Goal: Task Accomplishment & Management: Use online tool/utility

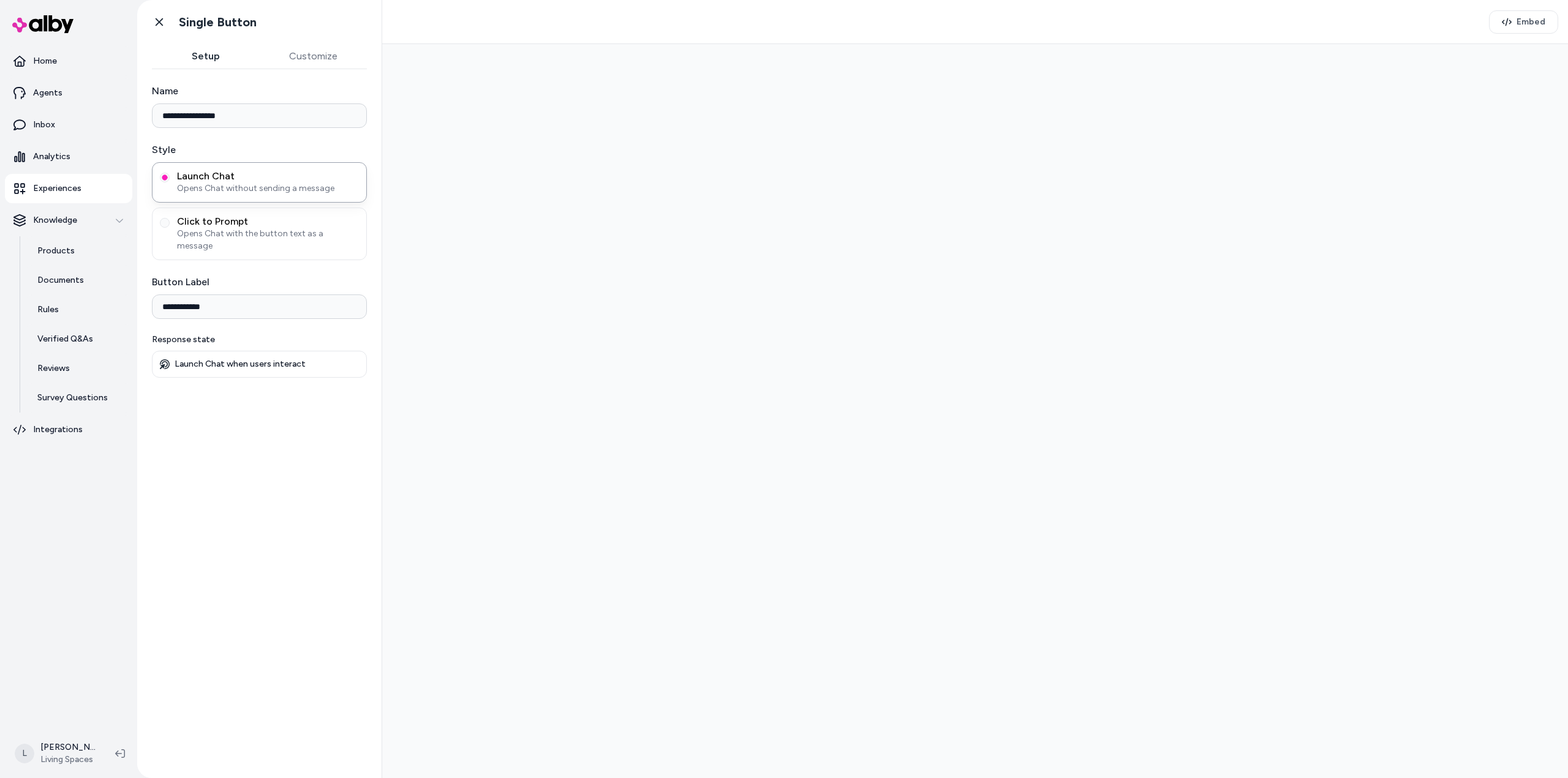
type input "**********"
click at [326, 47] on button "Customize" at bounding box center [313, 56] width 108 height 25
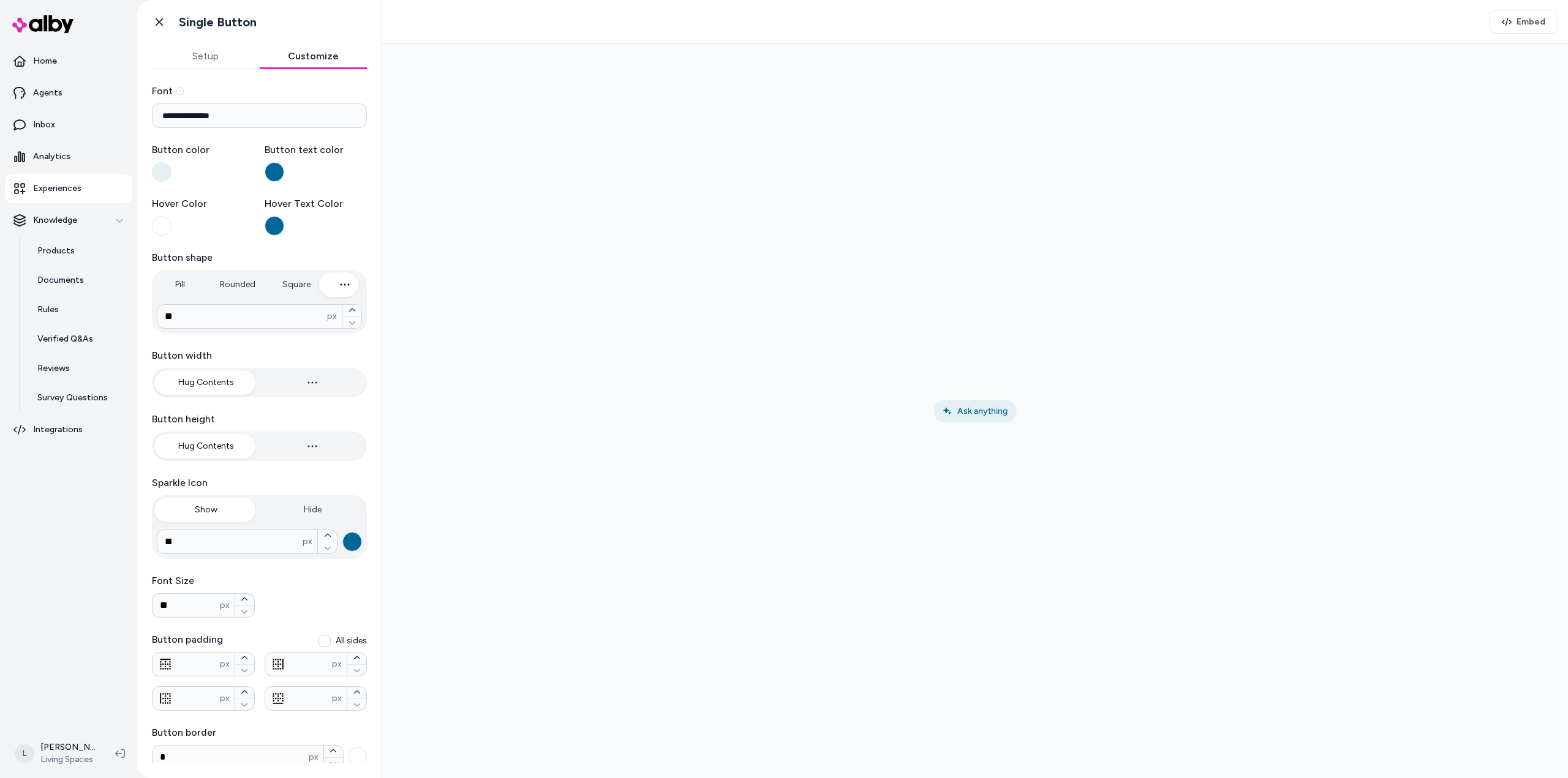
click at [205, 58] on button "Setup" at bounding box center [205, 56] width 108 height 25
click at [293, 49] on button "Customize" at bounding box center [313, 56] width 108 height 25
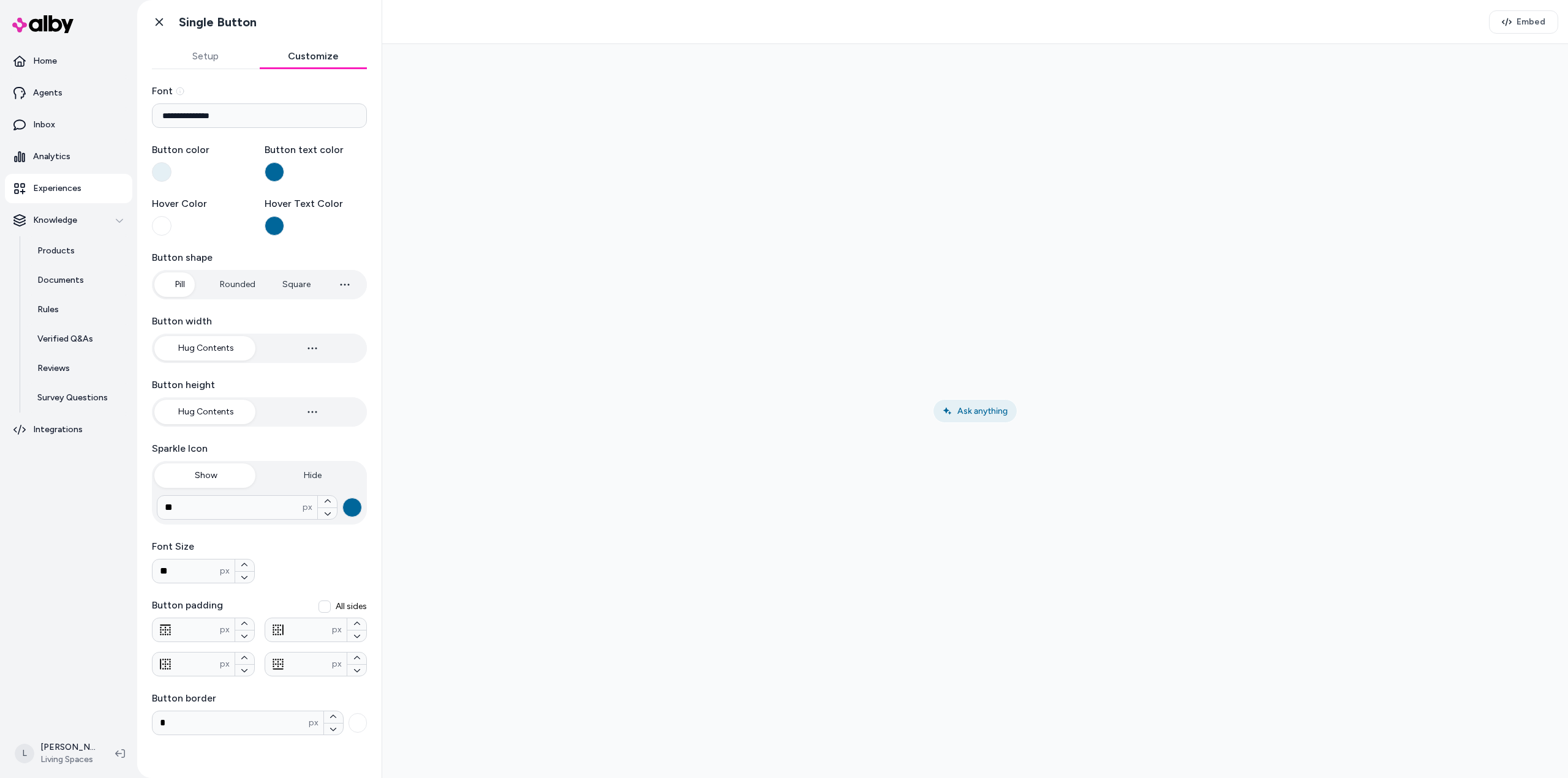
click at [180, 282] on button "Pill" at bounding box center [180, 284] width 51 height 25
click at [231, 284] on button "Rounded" at bounding box center [237, 284] width 60 height 25
type input "*"
click at [312, 282] on button "Square" at bounding box center [296, 284] width 53 height 25
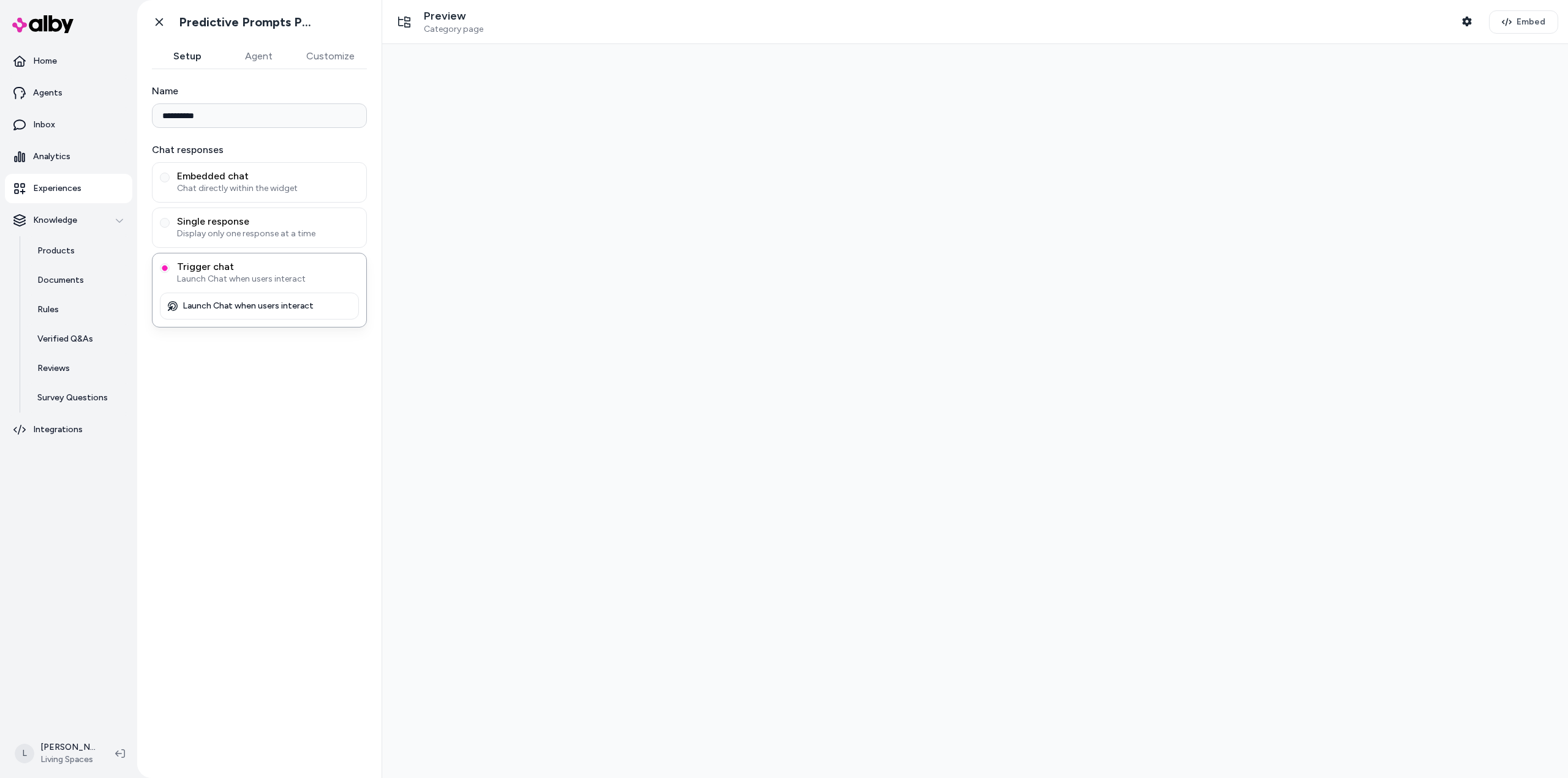
type input "**********"
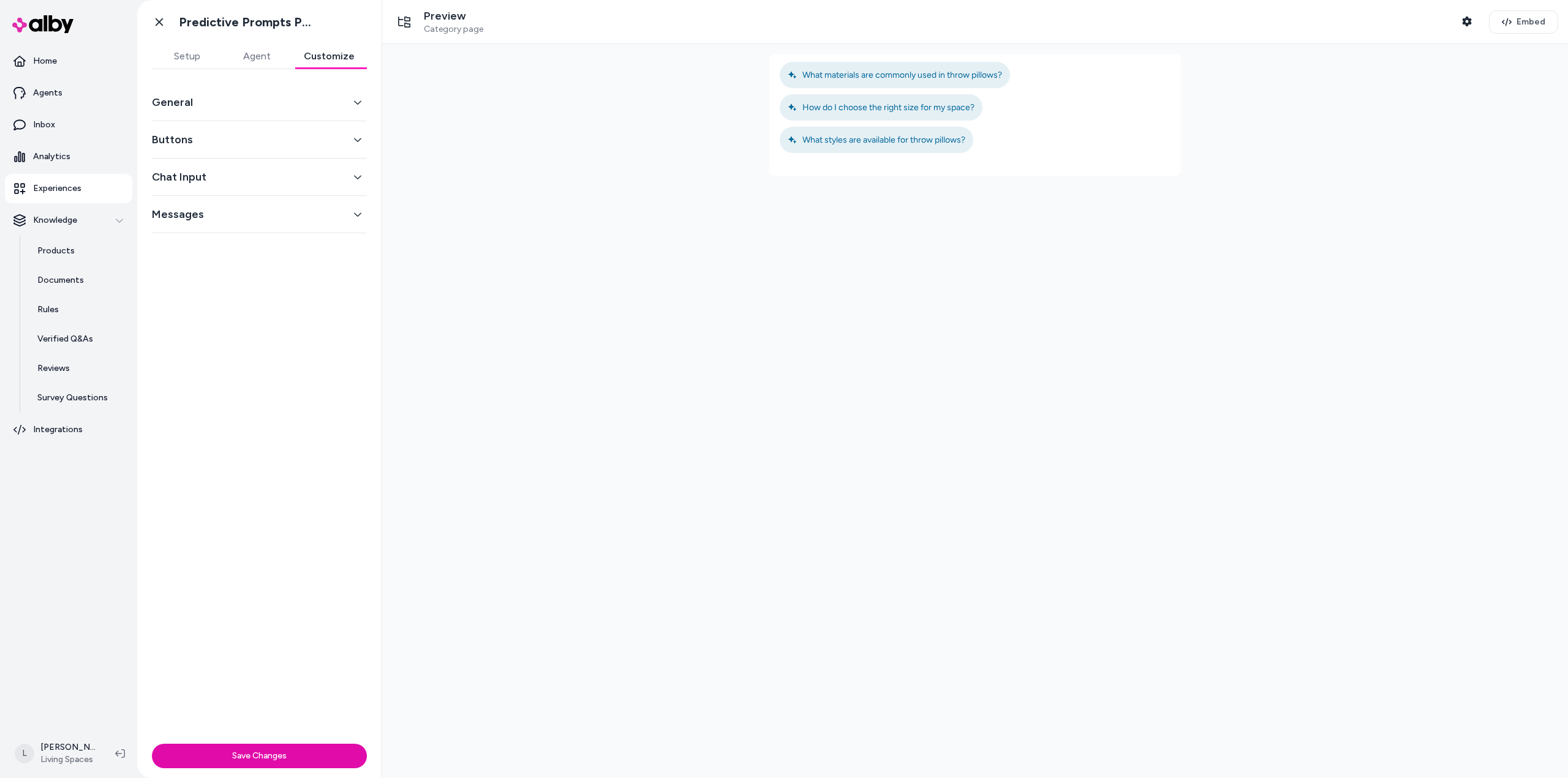
click at [326, 58] on button "Customize" at bounding box center [329, 56] width 75 height 25
click at [280, 135] on button "Buttons" at bounding box center [259, 140] width 215 height 17
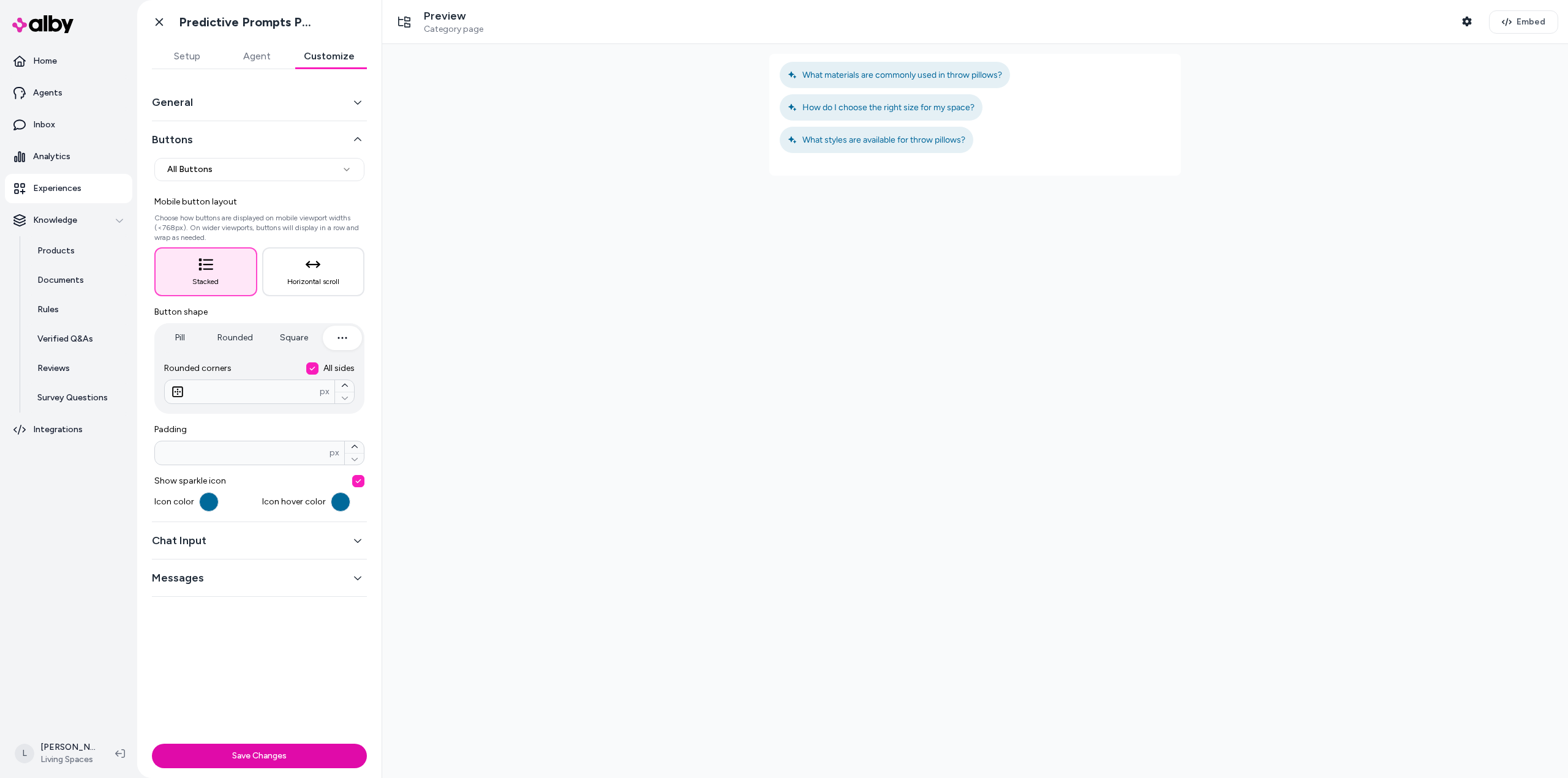
click at [279, 536] on button "Chat Input" at bounding box center [259, 540] width 215 height 17
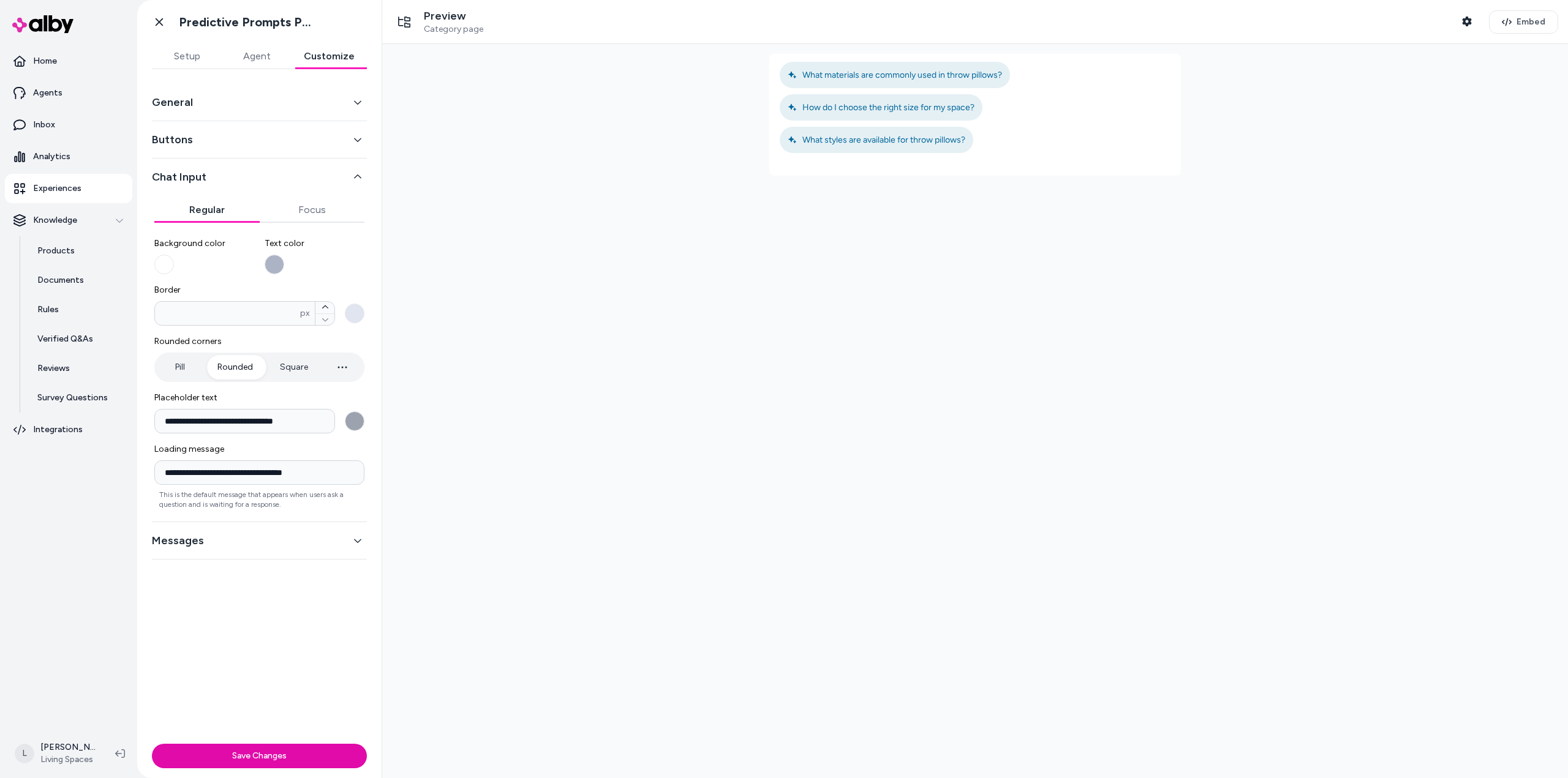
click at [257, 546] on button "Messages" at bounding box center [259, 540] width 215 height 17
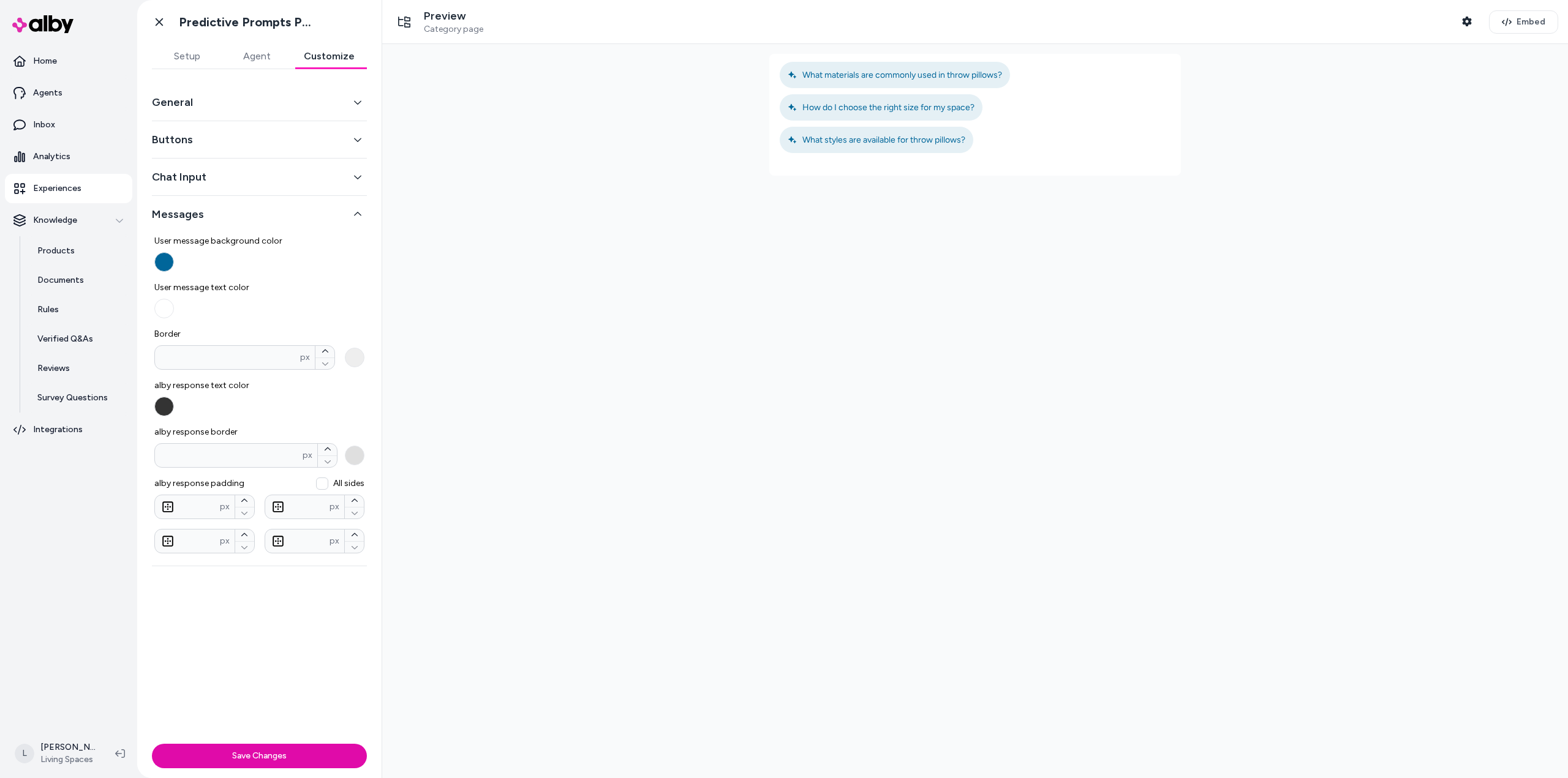
click at [258, 140] on button "Buttons" at bounding box center [259, 140] width 215 height 17
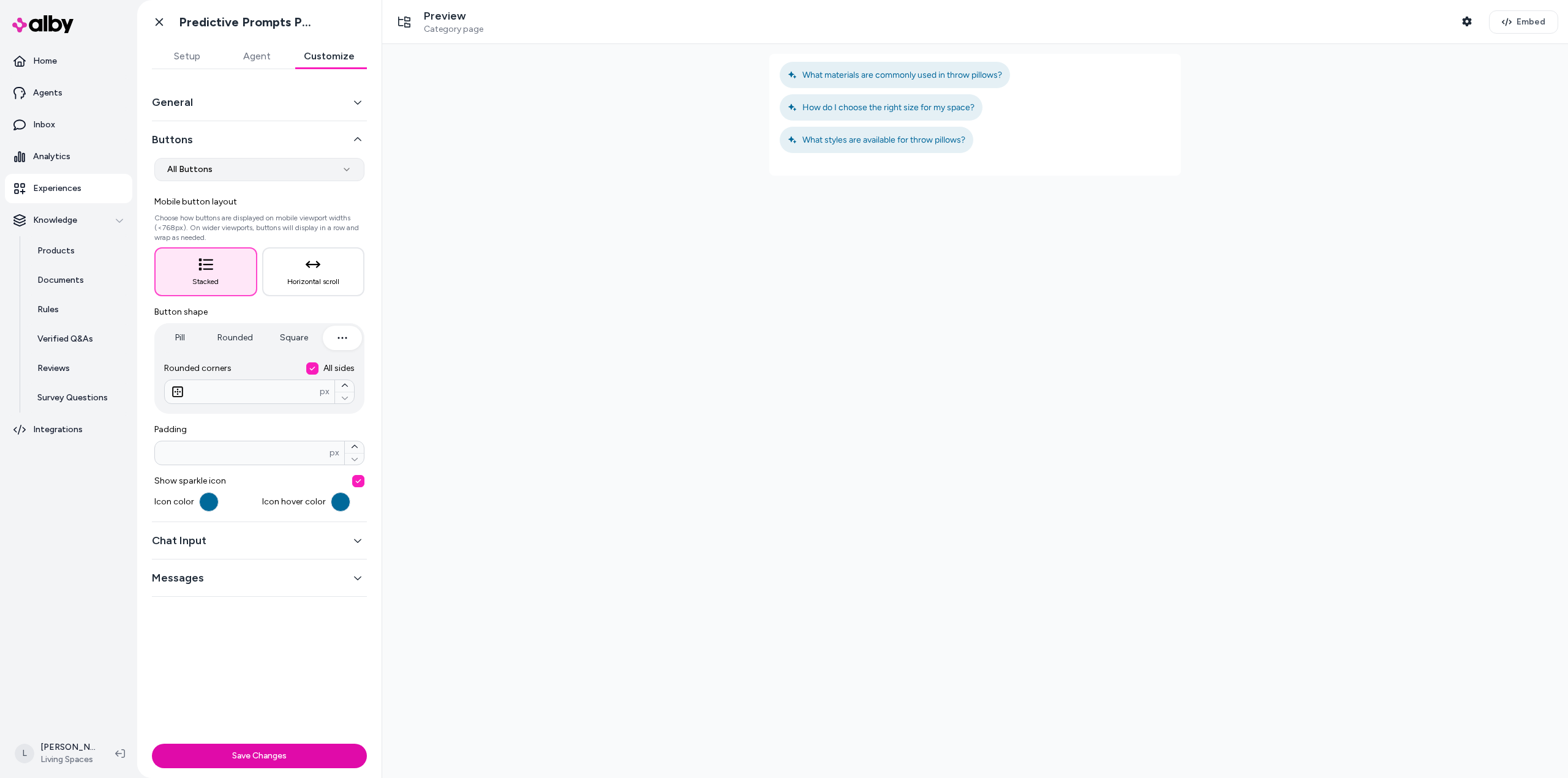
click at [264, 167] on html "**********" at bounding box center [784, 389] width 1568 height 778
select select "*******"
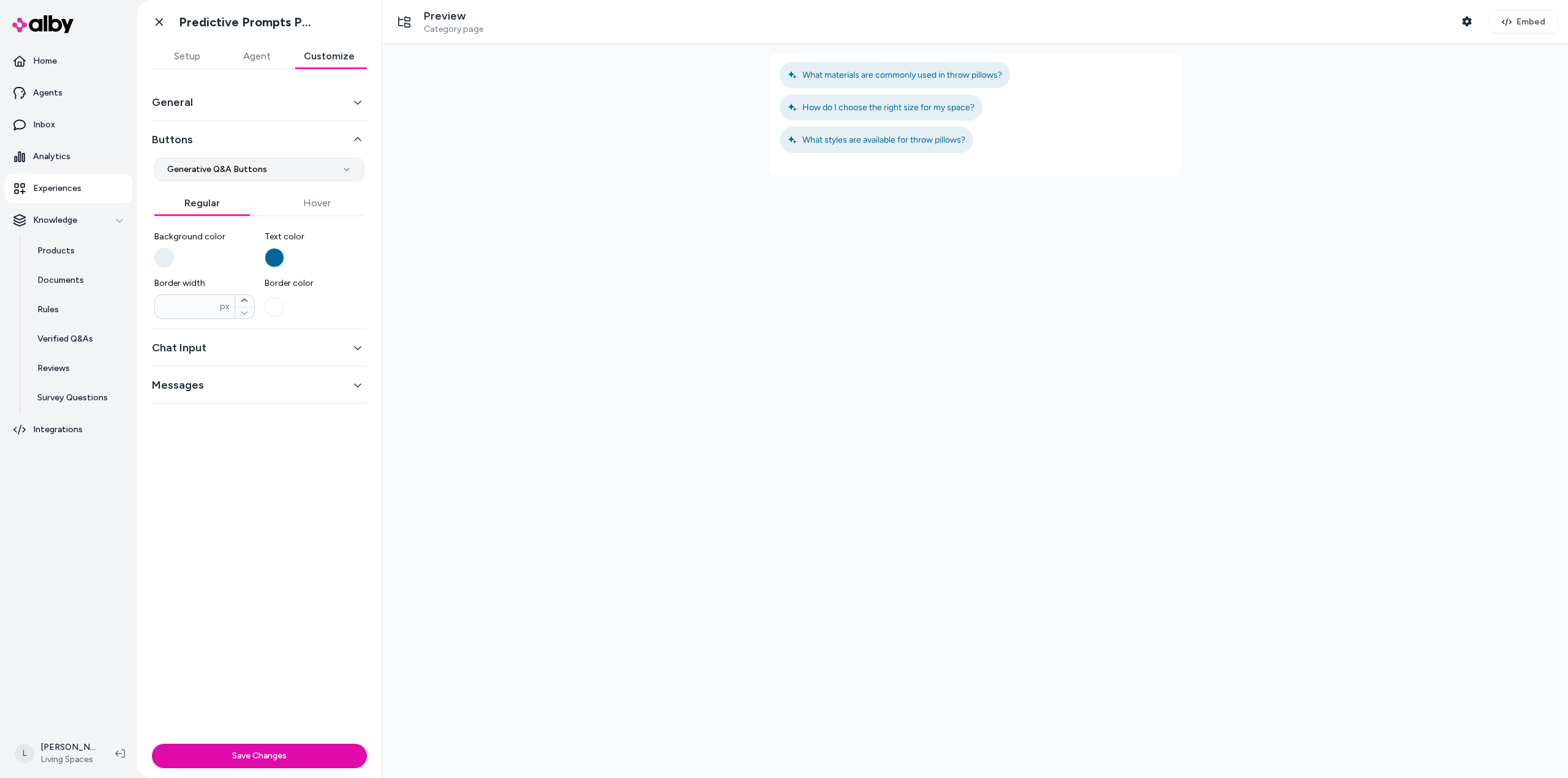
click at [282, 164] on html "**********" at bounding box center [784, 389] width 1568 height 778
click at [342, 205] on button "Hover" at bounding box center [317, 203] width 96 height 25
click at [197, 204] on button "Regular" at bounding box center [202, 203] width 96 height 25
click at [313, 207] on button "Hover" at bounding box center [317, 203] width 96 height 25
click at [200, 193] on button "Regular" at bounding box center [202, 203] width 96 height 25
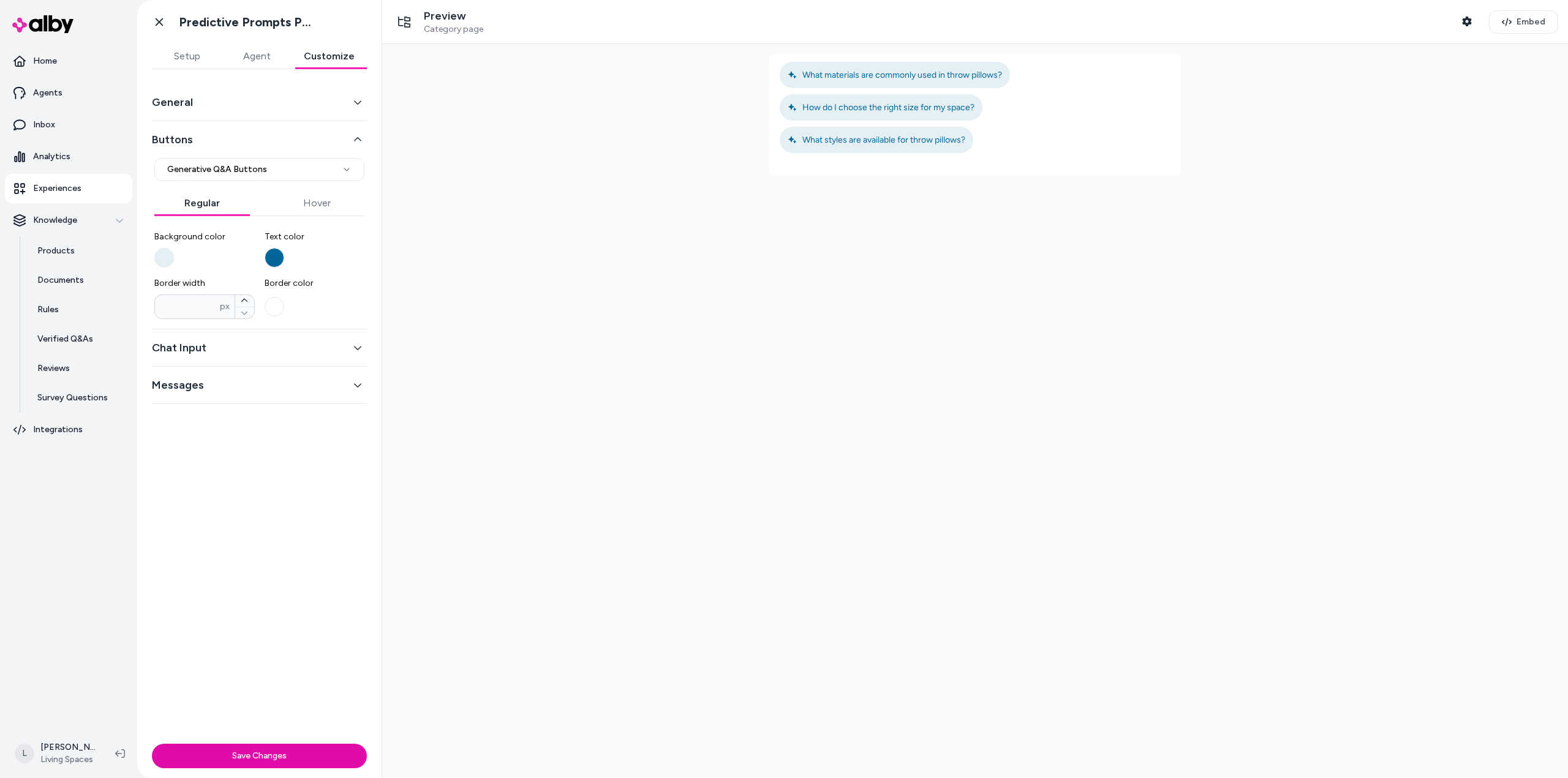
click at [227, 108] on button "General" at bounding box center [259, 102] width 215 height 17
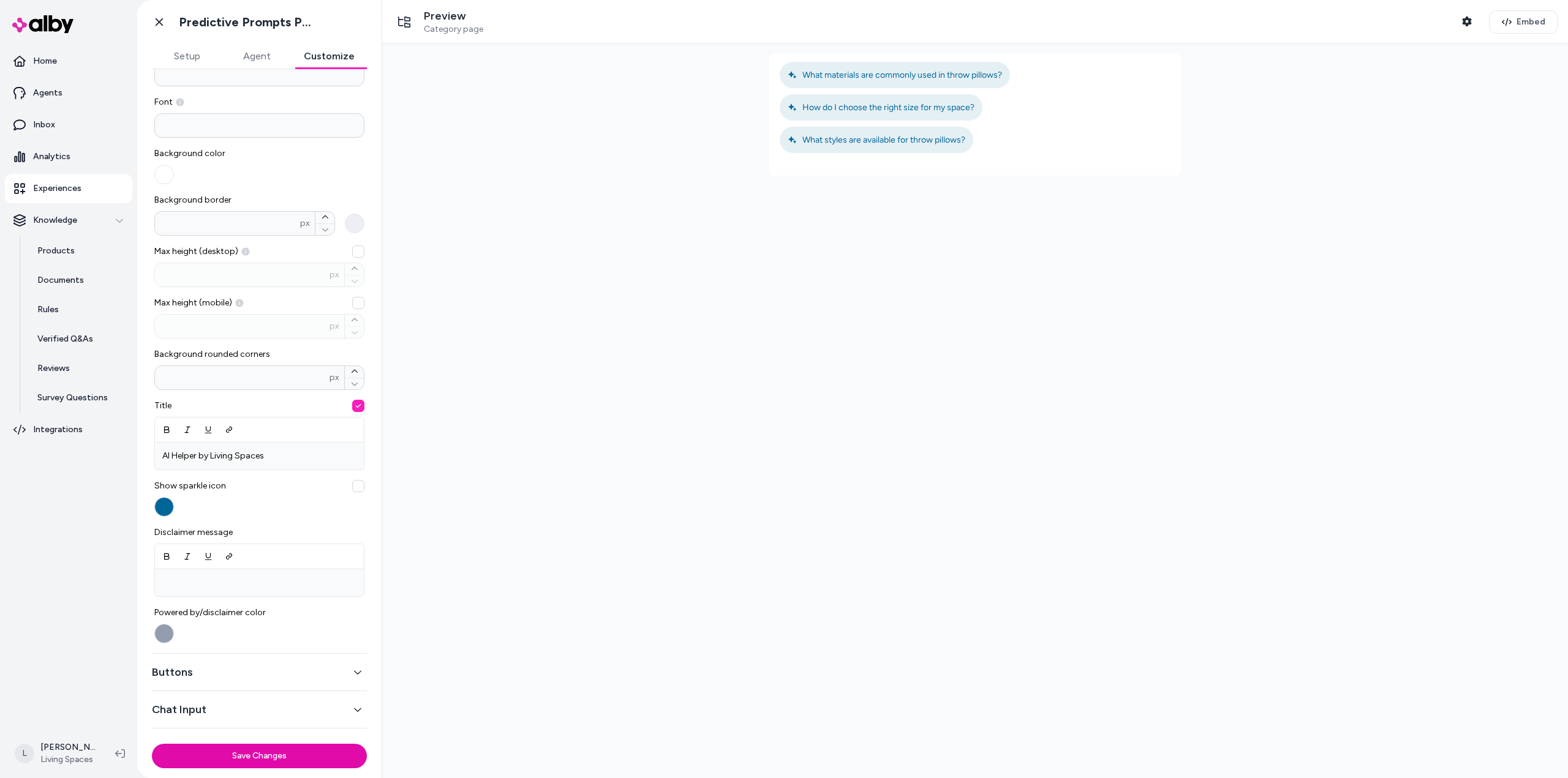
scroll to position [102, 0]
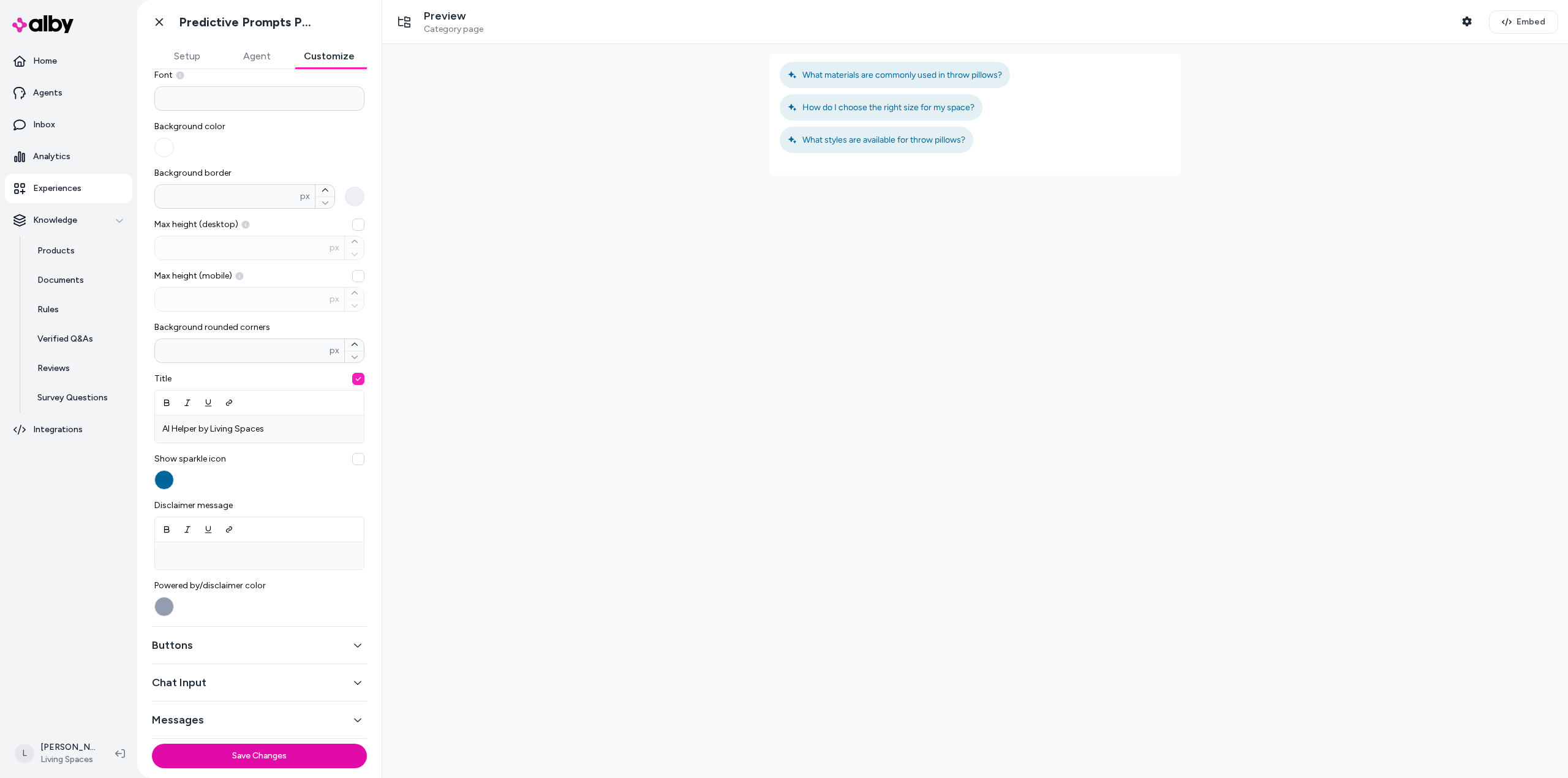
click at [249, 686] on button "Chat Input" at bounding box center [259, 682] width 215 height 17
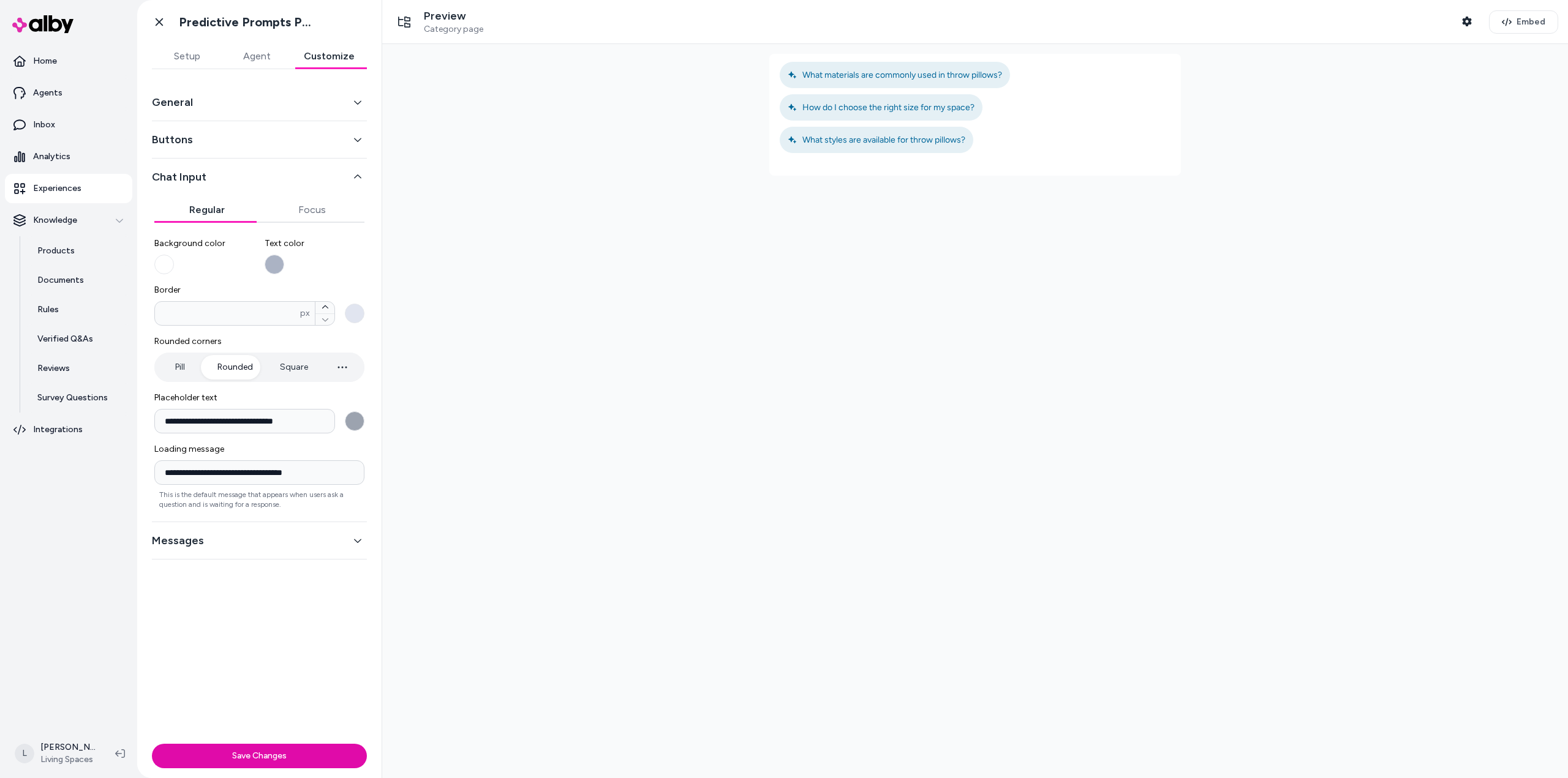
click at [262, 539] on button "Messages" at bounding box center [259, 540] width 215 height 17
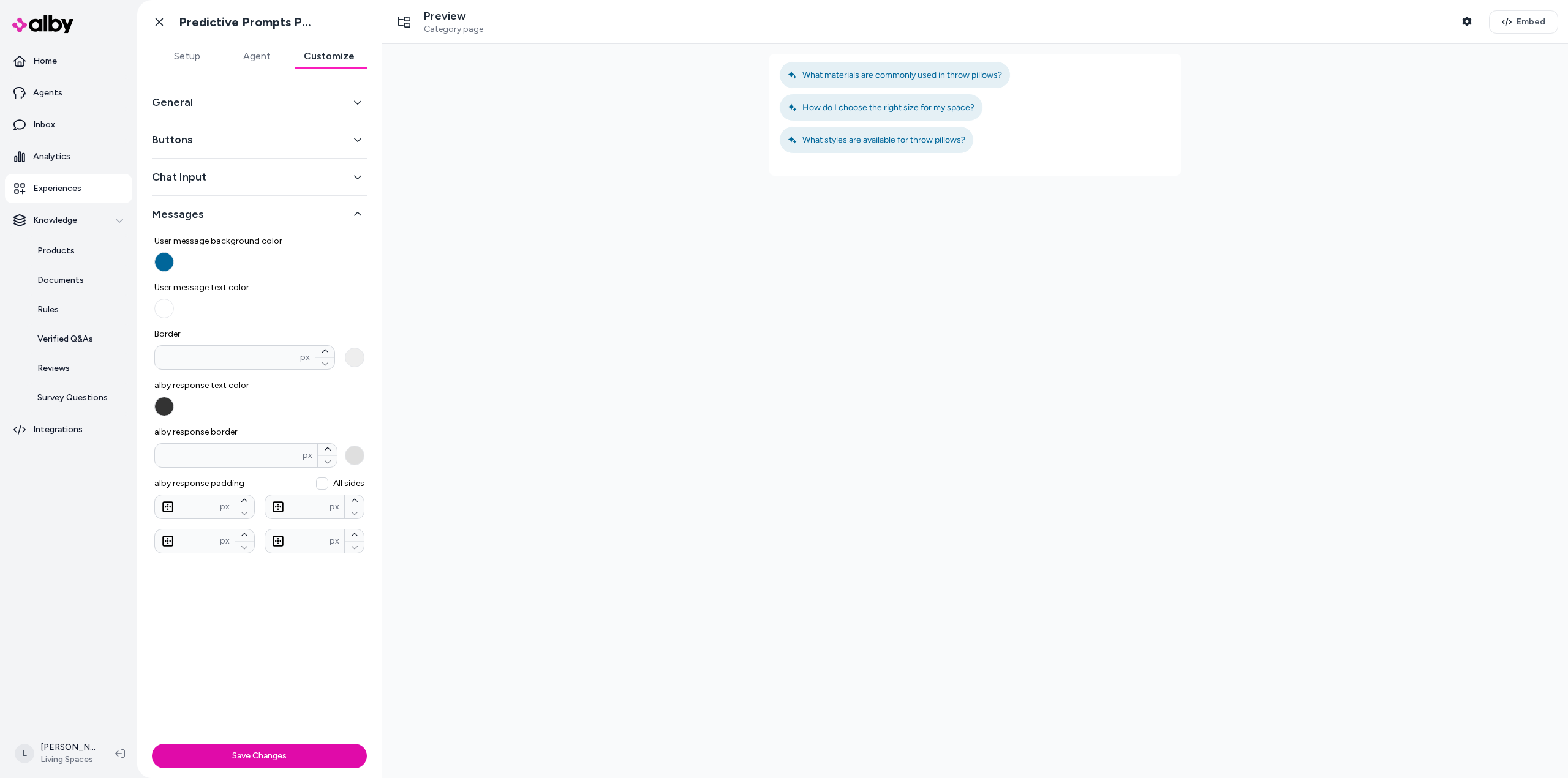
click at [324, 485] on button "All sides" at bounding box center [322, 483] width 12 height 12
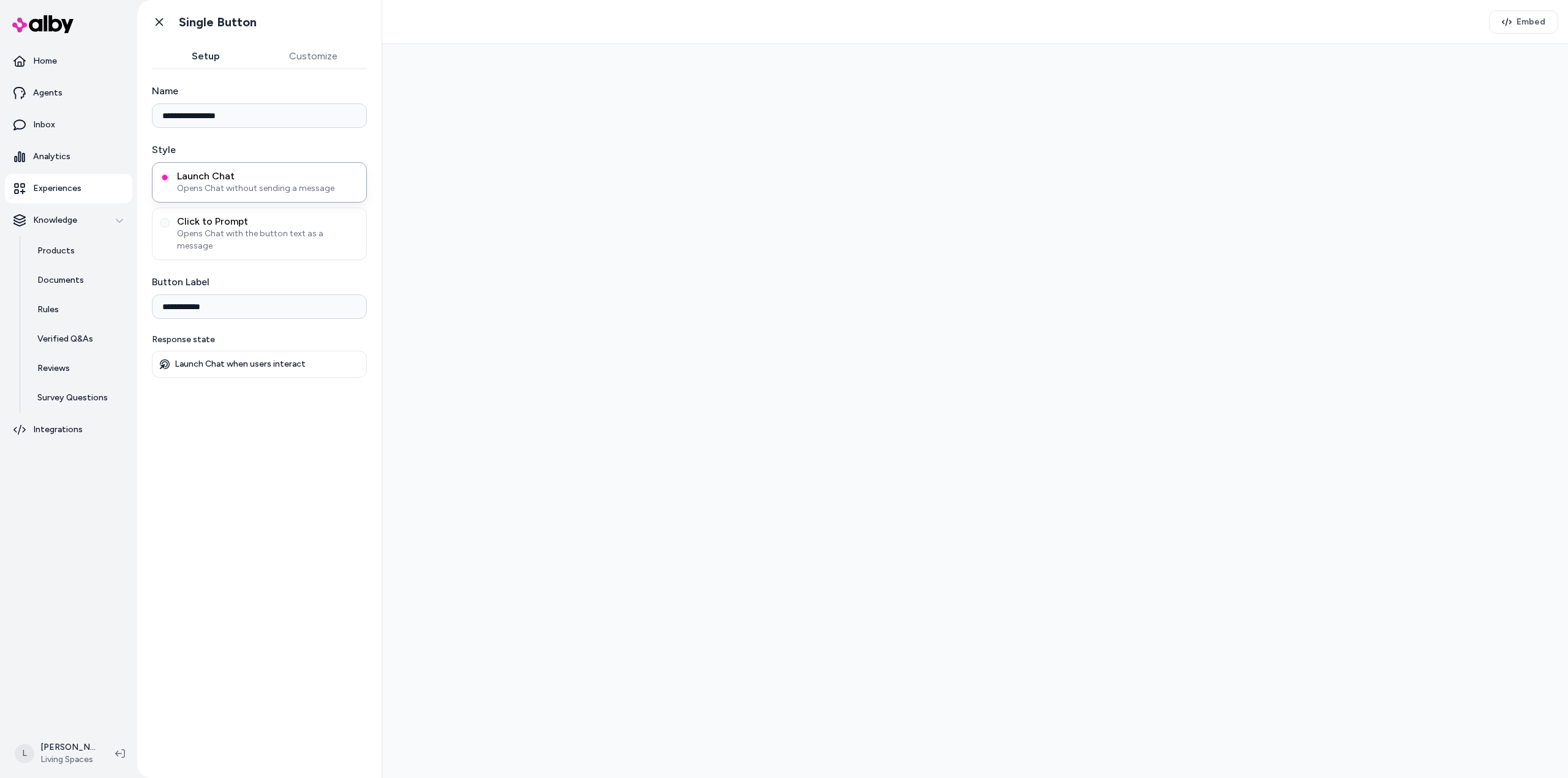
type input "**********"
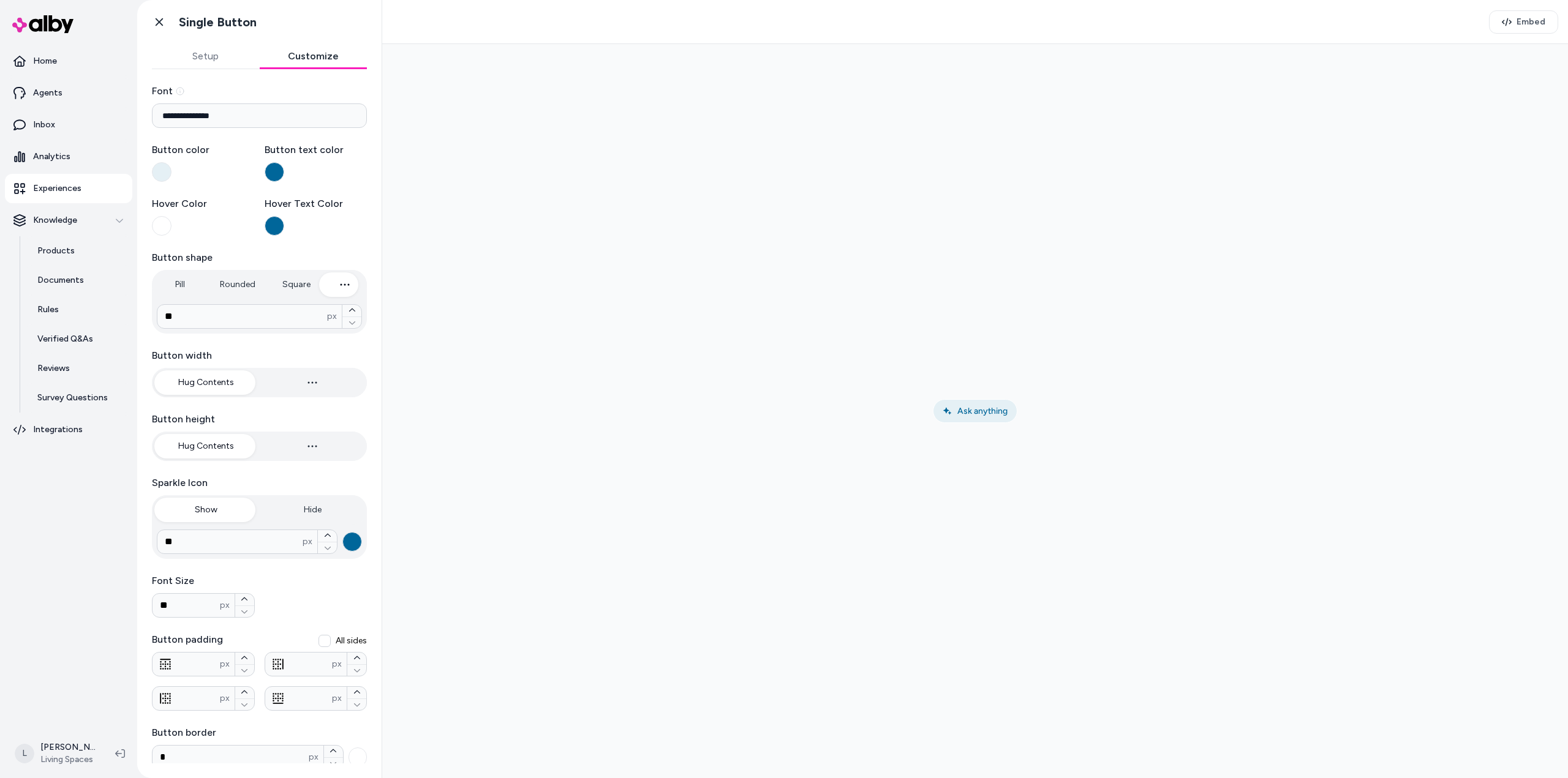
click at [330, 58] on button "Customize" at bounding box center [313, 56] width 108 height 25
click at [325, 533] on button "button" at bounding box center [327, 536] width 19 height 12
click at [324, 538] on icon "button" at bounding box center [327, 535] width 8 height 8
click at [324, 537] on icon "button" at bounding box center [327, 535] width 8 height 8
click at [324, 550] on icon "button" at bounding box center [327, 548] width 8 height 8
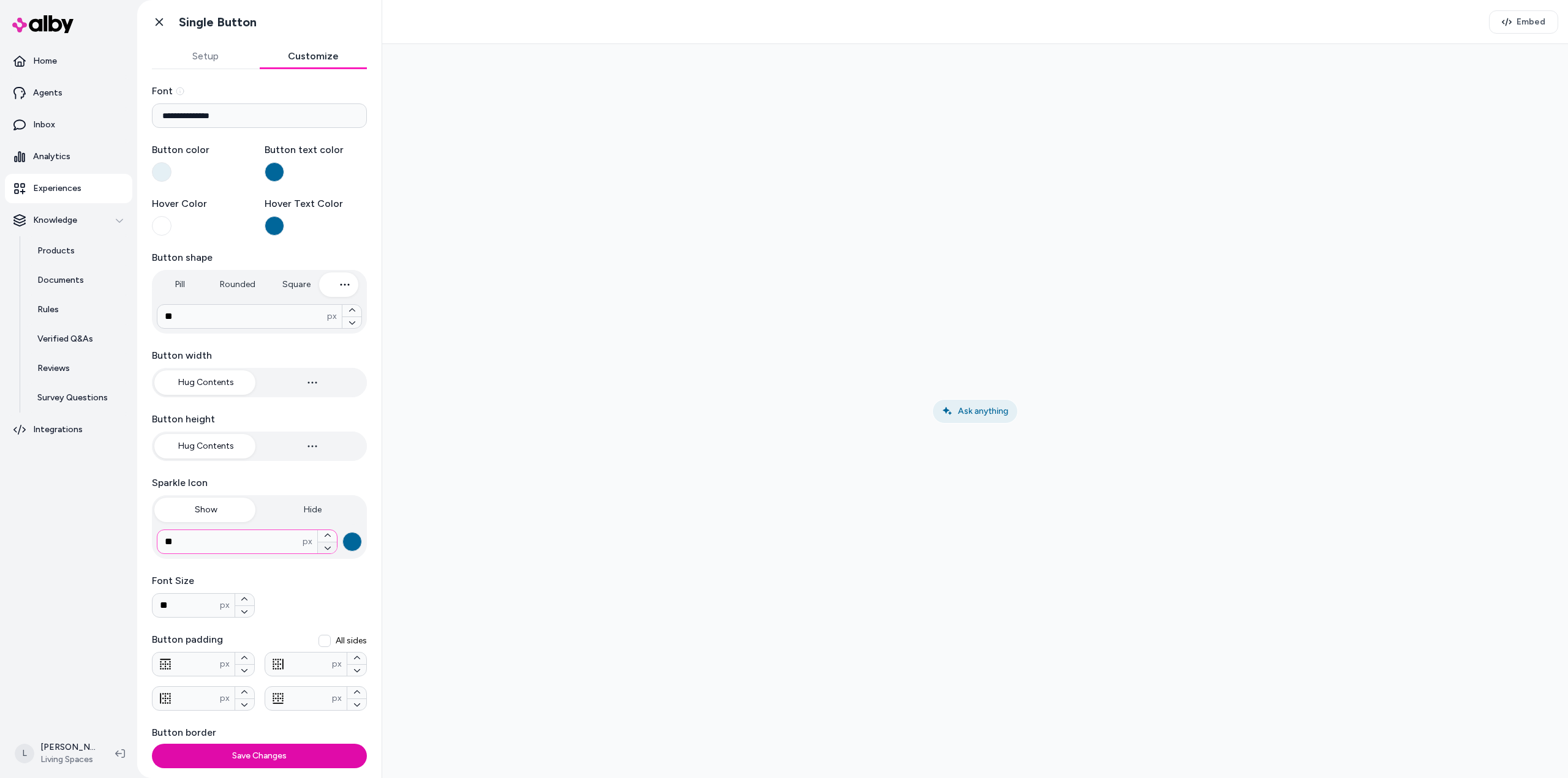
click at [324, 550] on icon "button" at bounding box center [327, 548] width 8 height 8
type input "**"
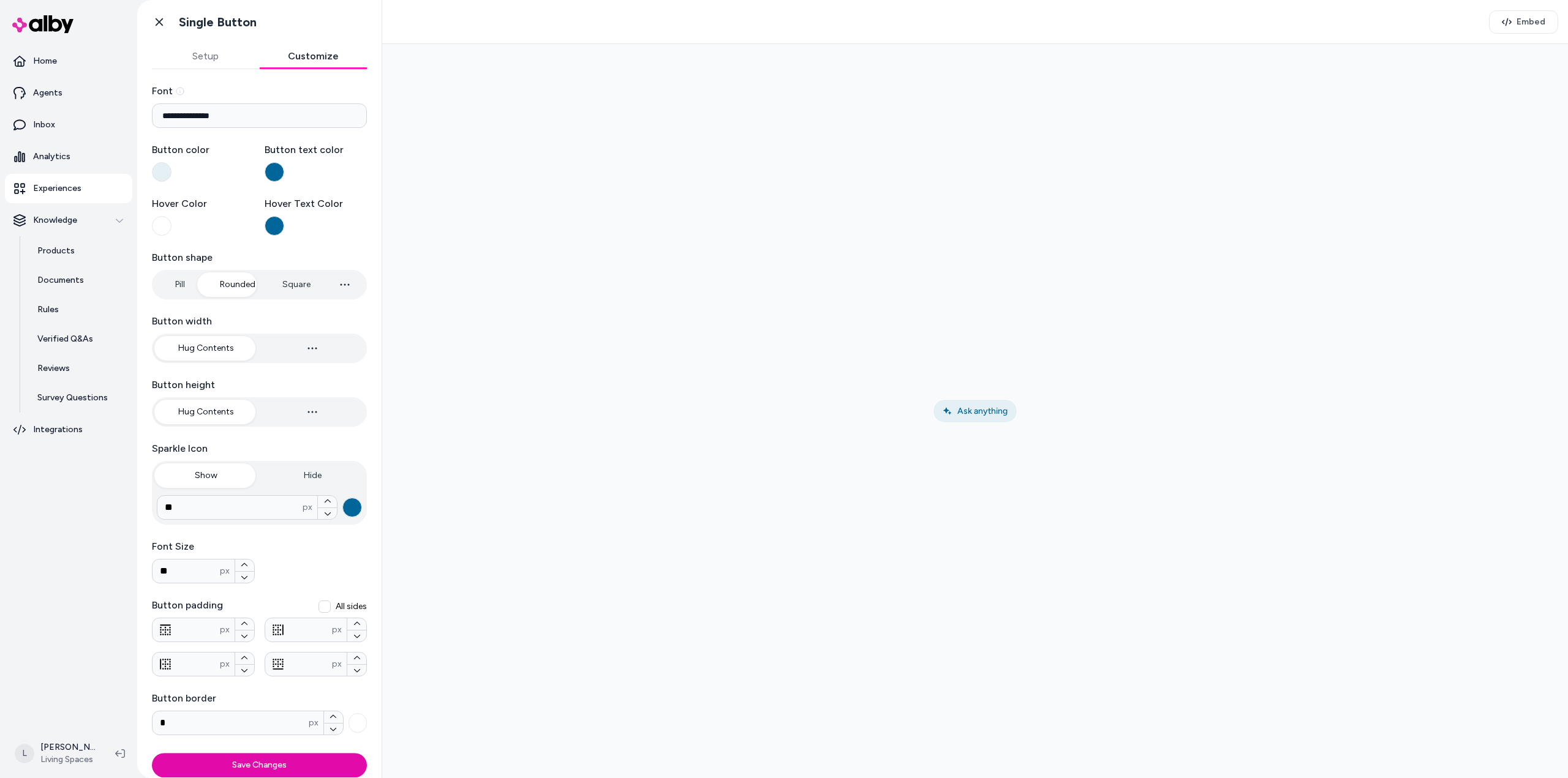
click at [233, 291] on button "Rounded" at bounding box center [237, 284] width 60 height 25
click at [295, 286] on button "Square" at bounding box center [296, 284] width 53 height 25
click at [176, 286] on button "Pill" at bounding box center [180, 284] width 51 height 25
type input "*"
click at [342, 290] on icon "button" at bounding box center [344, 284] width 14 height 14
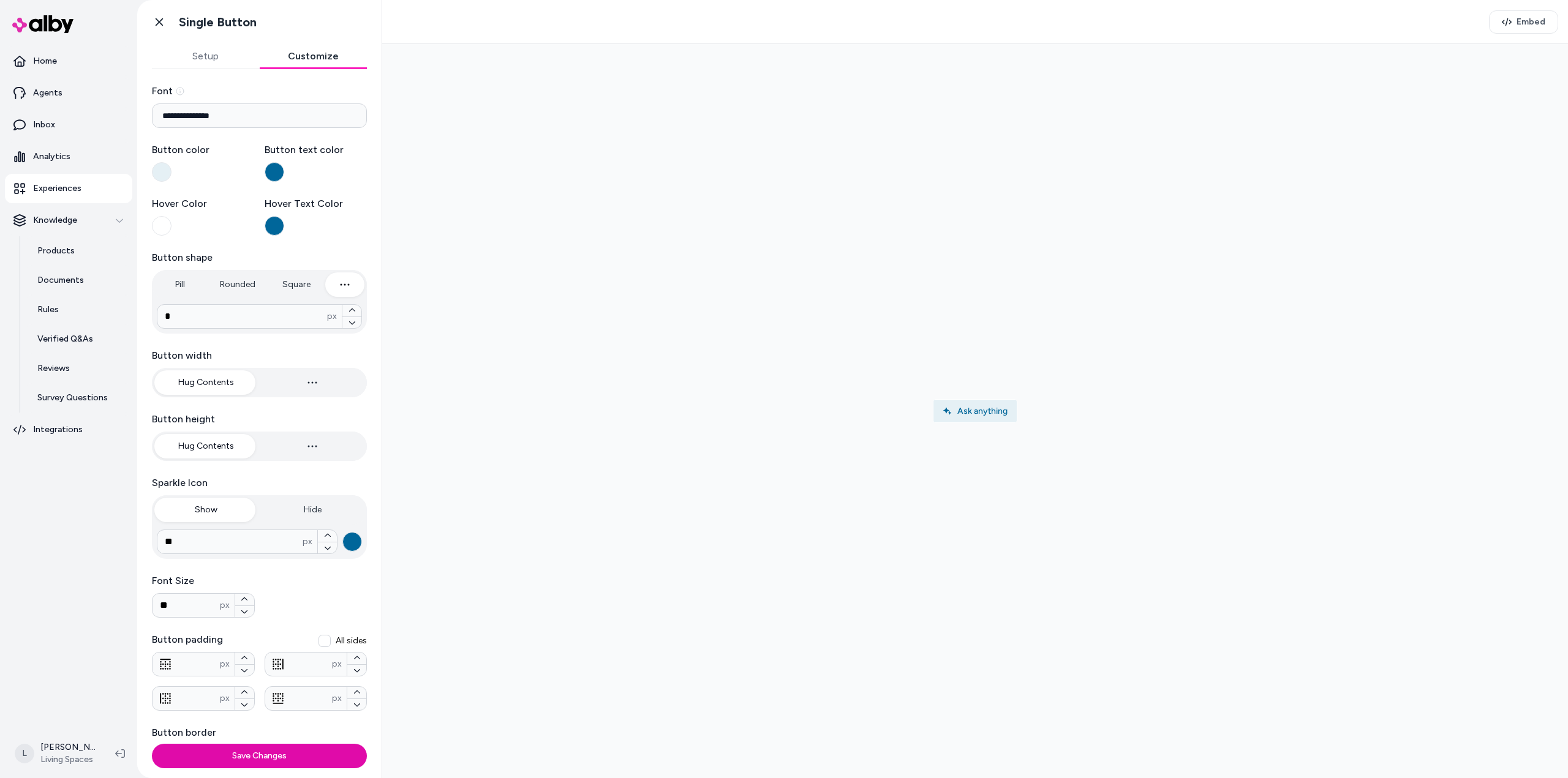
click at [345, 287] on icon "button" at bounding box center [344, 284] width 14 height 14
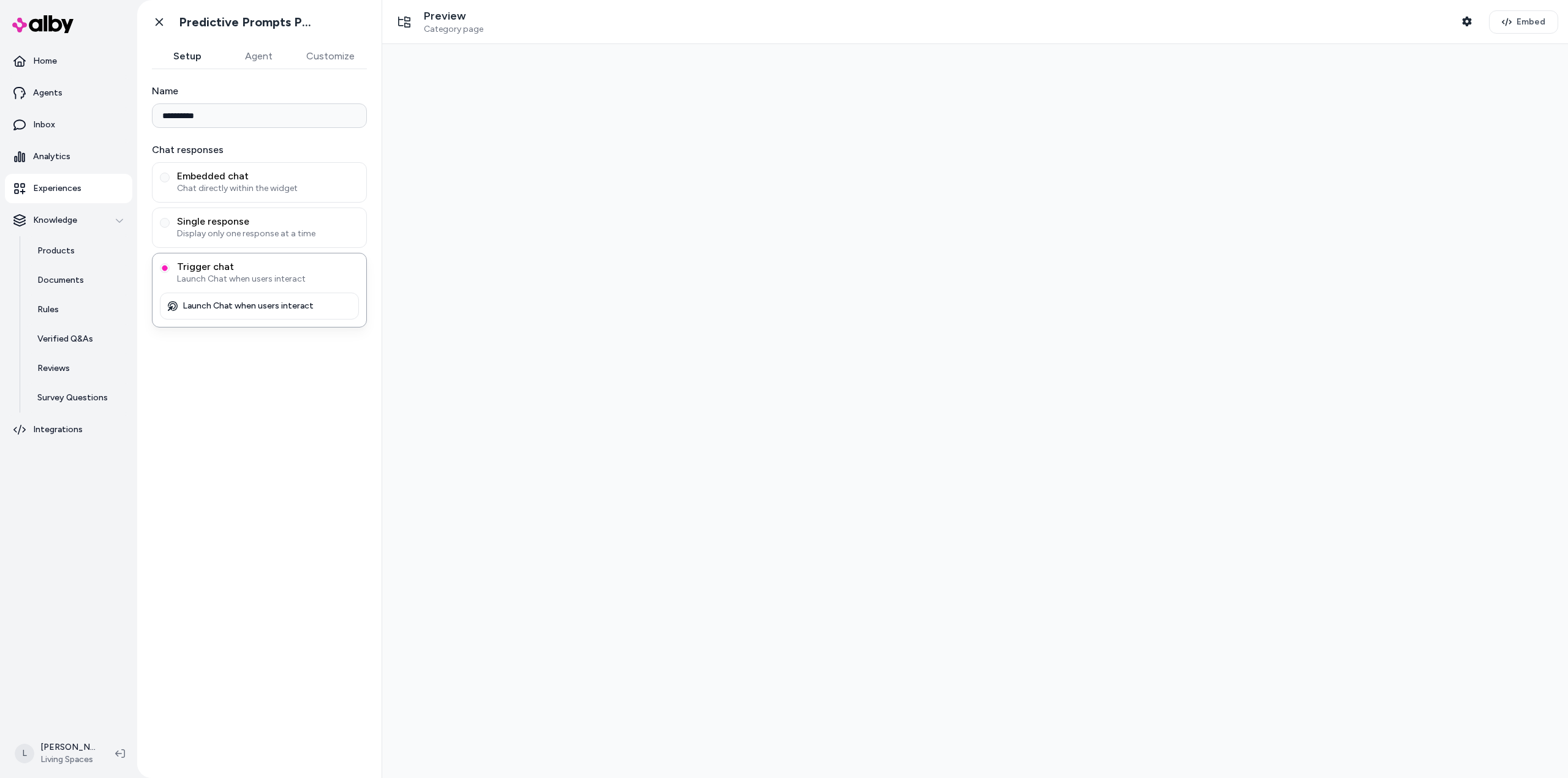
type input "**********"
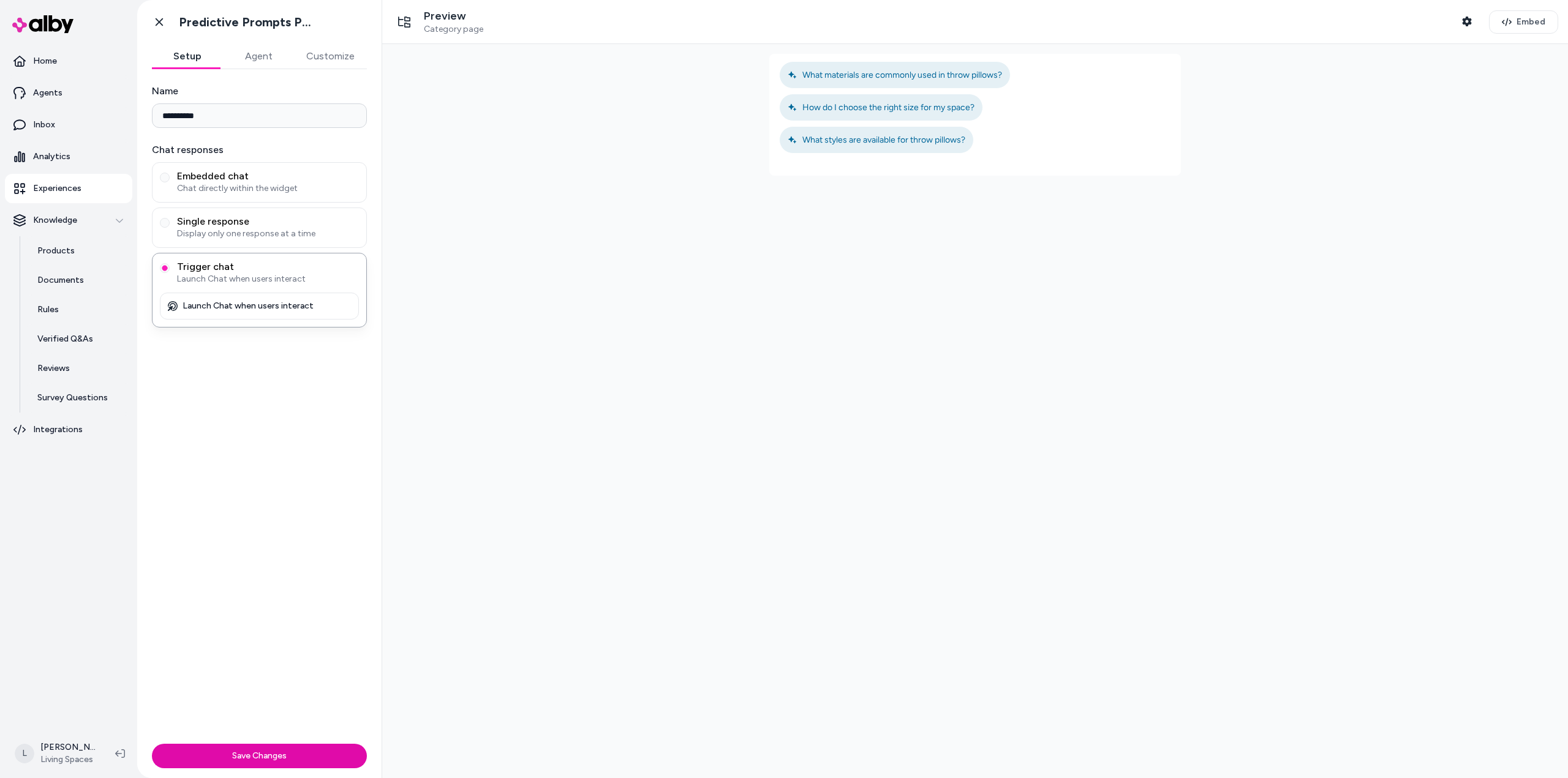
click at [319, 60] on button "Customize" at bounding box center [330, 56] width 73 height 25
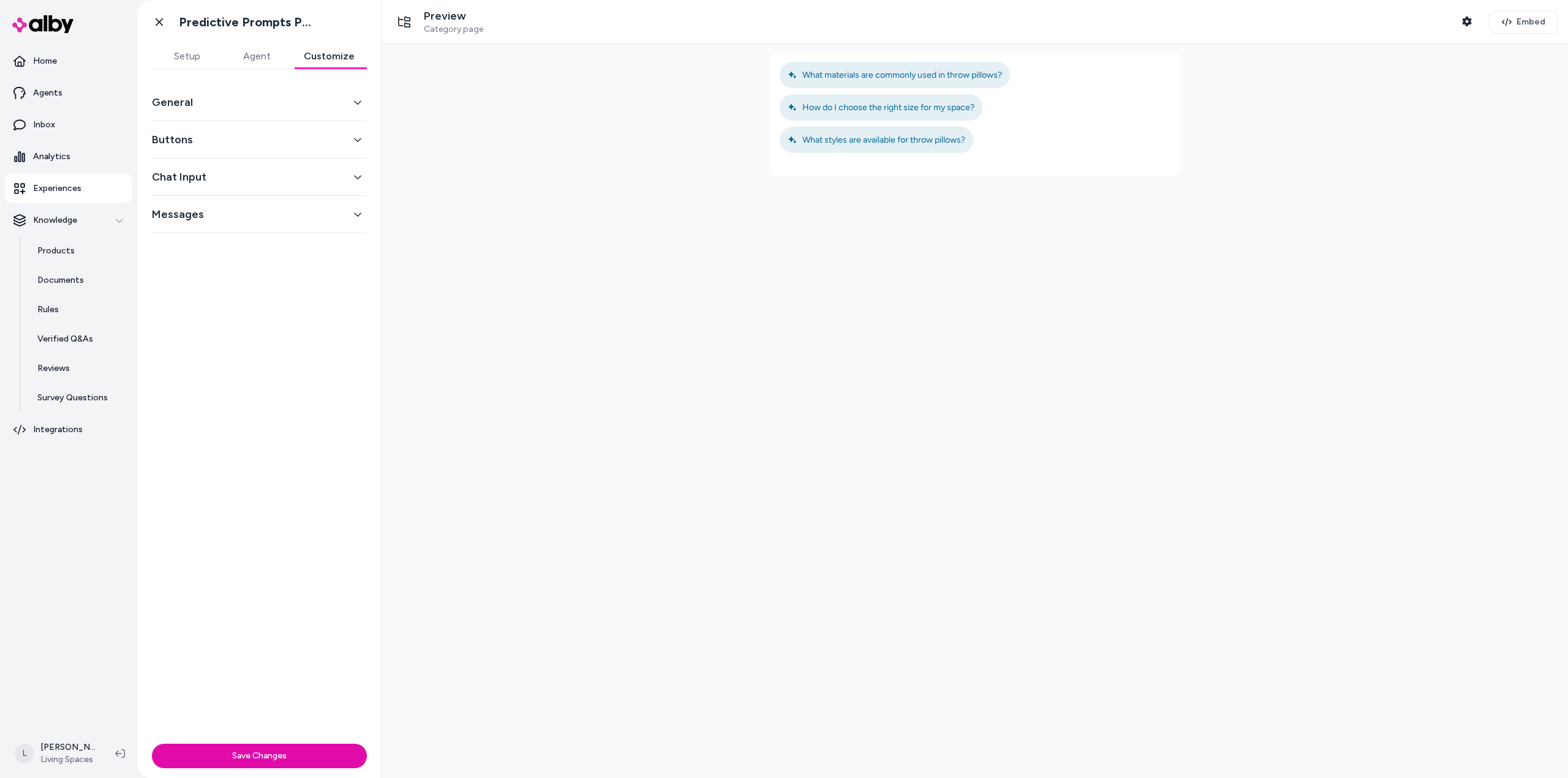
click at [219, 138] on button "Buttons" at bounding box center [259, 140] width 215 height 17
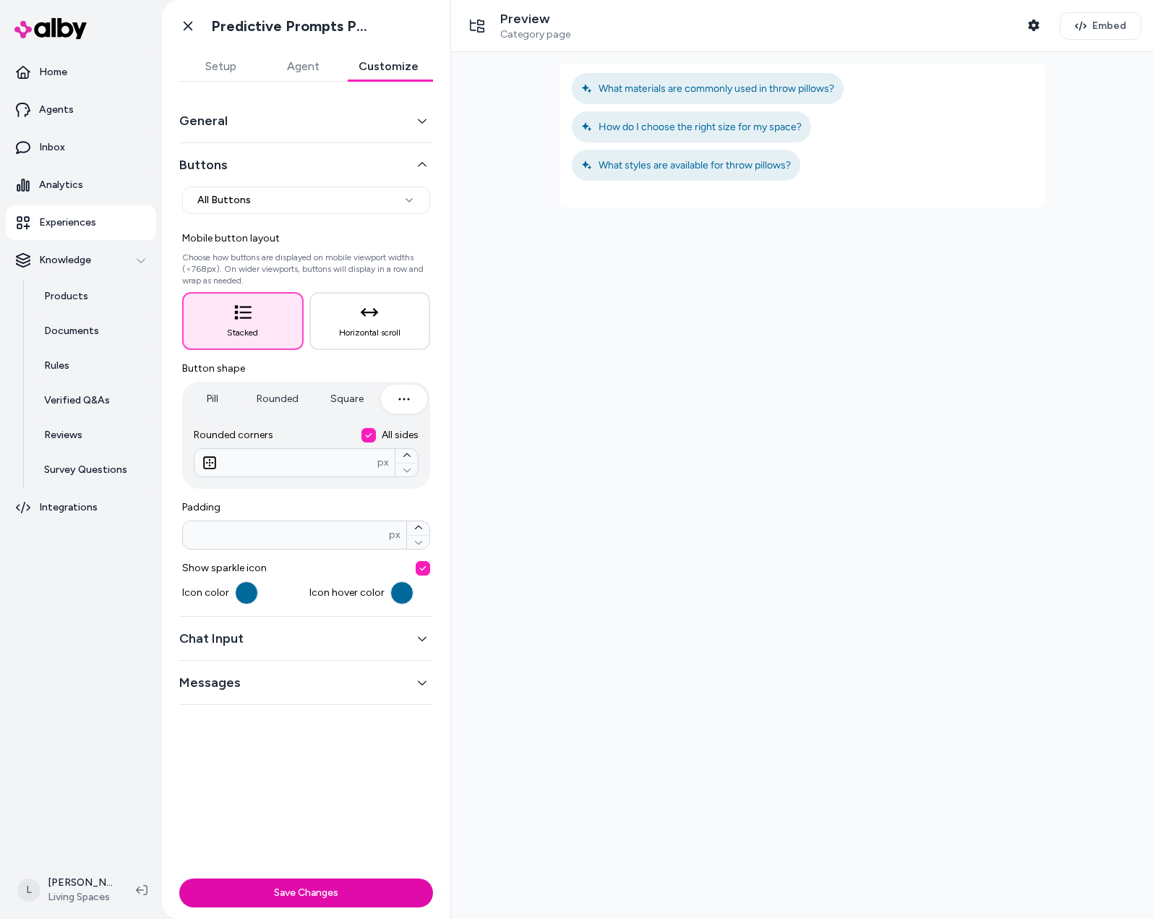
click at [259, 641] on button "Chat Input" at bounding box center [306, 638] width 254 height 20
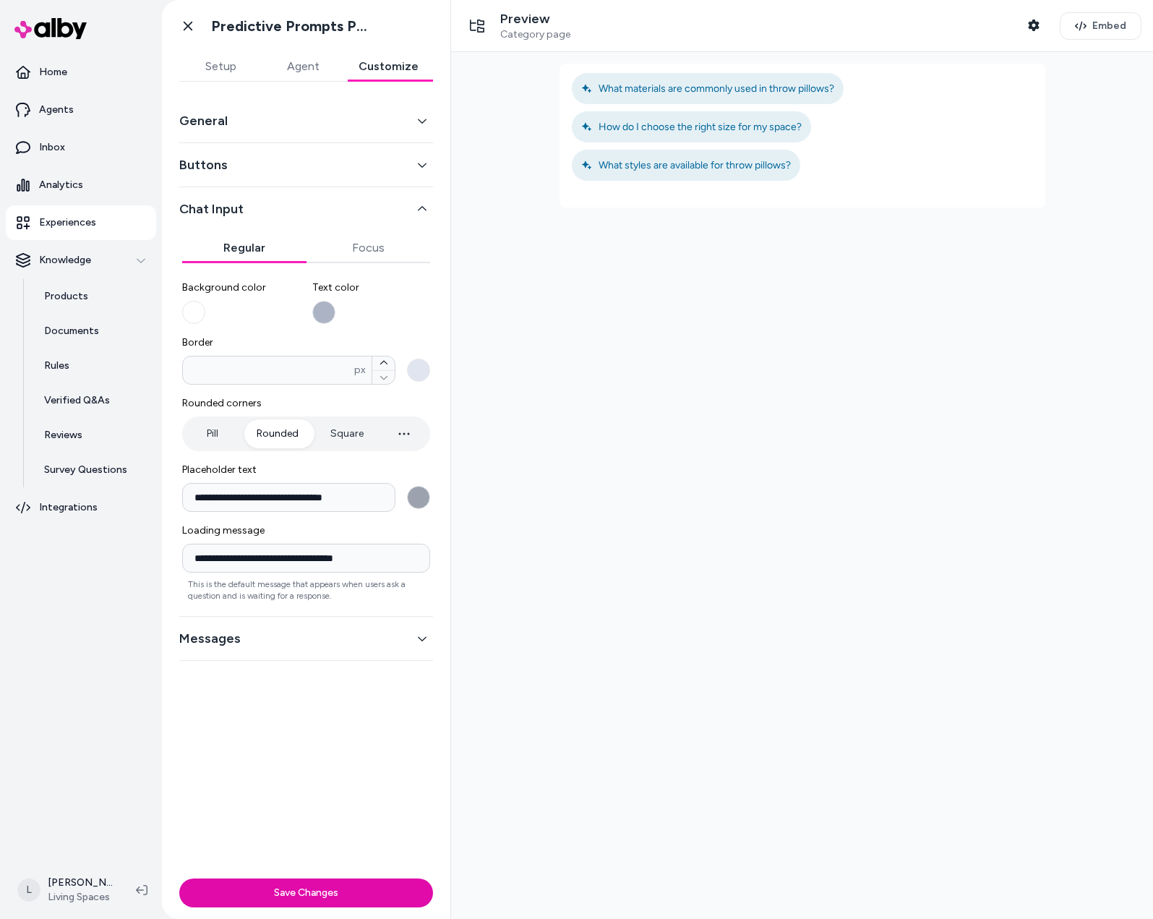
click at [294, 638] on button "Messages" at bounding box center [306, 638] width 254 height 20
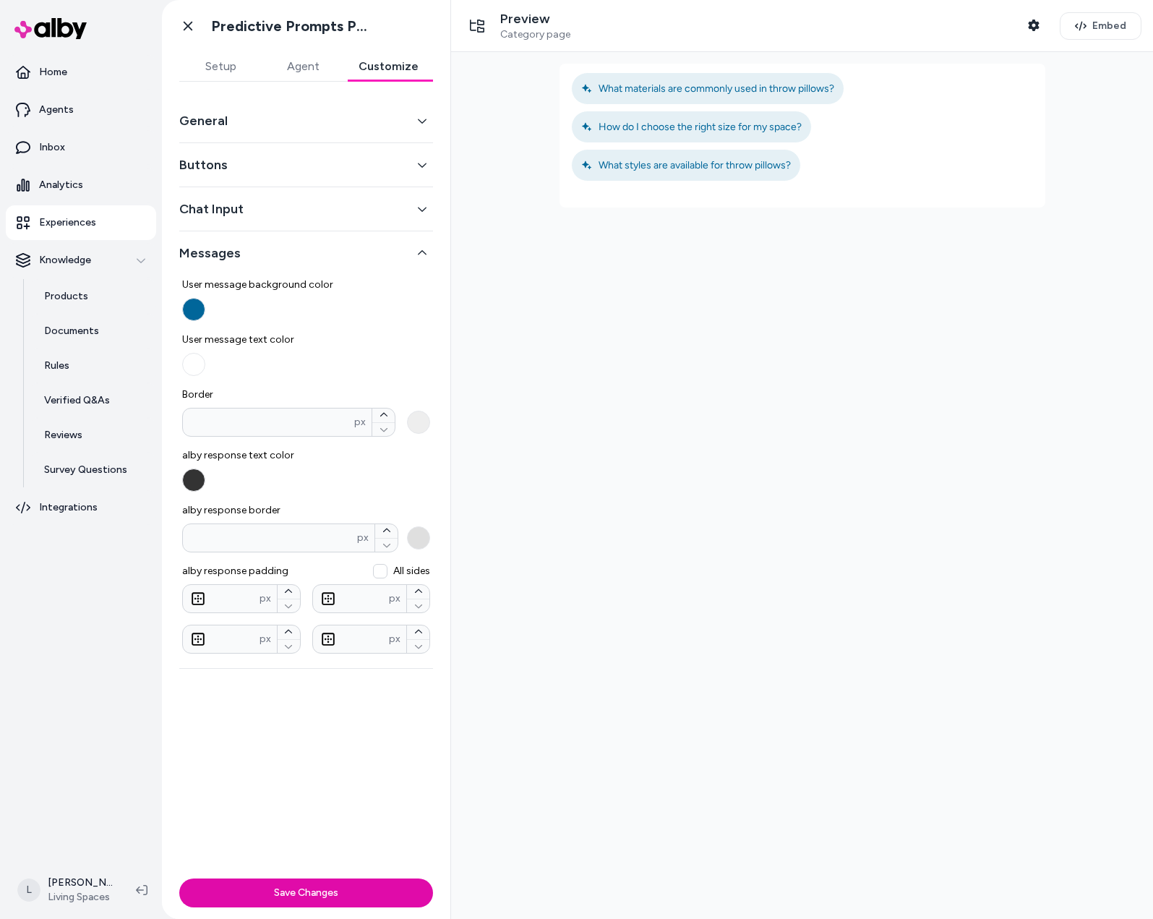
click at [281, 119] on button "General" at bounding box center [306, 121] width 254 height 20
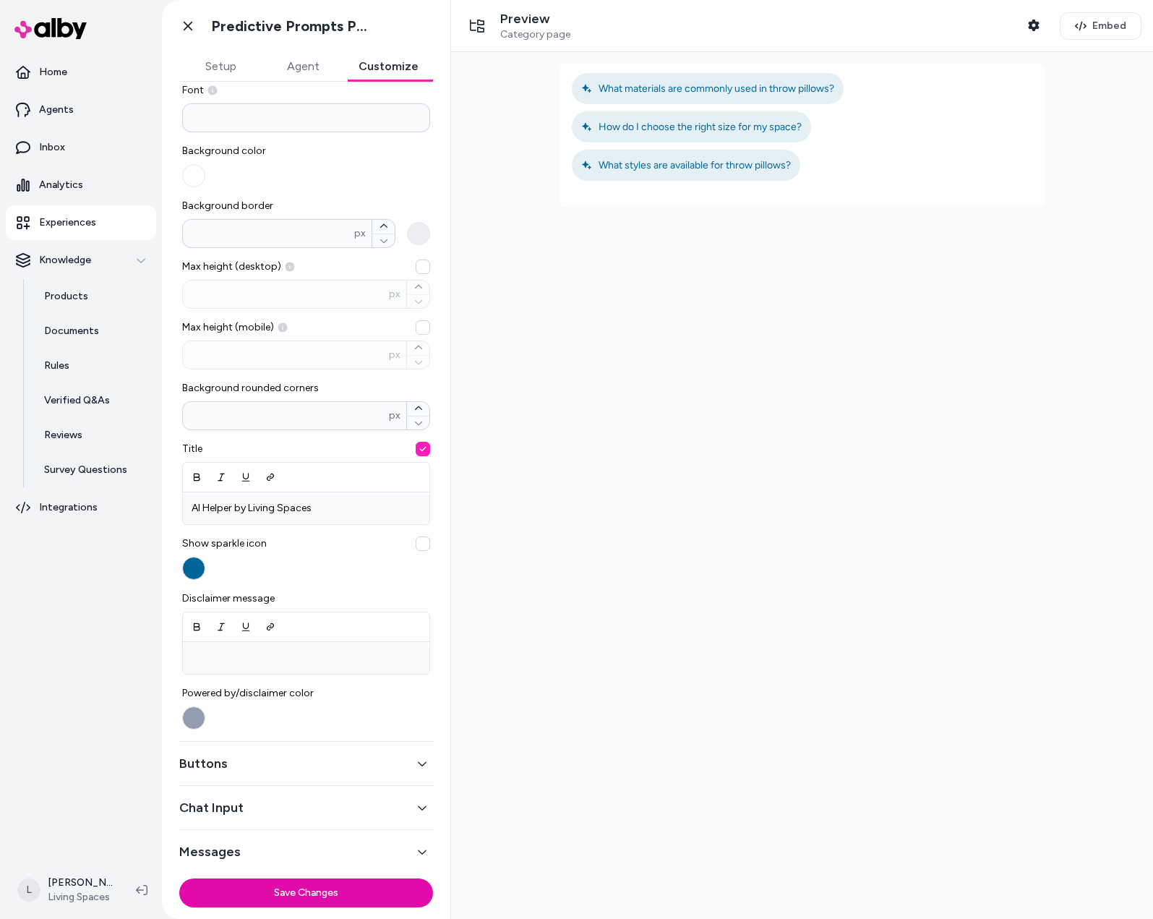
scroll to position [121, 0]
click at [270, 752] on button "Buttons" at bounding box center [306, 762] width 254 height 20
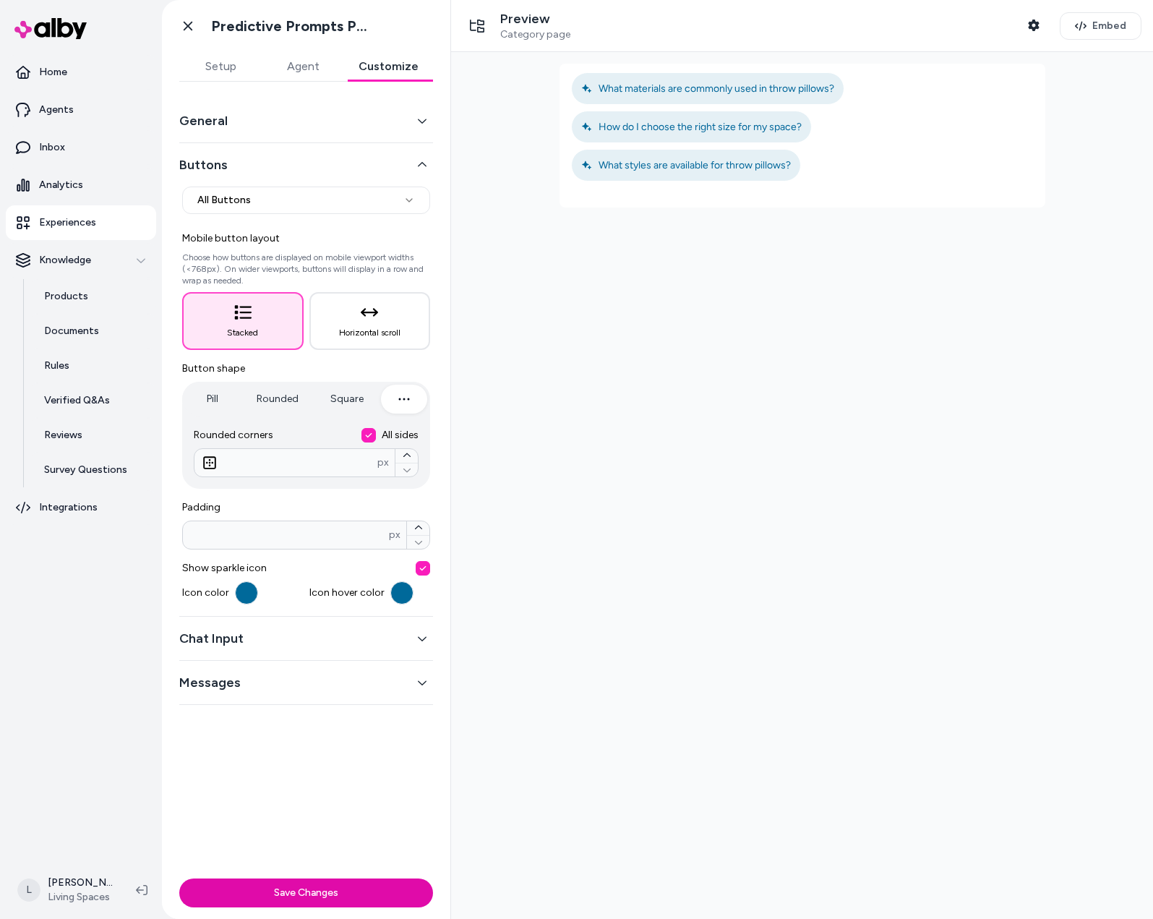
click at [414, 396] on button "button" at bounding box center [404, 399] width 46 height 29
click at [420, 525] on icon "button" at bounding box center [418, 527] width 9 height 9
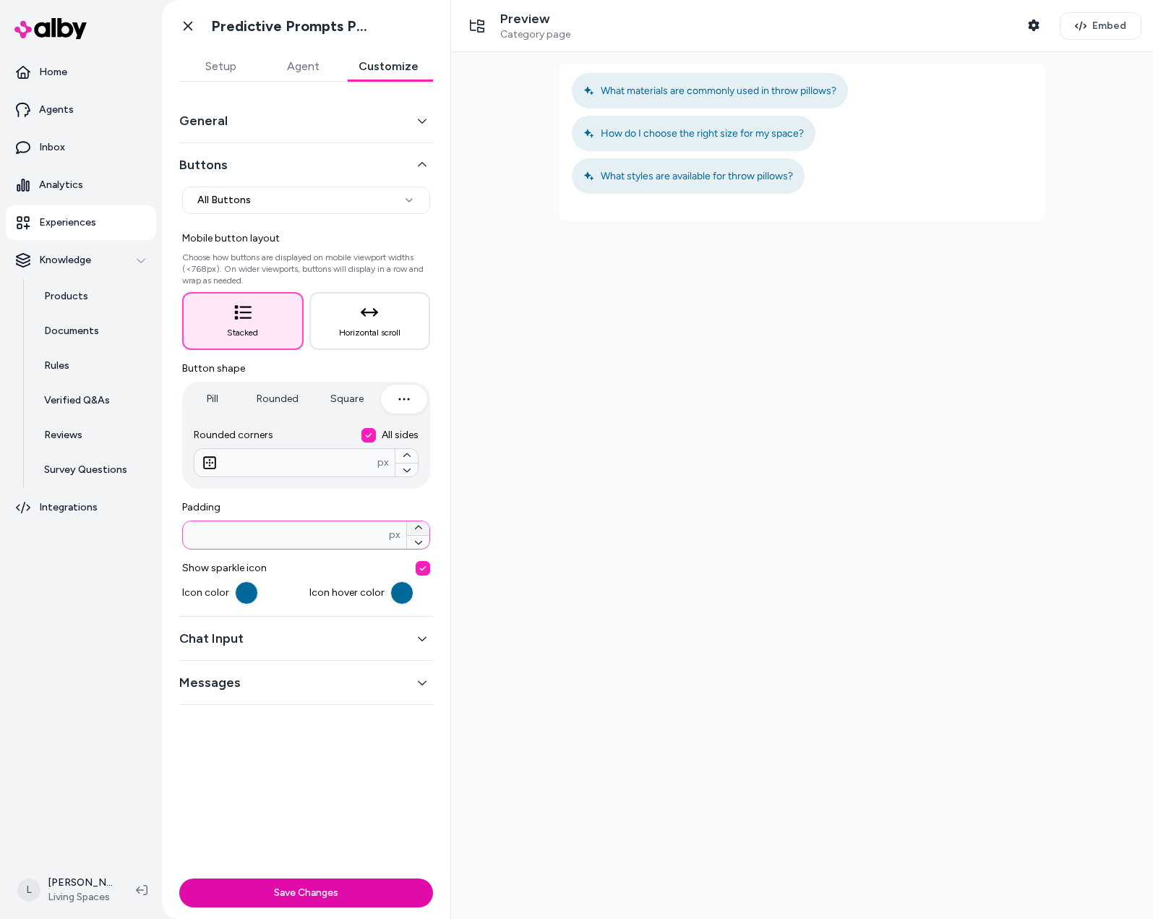
click at [420, 525] on icon "button" at bounding box center [418, 527] width 9 height 9
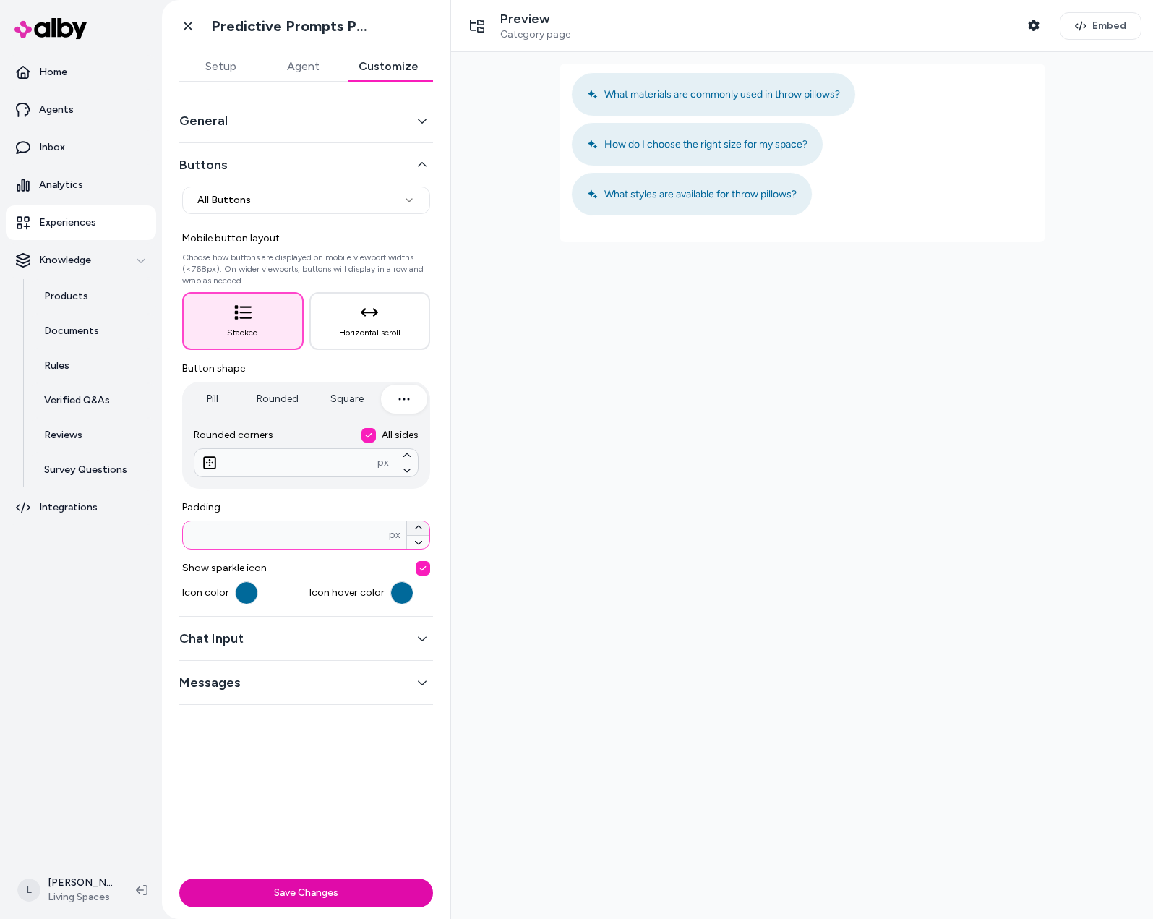
click at [420, 525] on icon "button" at bounding box center [418, 527] width 9 height 9
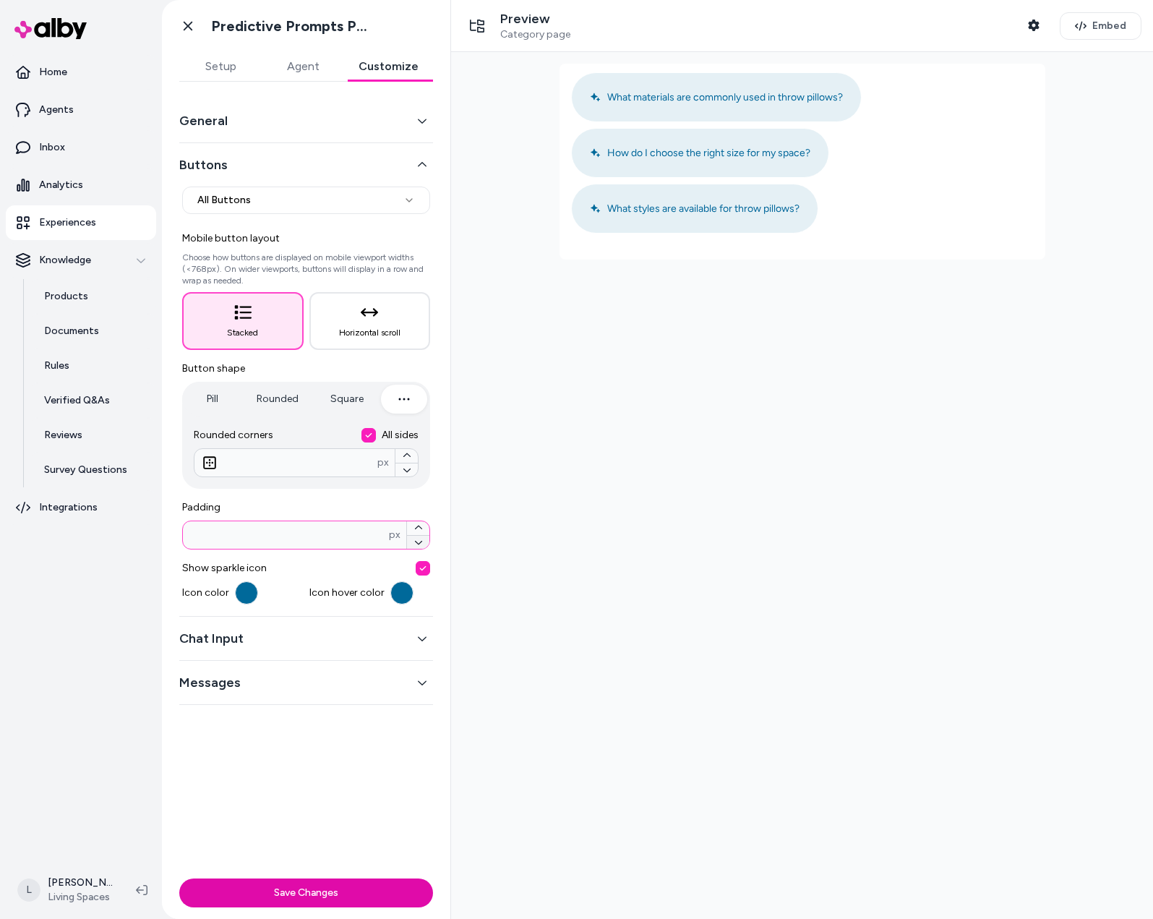
click at [417, 546] on icon "button" at bounding box center [418, 542] width 9 height 9
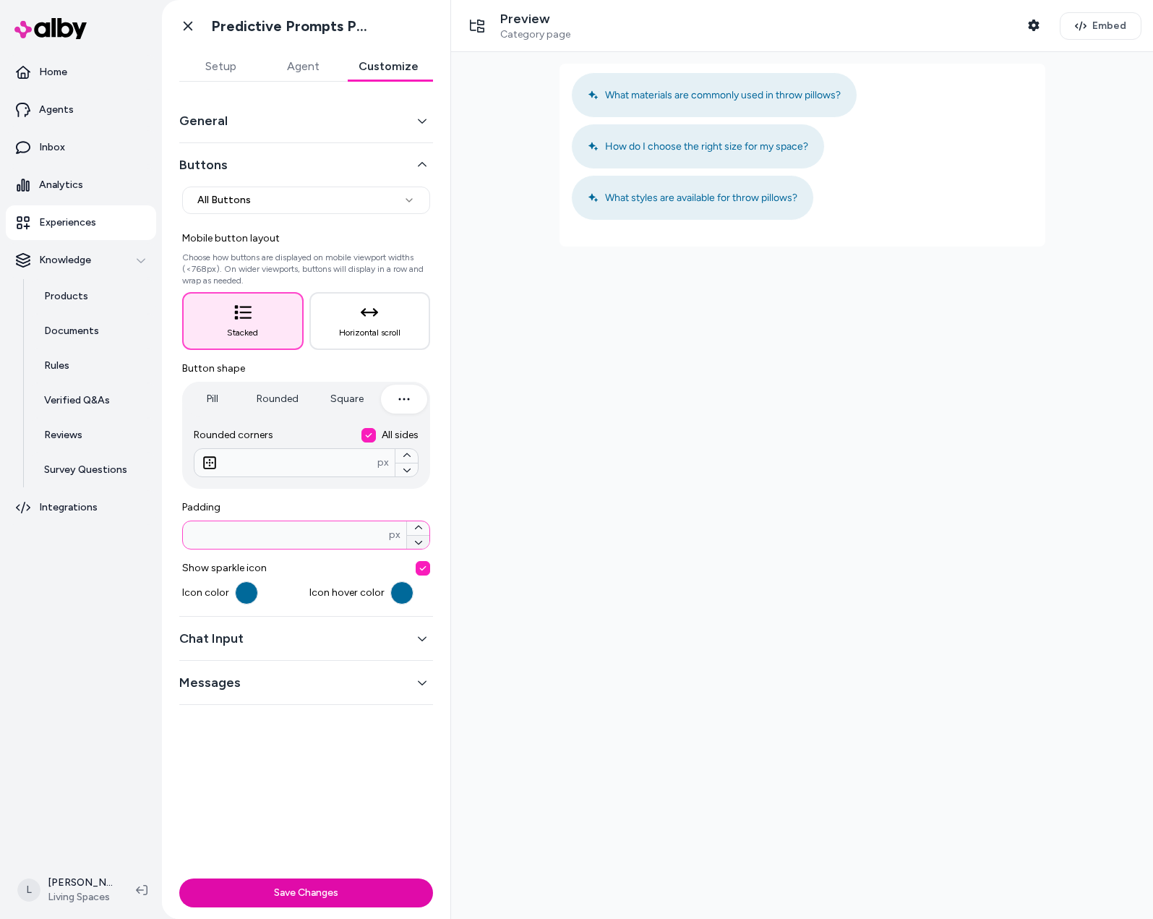
click at [417, 546] on icon "button" at bounding box center [418, 542] width 9 height 9
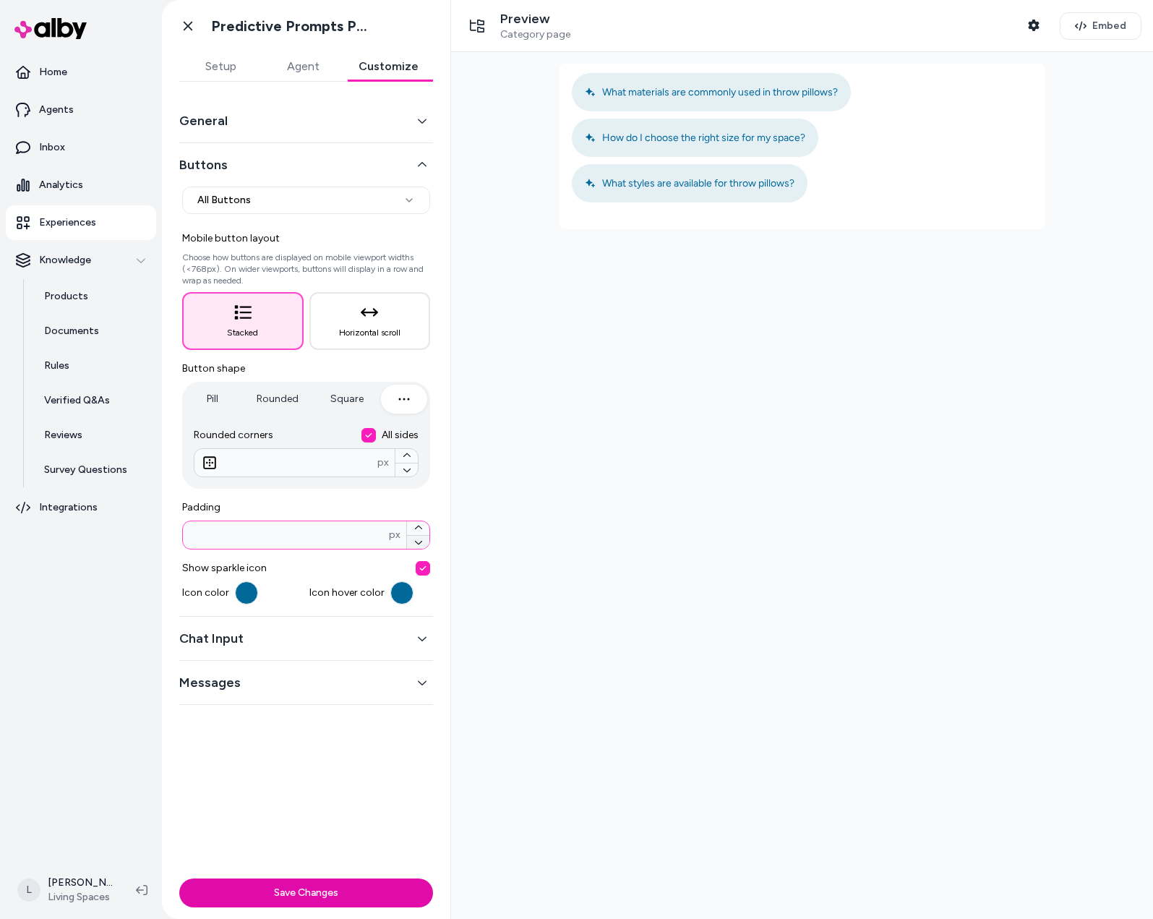
click at [417, 546] on icon "button" at bounding box center [418, 542] width 9 height 9
type input "**"
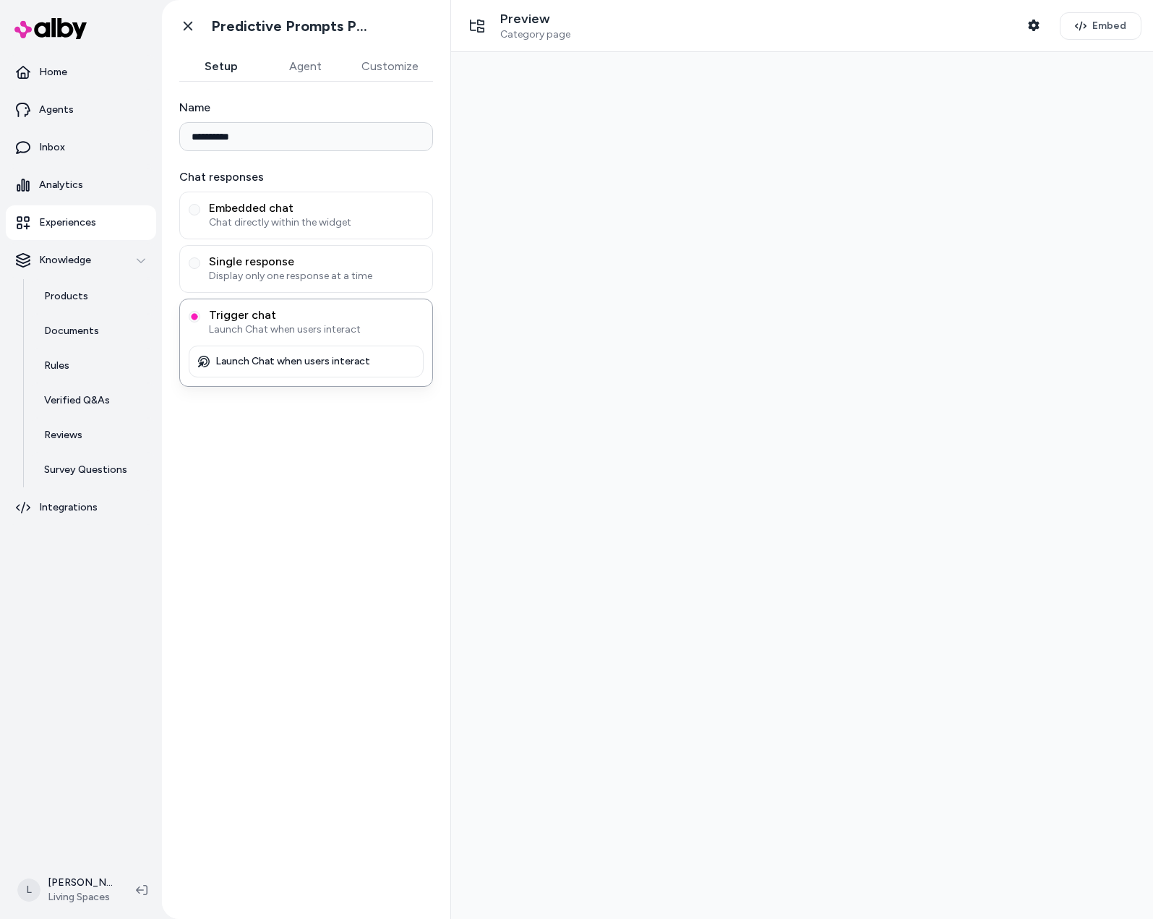
type input "**********"
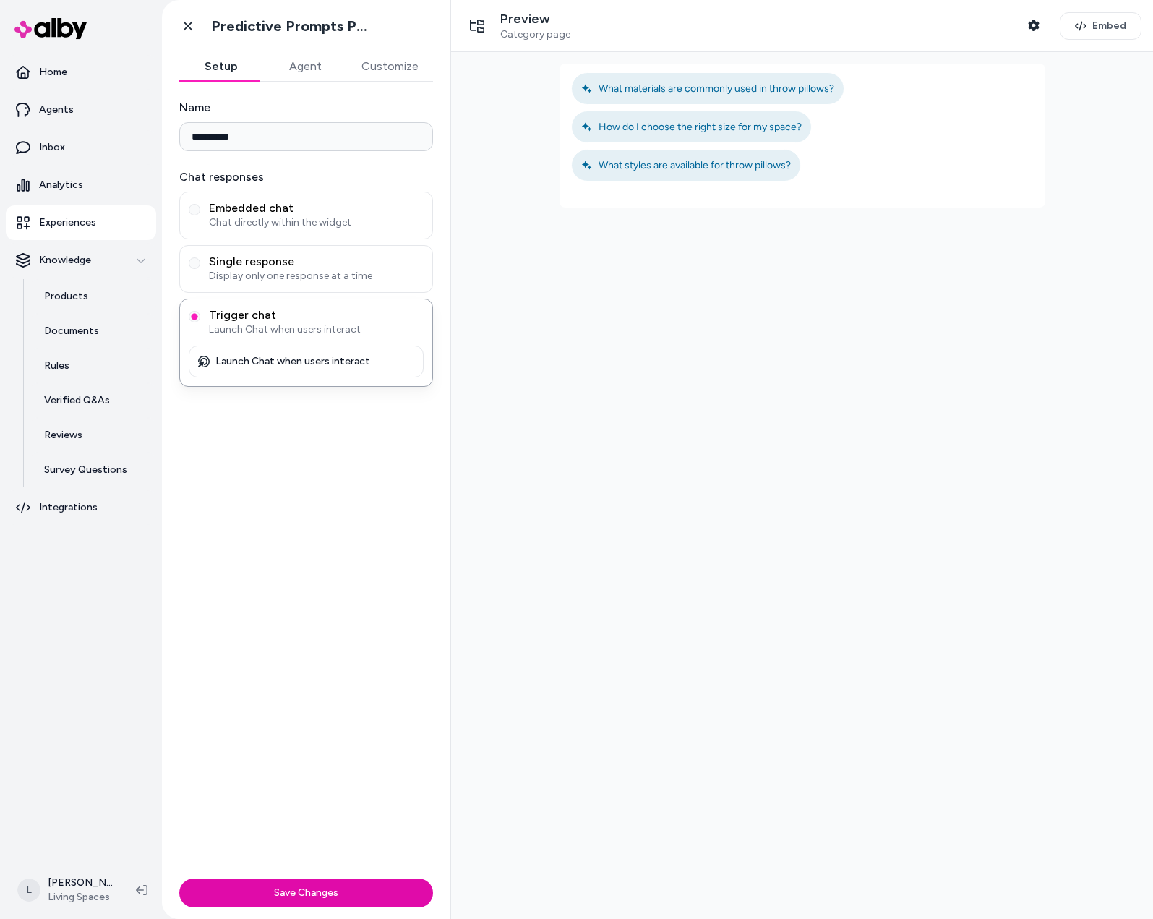
click at [308, 64] on button "Agent" at bounding box center [305, 66] width 84 height 29
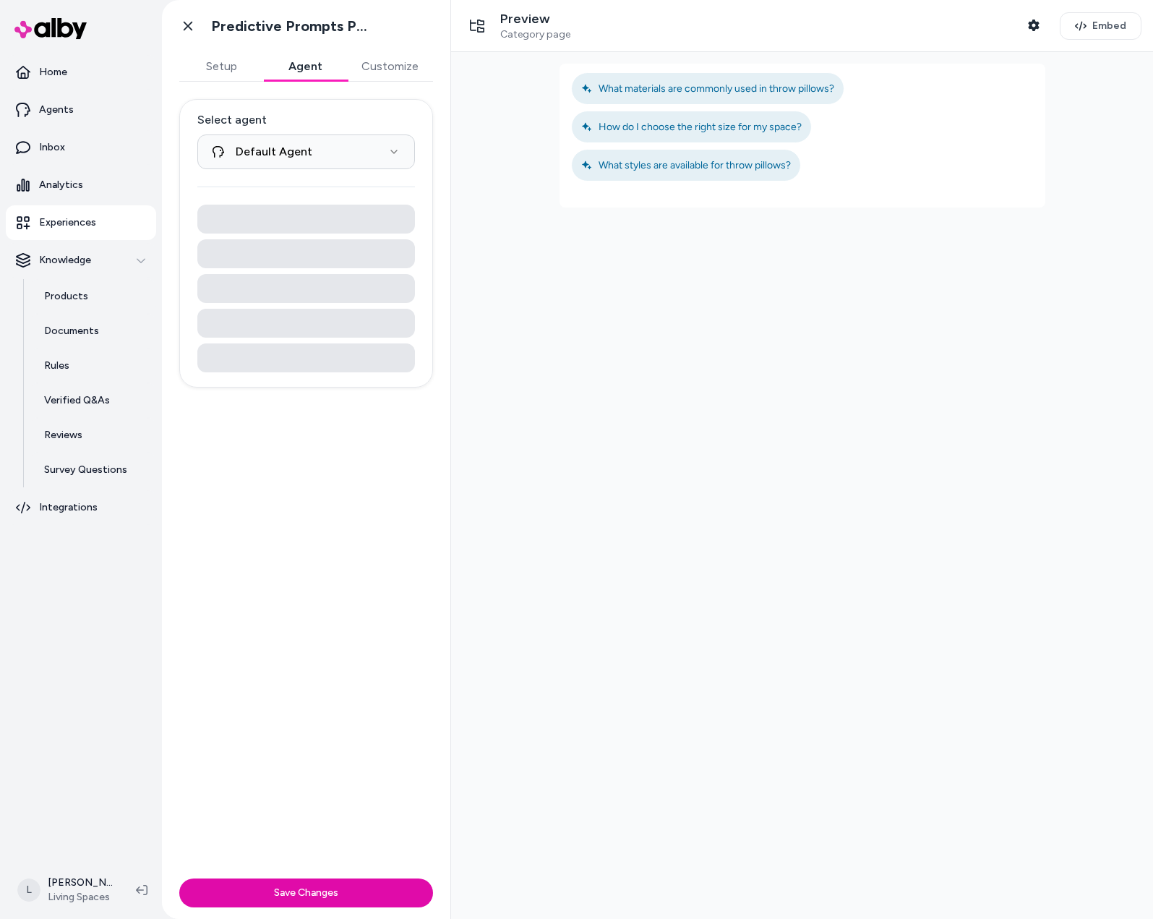
click at [392, 67] on button "Customize" at bounding box center [390, 66] width 86 height 29
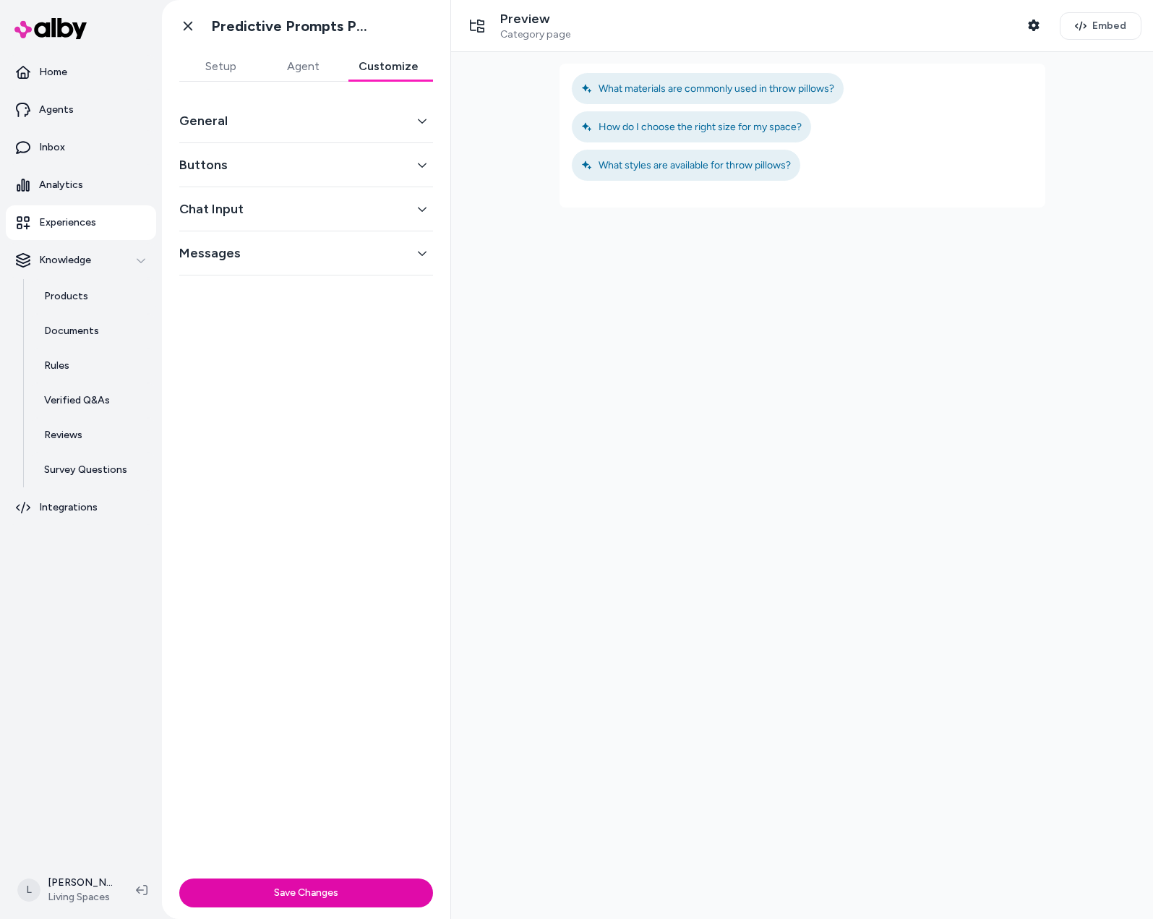
click at [292, 215] on button "Chat Input" at bounding box center [306, 209] width 254 height 20
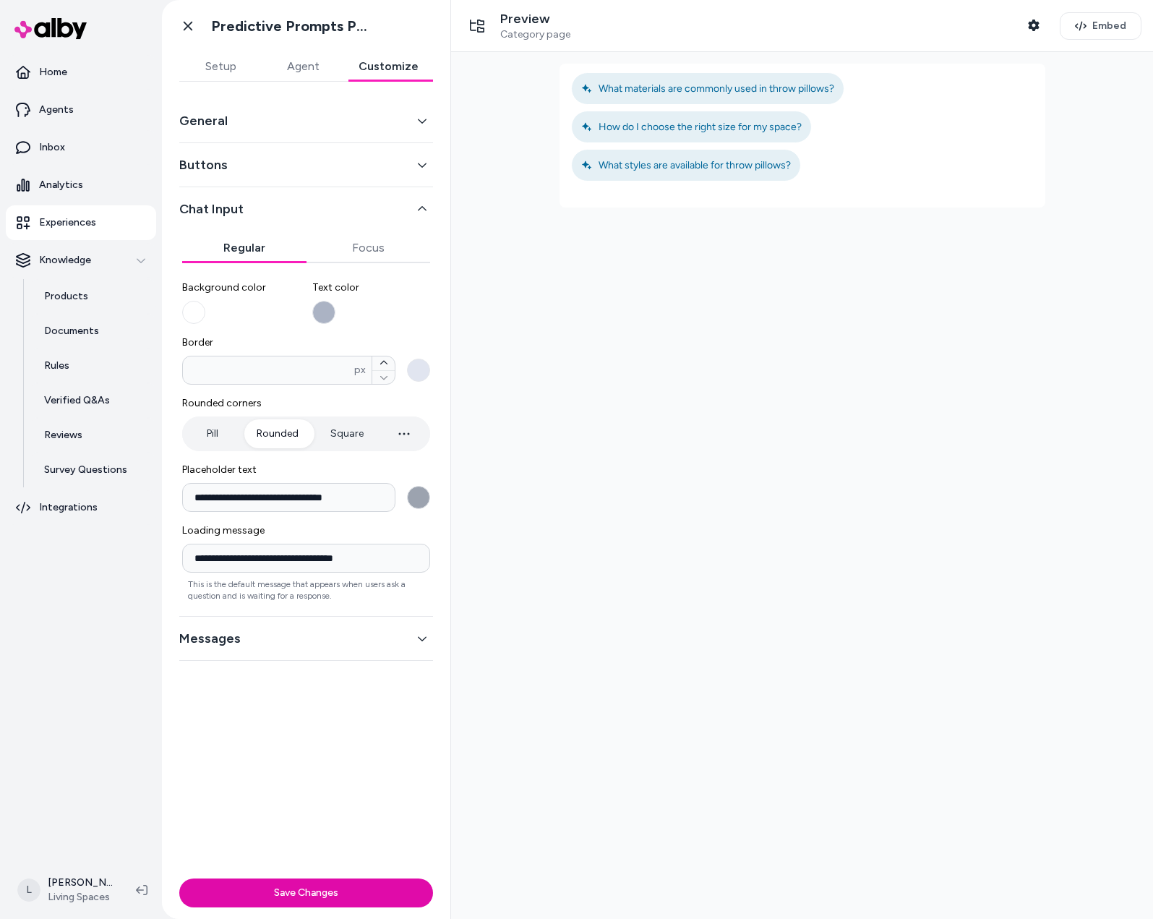
click at [299, 177] on div "Buttons" at bounding box center [306, 165] width 254 height 44
click at [269, 644] on button "Messages" at bounding box center [306, 638] width 254 height 20
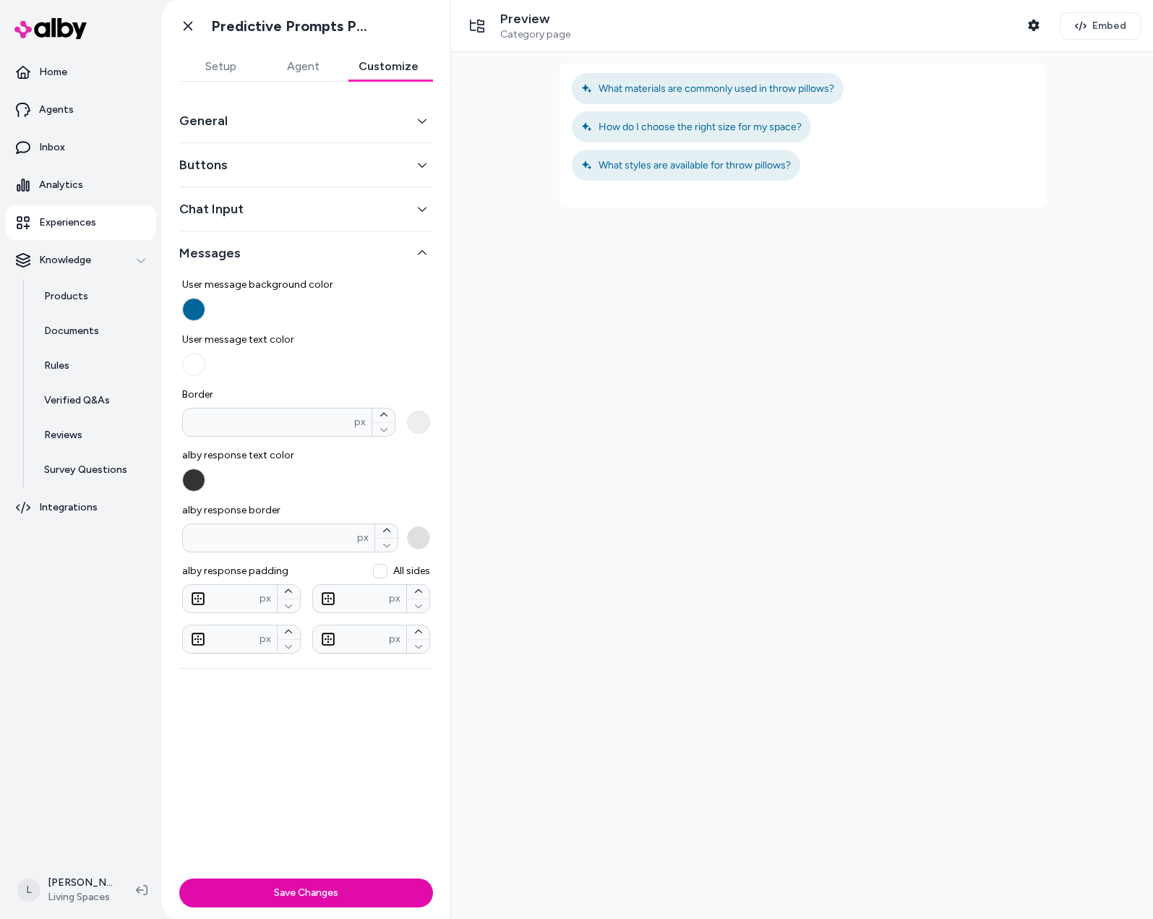
click at [266, 114] on button "General" at bounding box center [306, 121] width 254 height 20
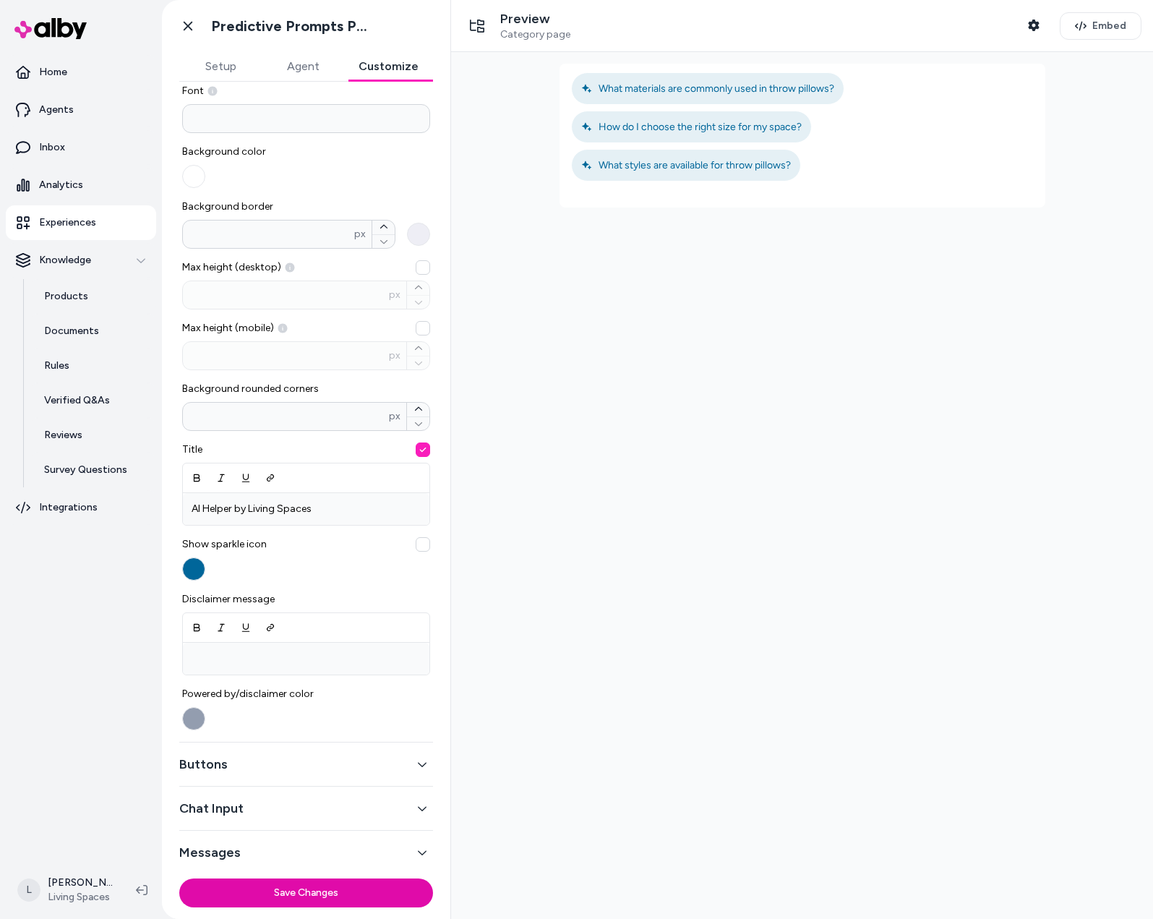
scroll to position [121, 0]
click at [340, 764] on button "Buttons" at bounding box center [306, 762] width 254 height 20
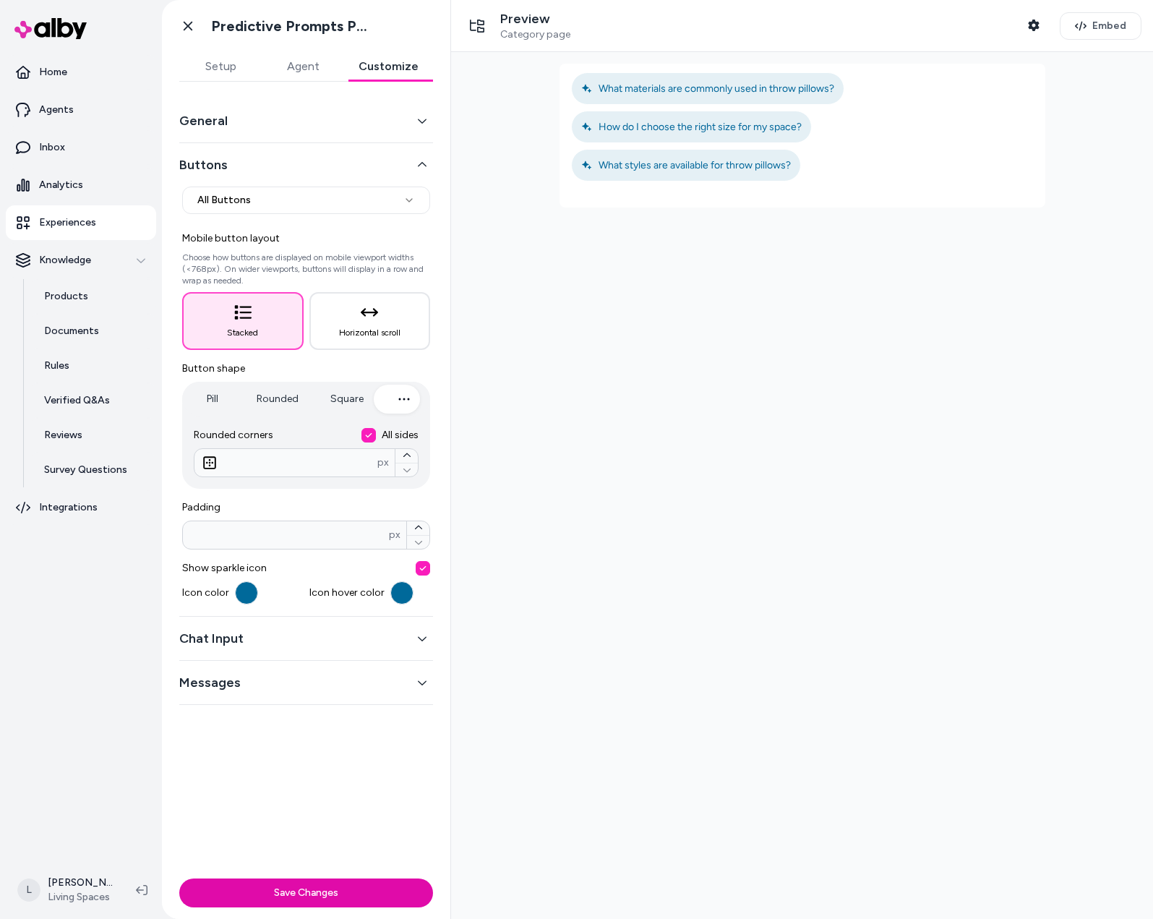
click at [300, 642] on button "Chat Input" at bounding box center [306, 638] width 254 height 20
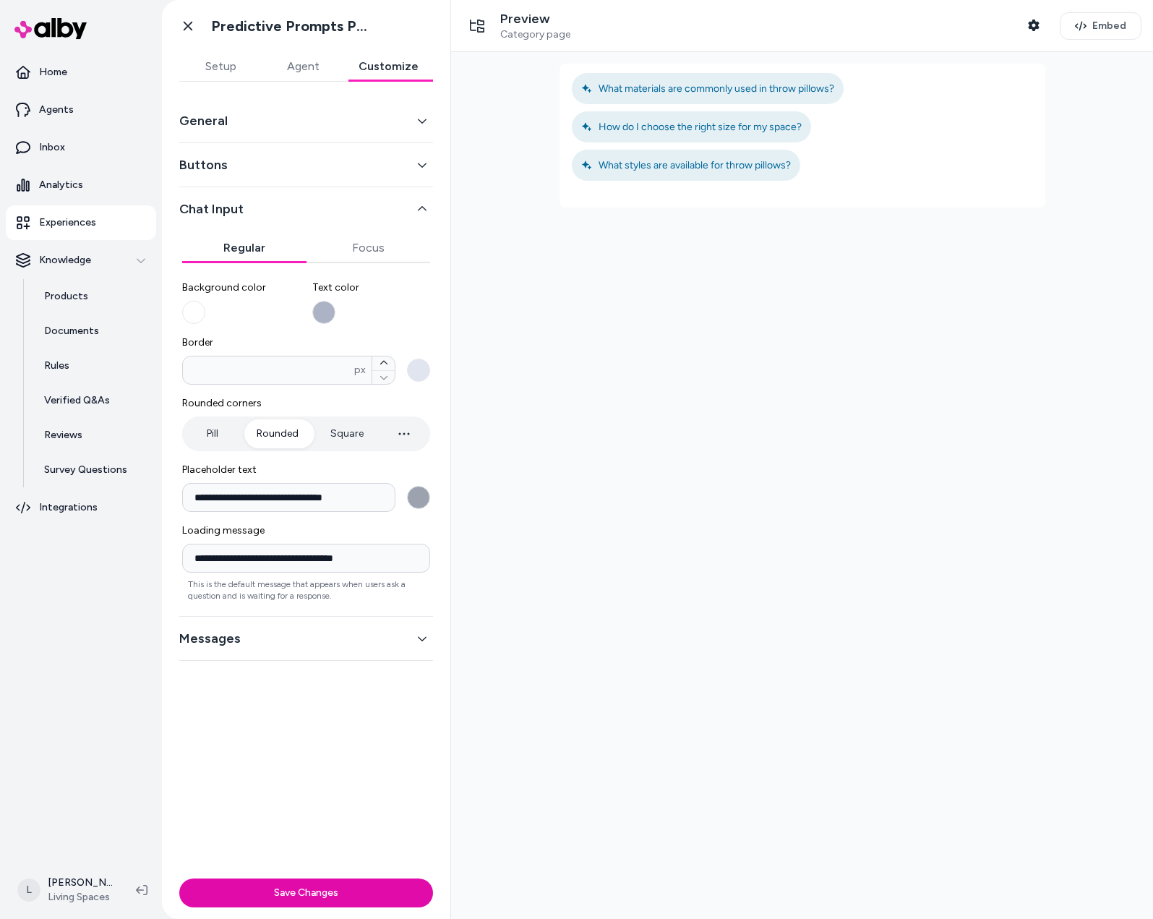
click at [292, 638] on button "Messages" at bounding box center [306, 638] width 254 height 20
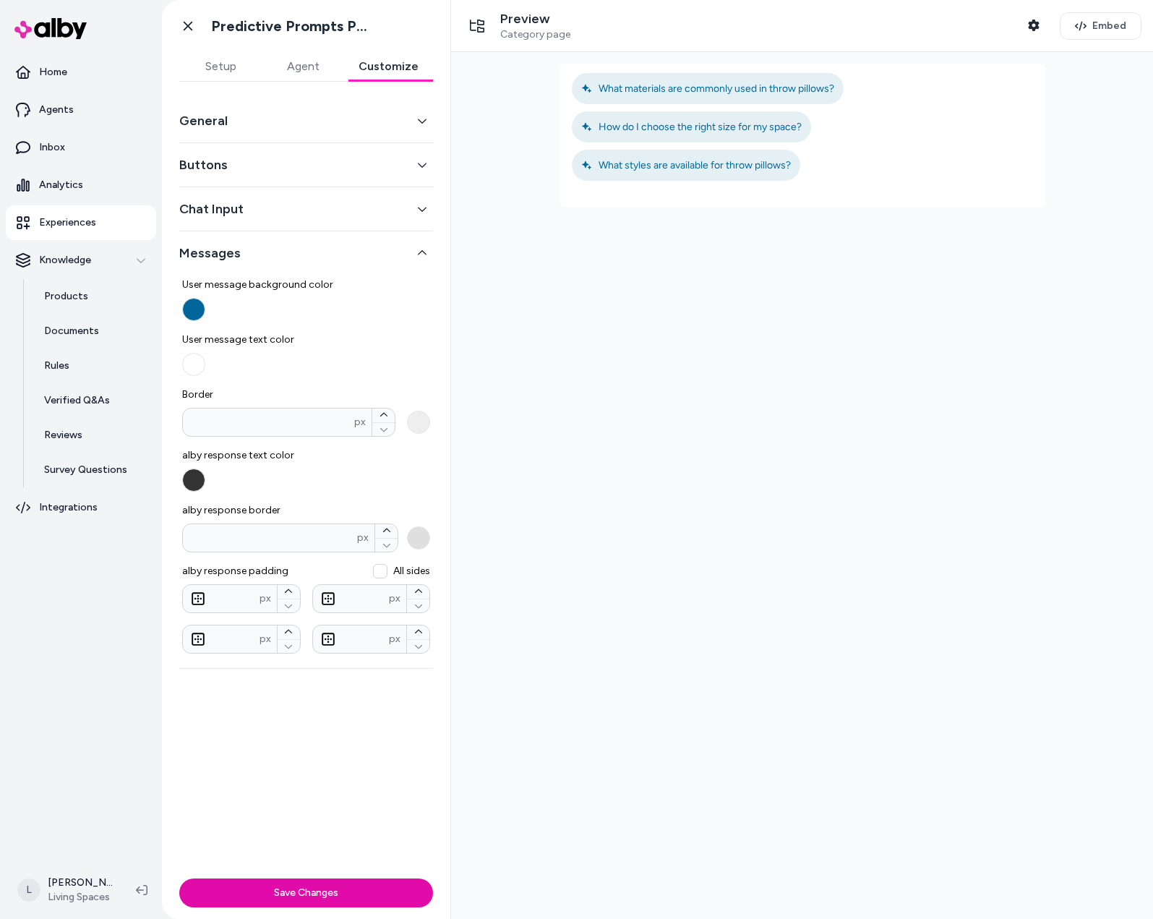
click at [242, 76] on button "Setup" at bounding box center [220, 66] width 82 height 29
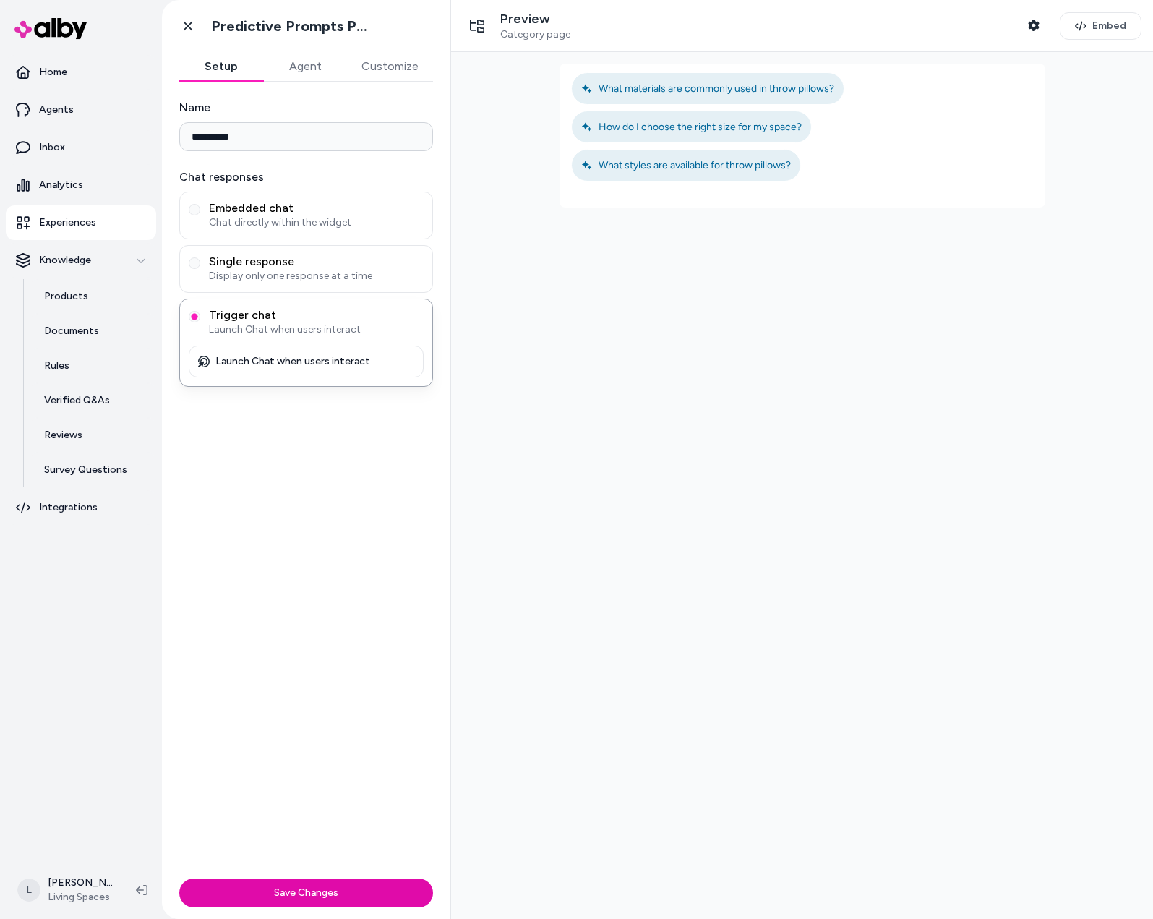
click at [378, 60] on button "Customize" at bounding box center [390, 66] width 86 height 29
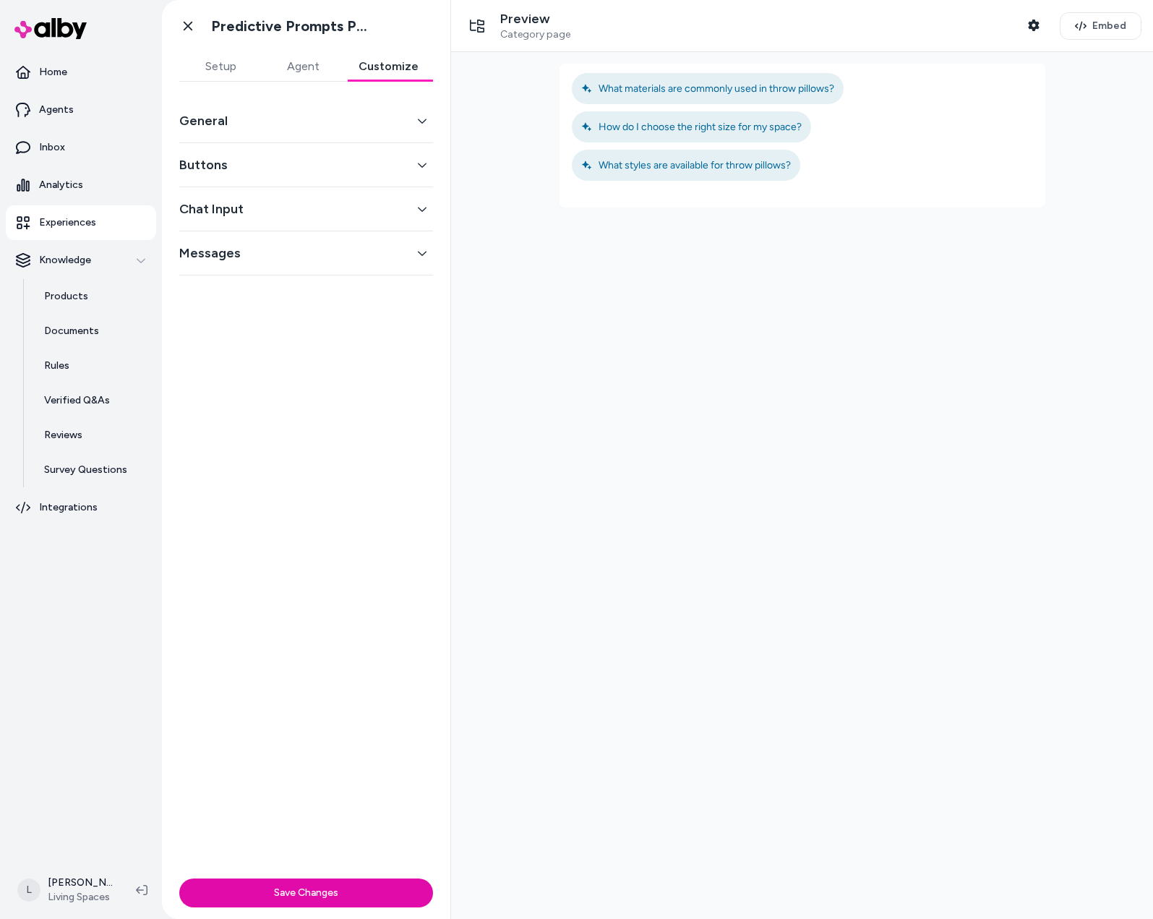
click at [281, 169] on button "Buttons" at bounding box center [306, 165] width 254 height 20
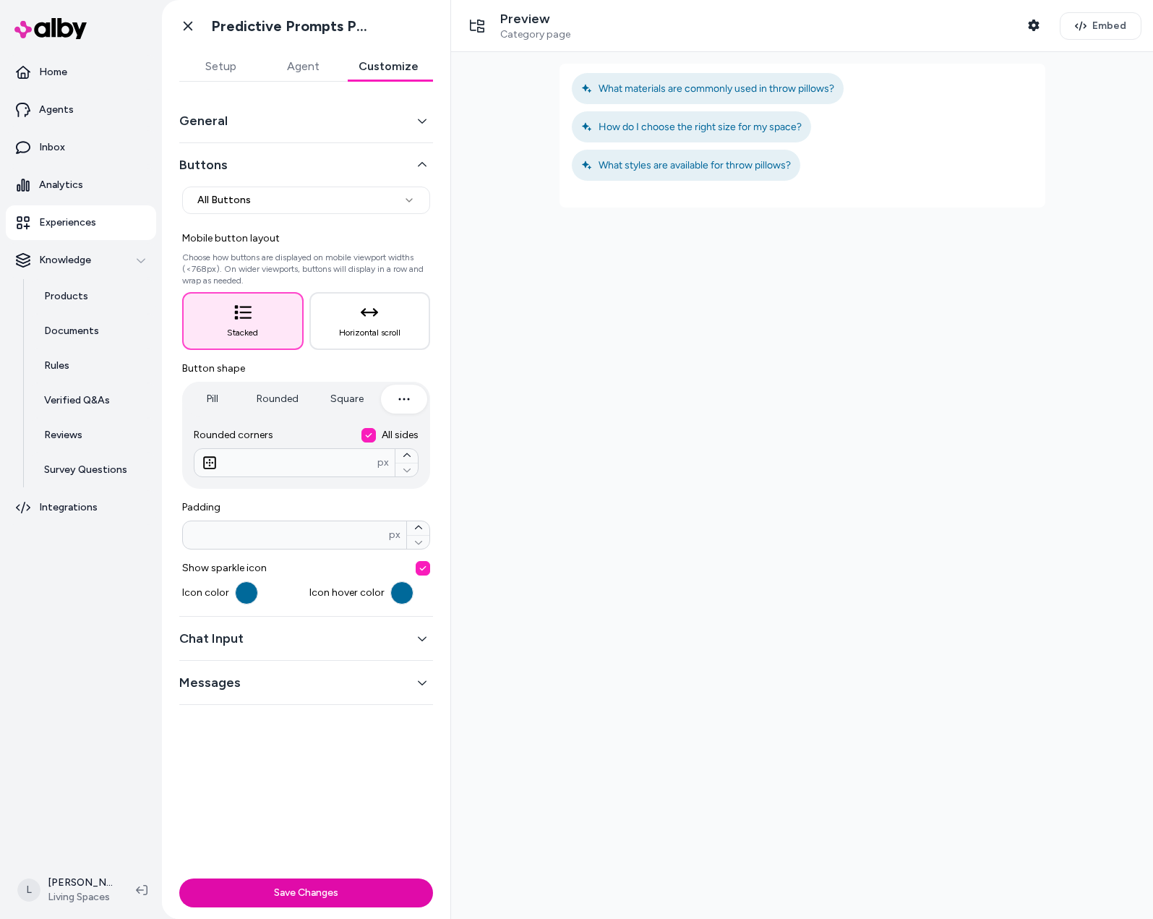
click at [416, 400] on button "button" at bounding box center [404, 399] width 46 height 29
click at [409, 401] on icon "button" at bounding box center [404, 398] width 17 height 17
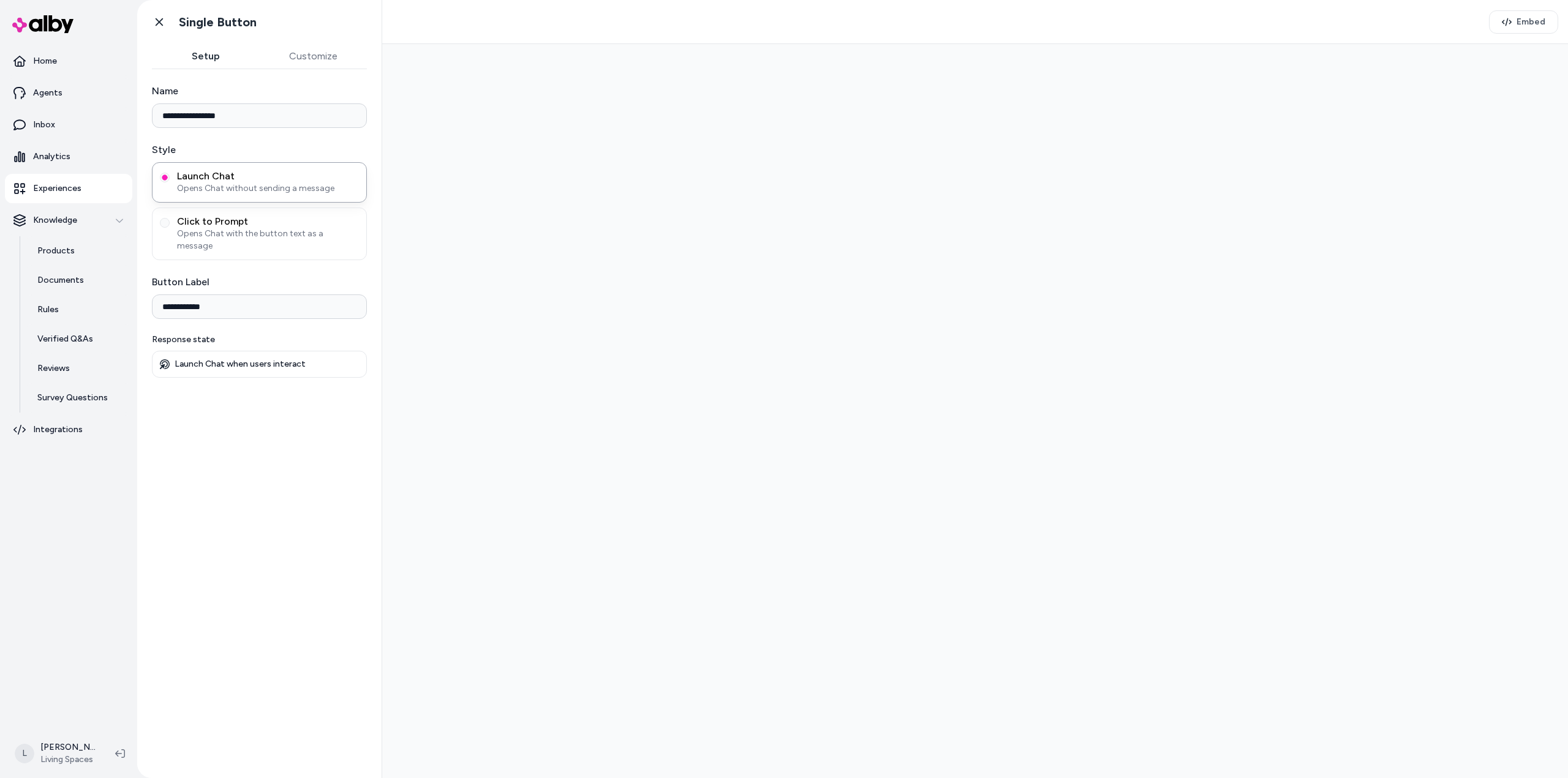
type input "**********"
click at [302, 61] on button "Customize" at bounding box center [313, 56] width 108 height 25
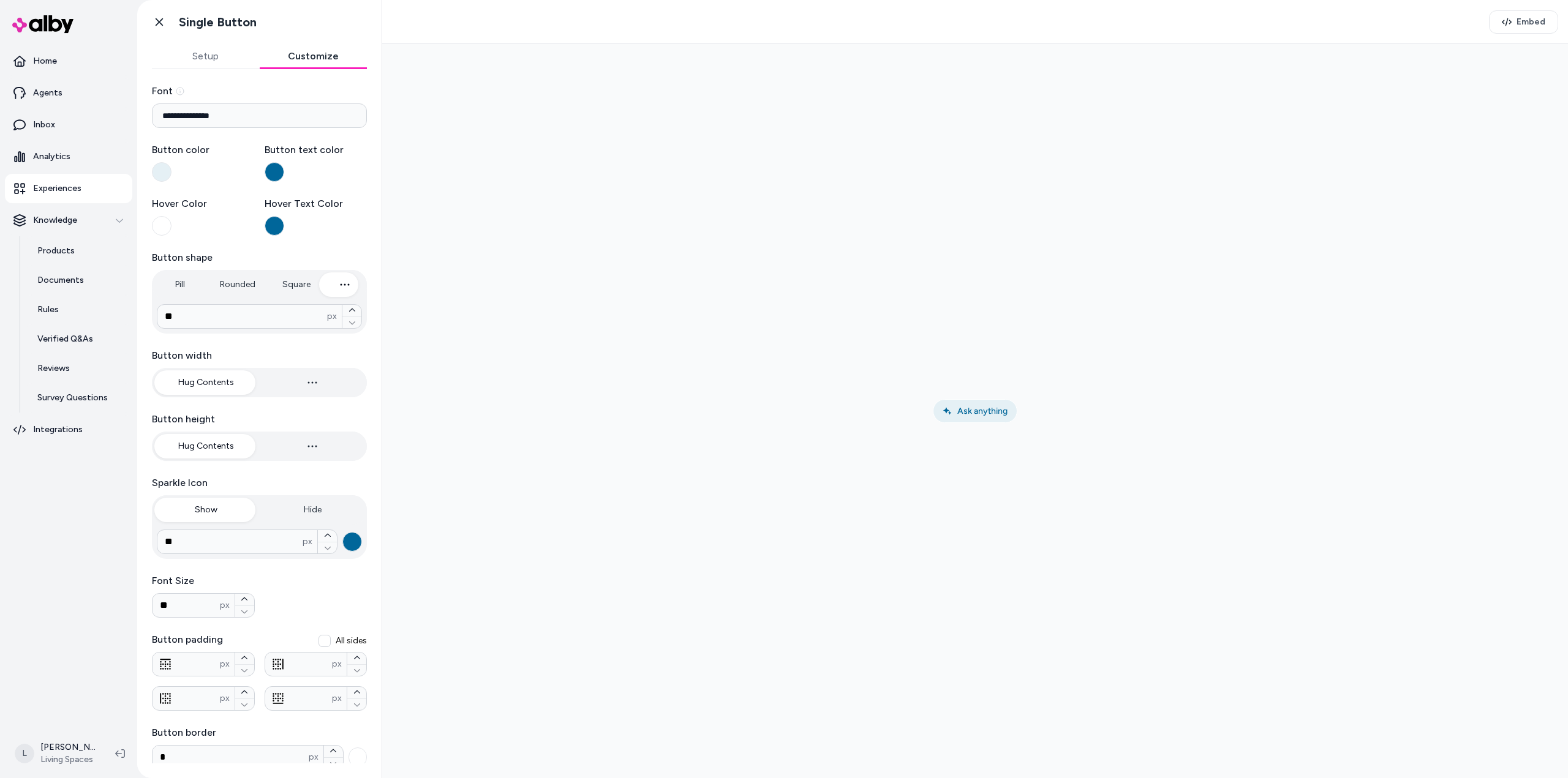
click at [342, 283] on icon "button" at bounding box center [344, 284] width 14 height 14
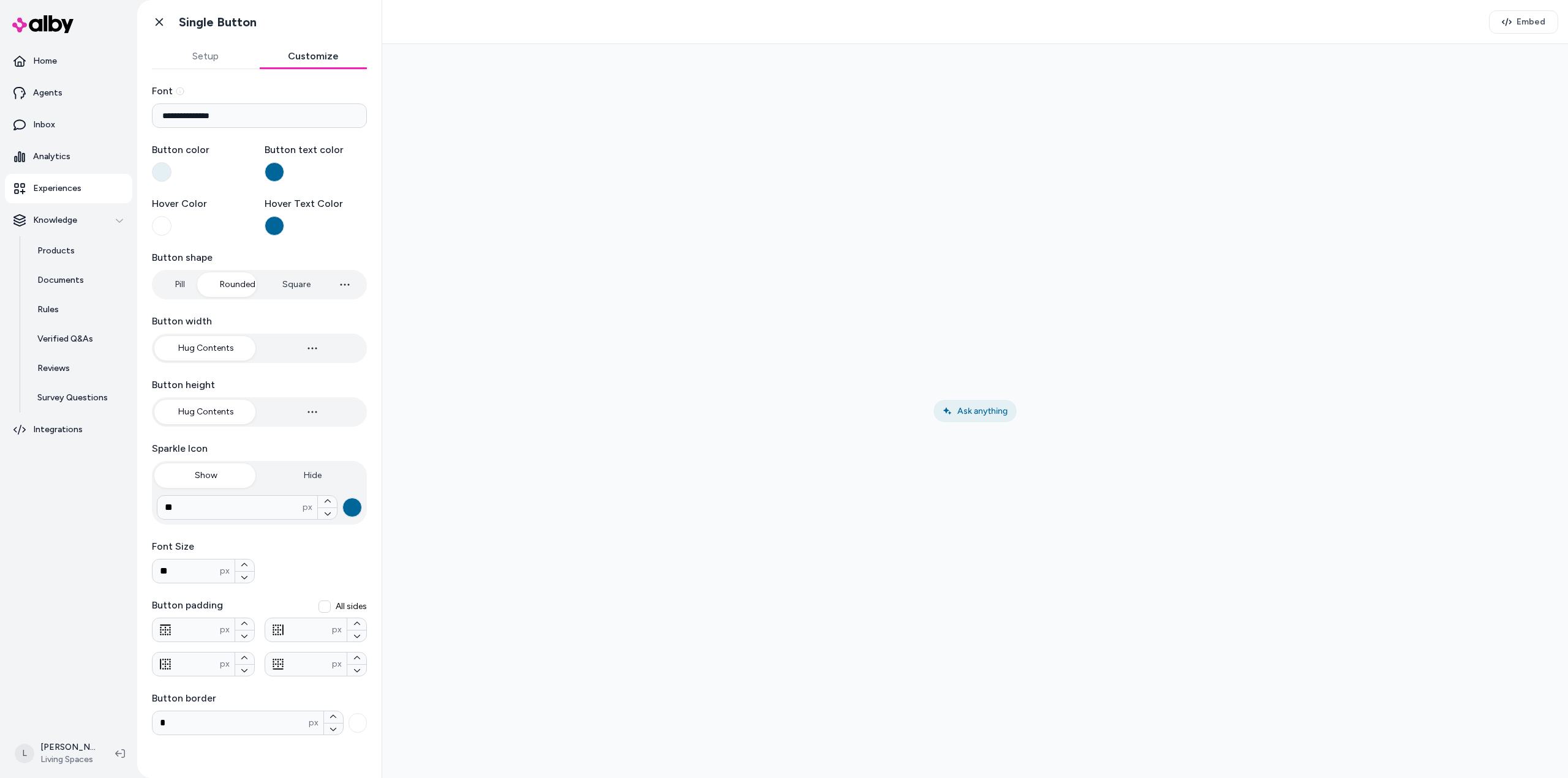
click at [243, 286] on button "Rounded" at bounding box center [237, 284] width 60 height 25
click at [238, 291] on button "Rounded" at bounding box center [237, 284] width 60 height 25
click at [296, 288] on button "Square" at bounding box center [296, 284] width 53 height 25
click at [252, 287] on button "Rounded" at bounding box center [237, 284] width 60 height 25
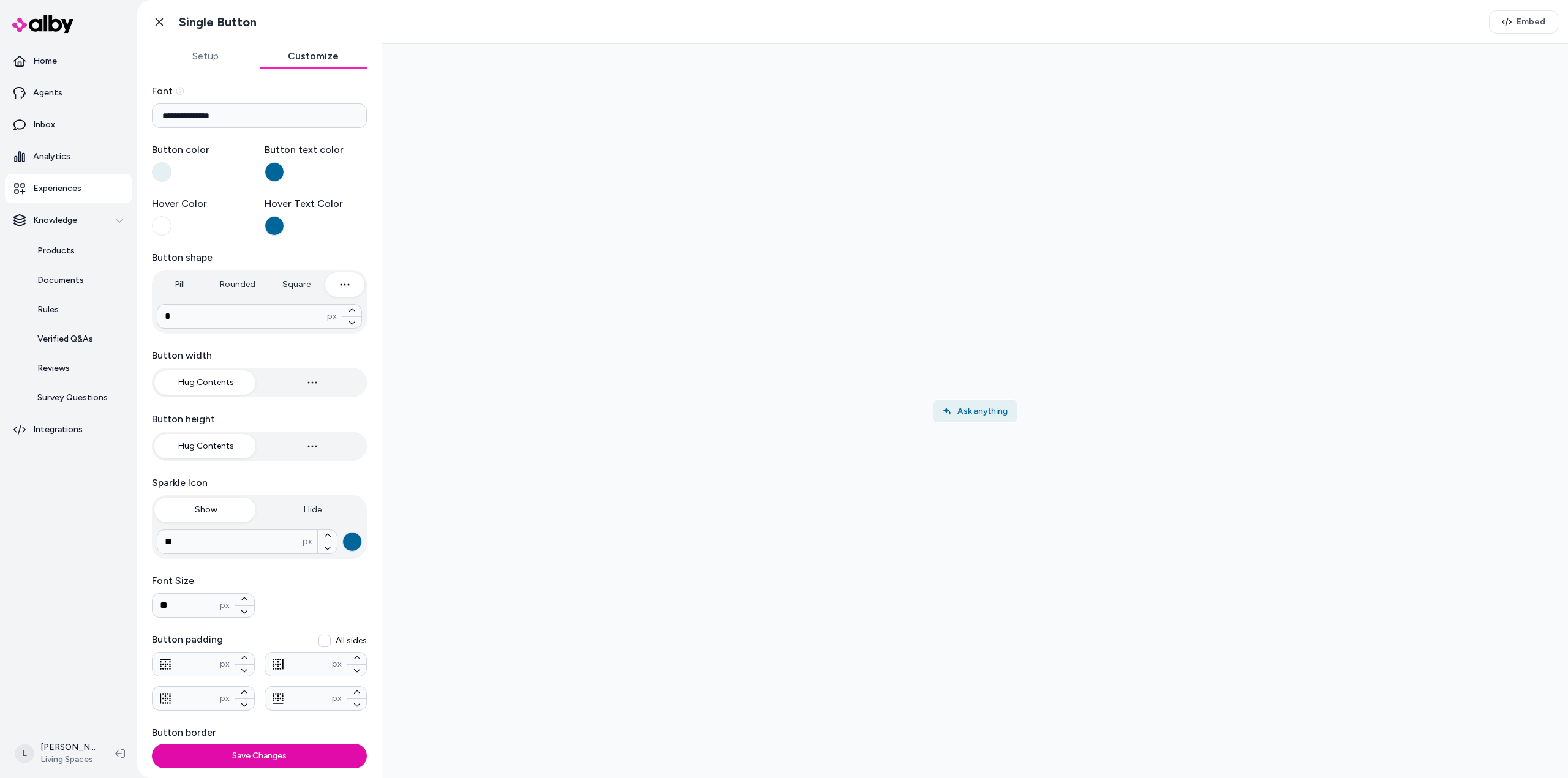
click at [345, 285] on icon "button" at bounding box center [344, 284] width 14 height 14
drag, startPoint x: 251, startPoint y: 317, endPoint x: 159, endPoint y: 321, distance: 92.1
click at [159, 321] on input "*" at bounding box center [242, 316] width 169 height 14
click at [313, 343] on div "**********" at bounding box center [259, 427] width 215 height 686
click at [337, 287] on icon "button" at bounding box center [344, 284] width 14 height 14
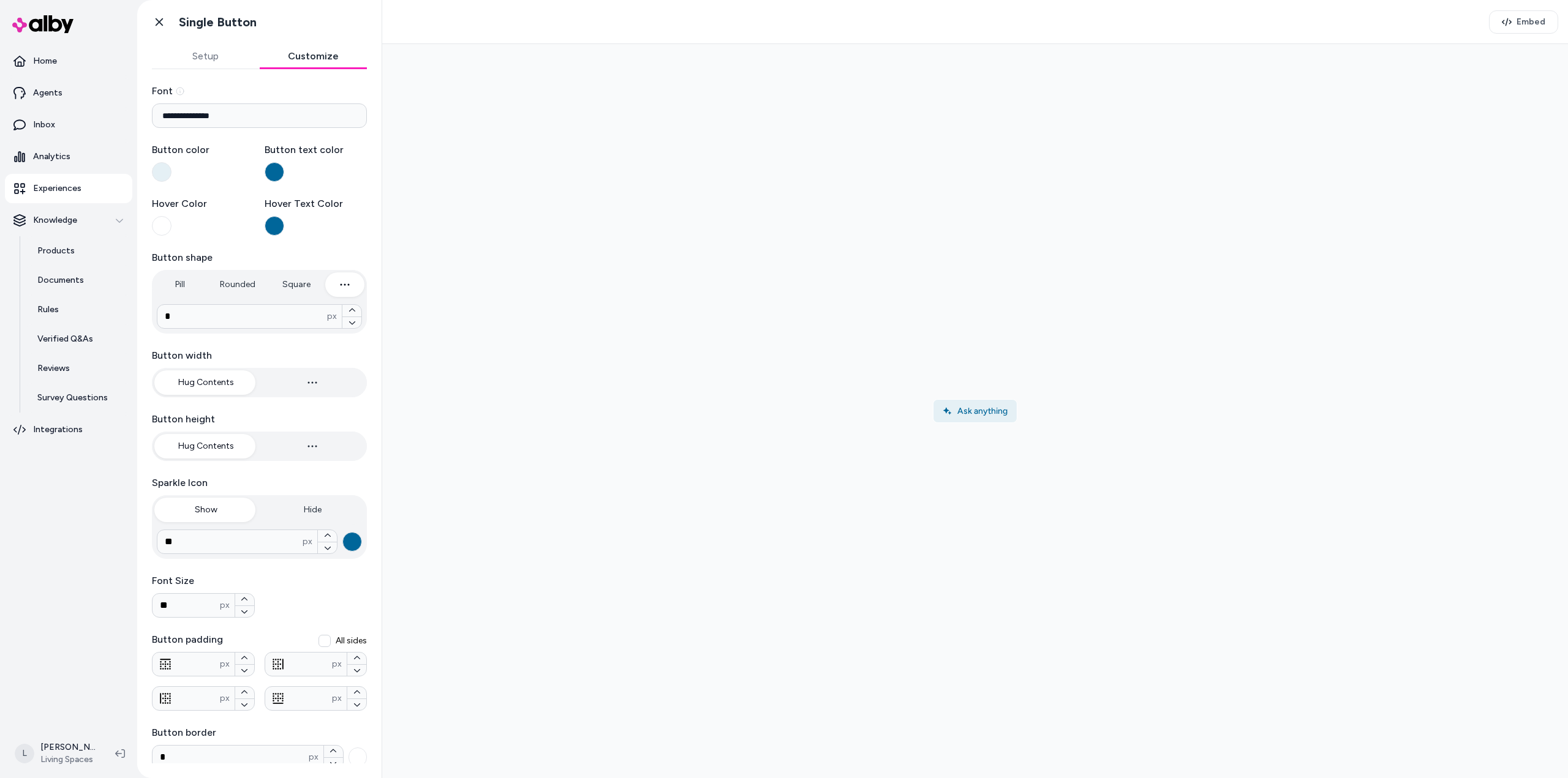
click at [224, 288] on button "Rounded" at bounding box center [237, 284] width 60 height 25
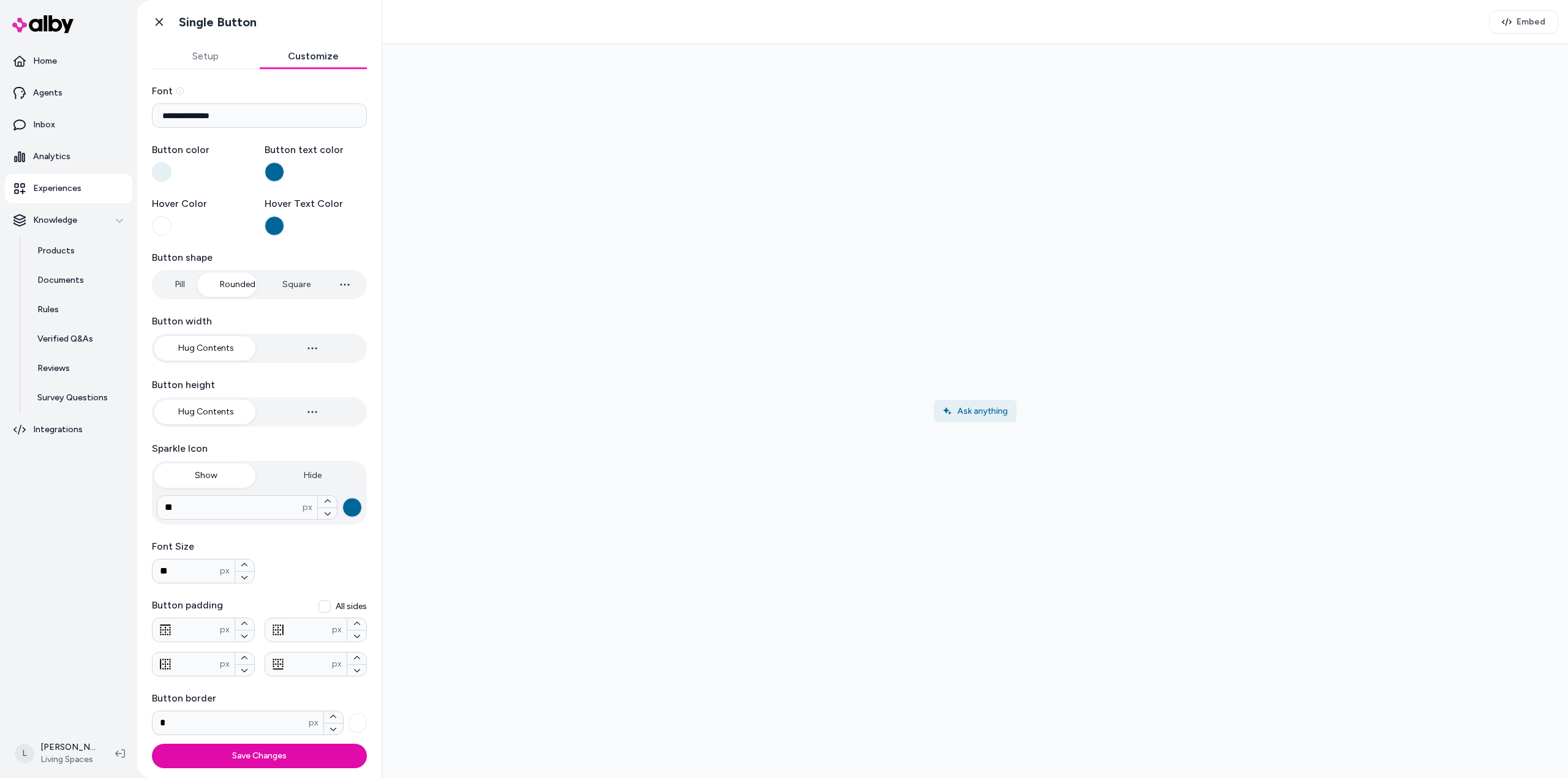
click at [346, 282] on button "button" at bounding box center [345, 284] width 39 height 25
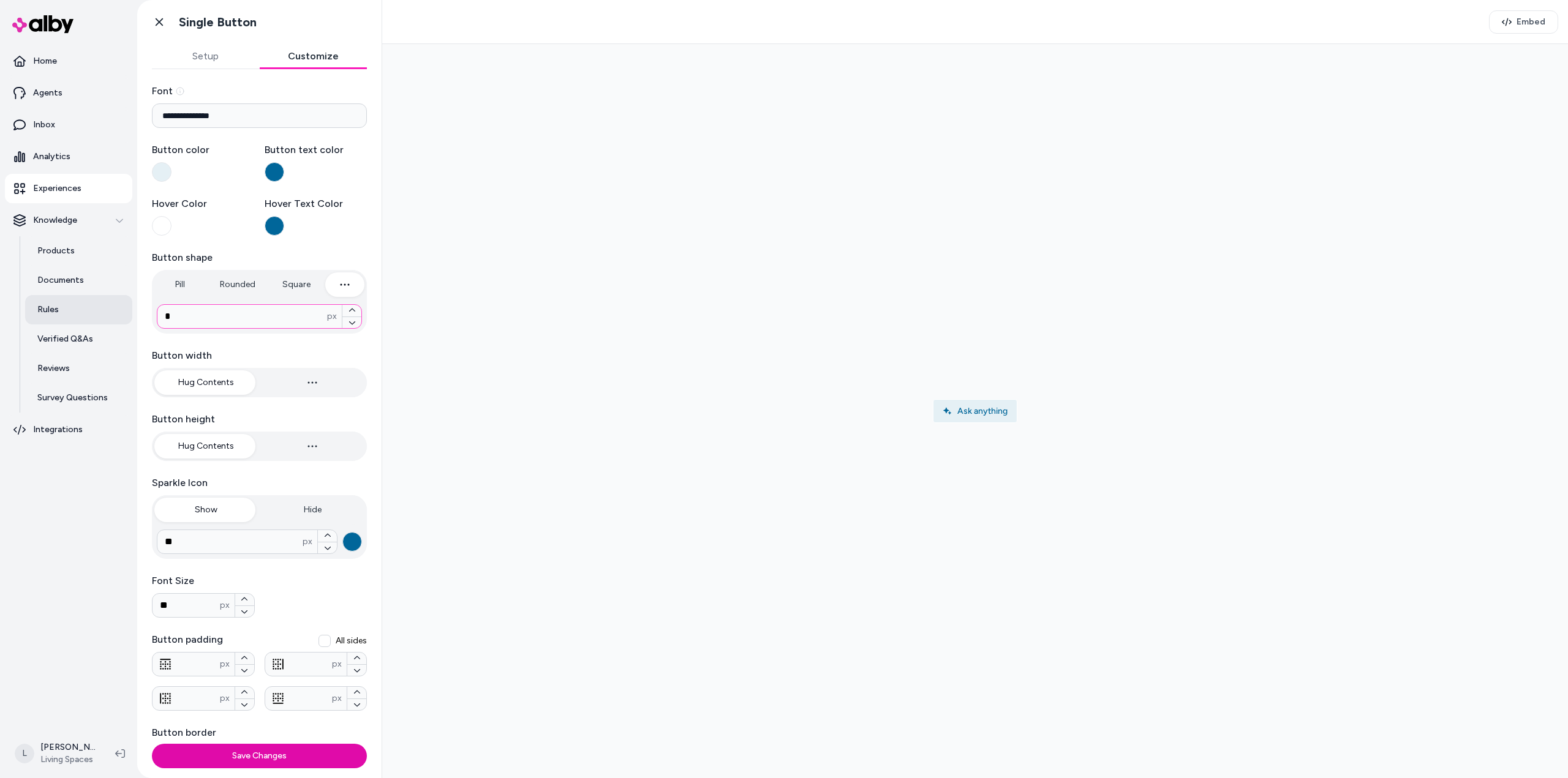
drag, startPoint x: 291, startPoint y: 312, endPoint x: 97, endPoint y: 314, distance: 194.0
click at [97, 314] on section "**********" at bounding box center [784, 389] width 1568 height 778
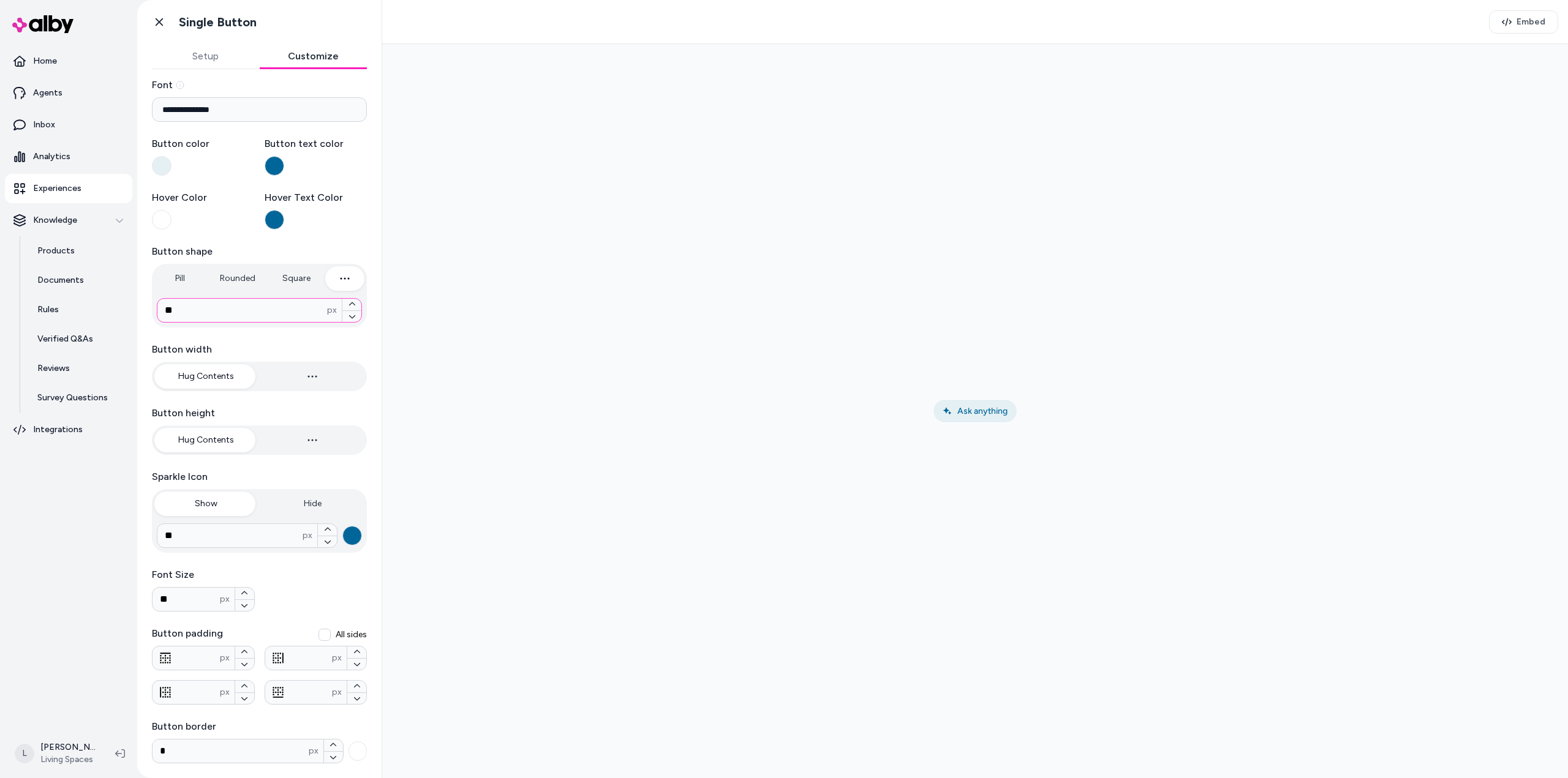
type input "**"
click at [532, 590] on div at bounding box center [975, 411] width 1166 height 715
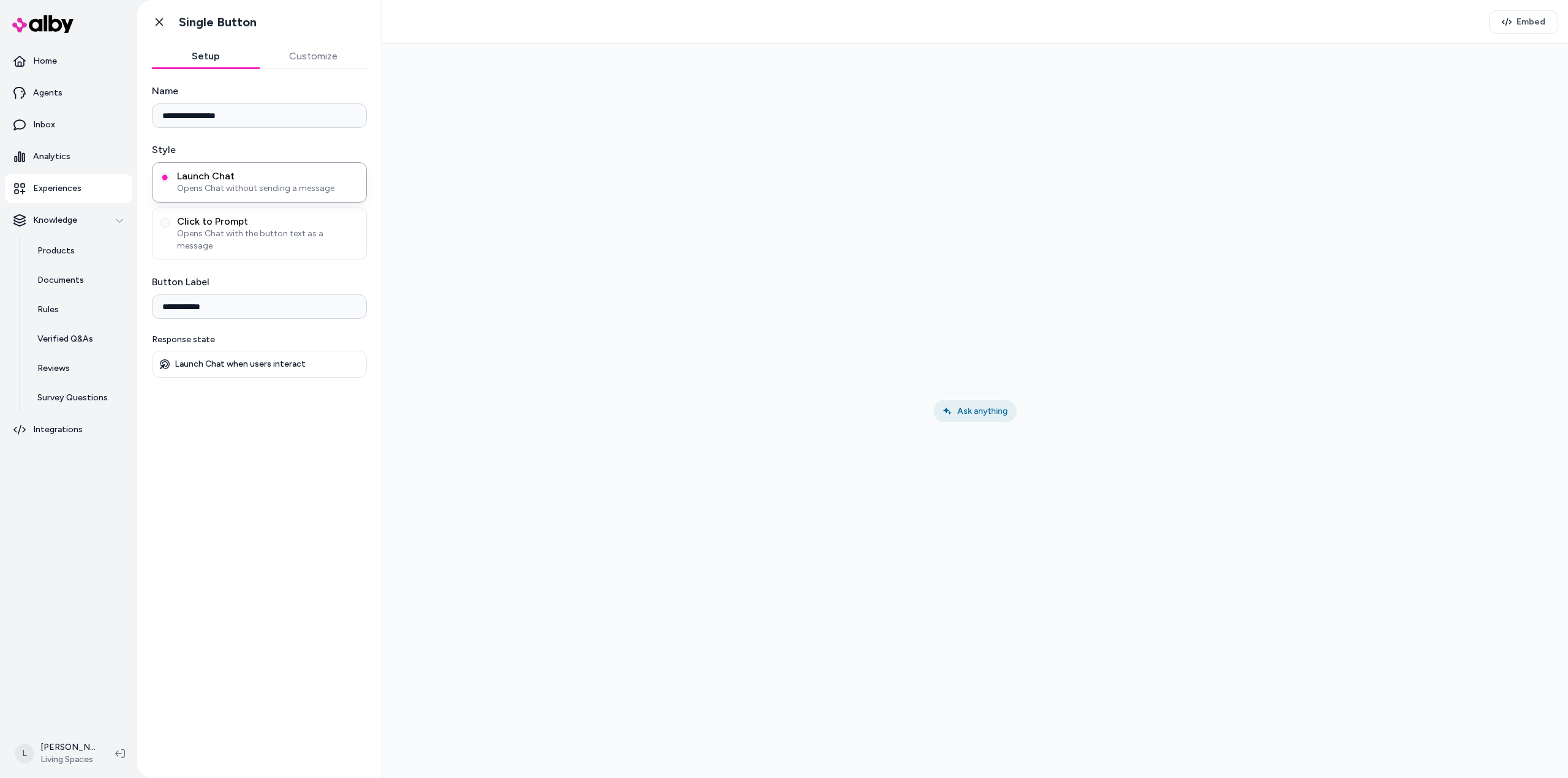
click at [208, 58] on button "Setup" at bounding box center [205, 56] width 108 height 25
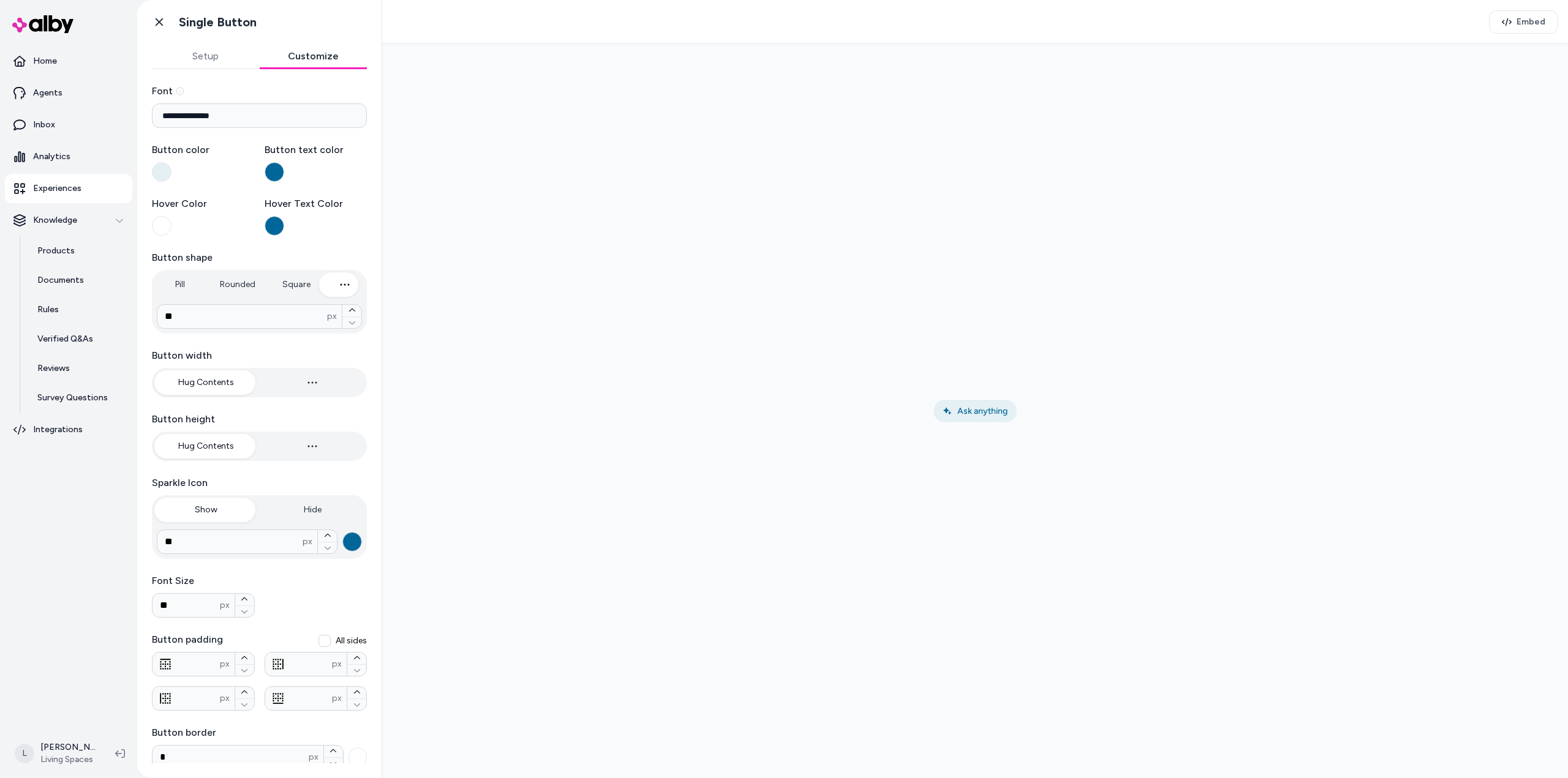
click at [316, 62] on button "Customize" at bounding box center [313, 56] width 108 height 25
click at [156, 20] on icon at bounding box center [159, 22] width 12 height 12
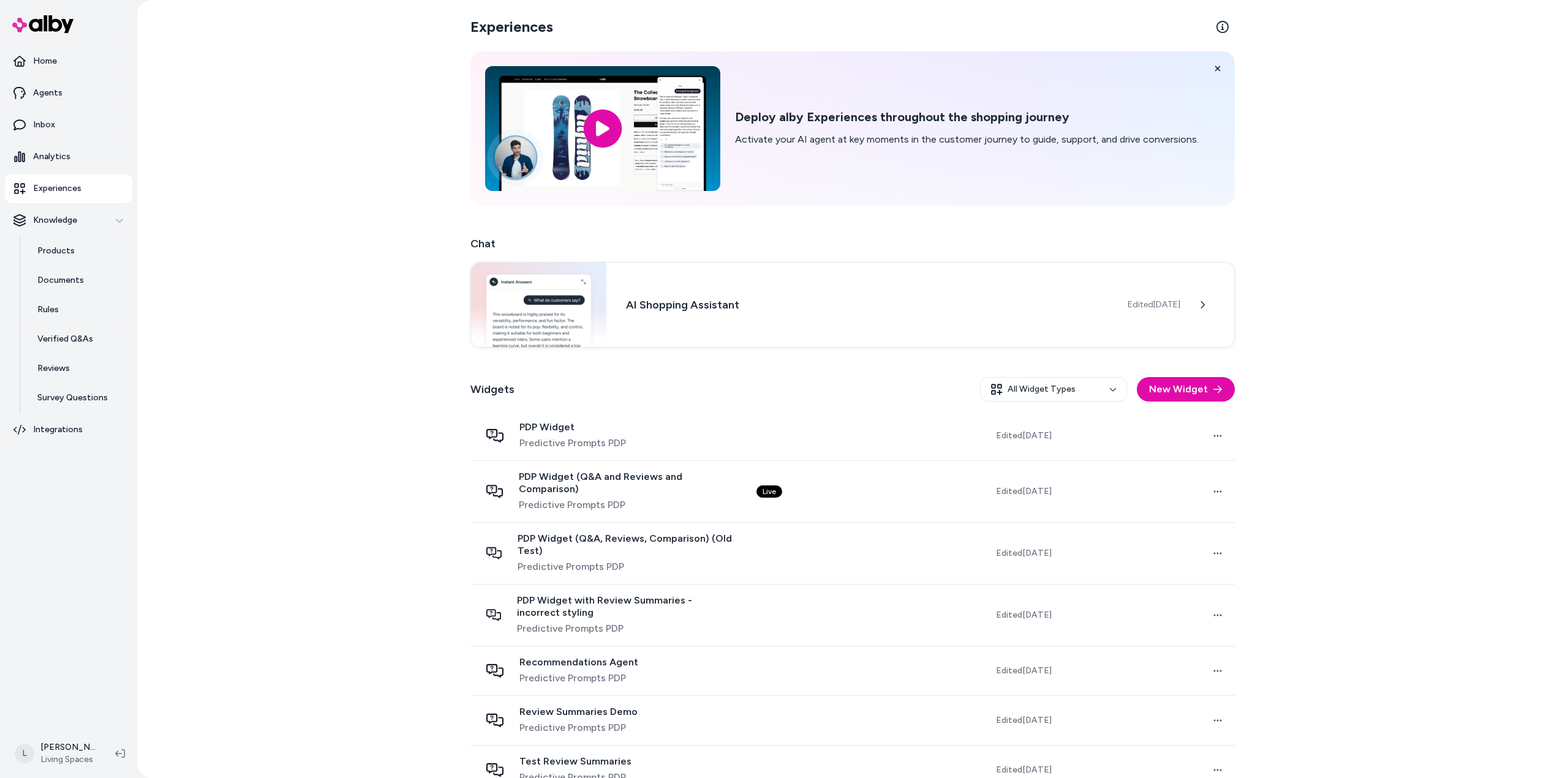
click at [341, 356] on div "Experiences Deploy alby Experiences throughout the shopping journey Activate yo…" at bounding box center [852, 389] width 1431 height 778
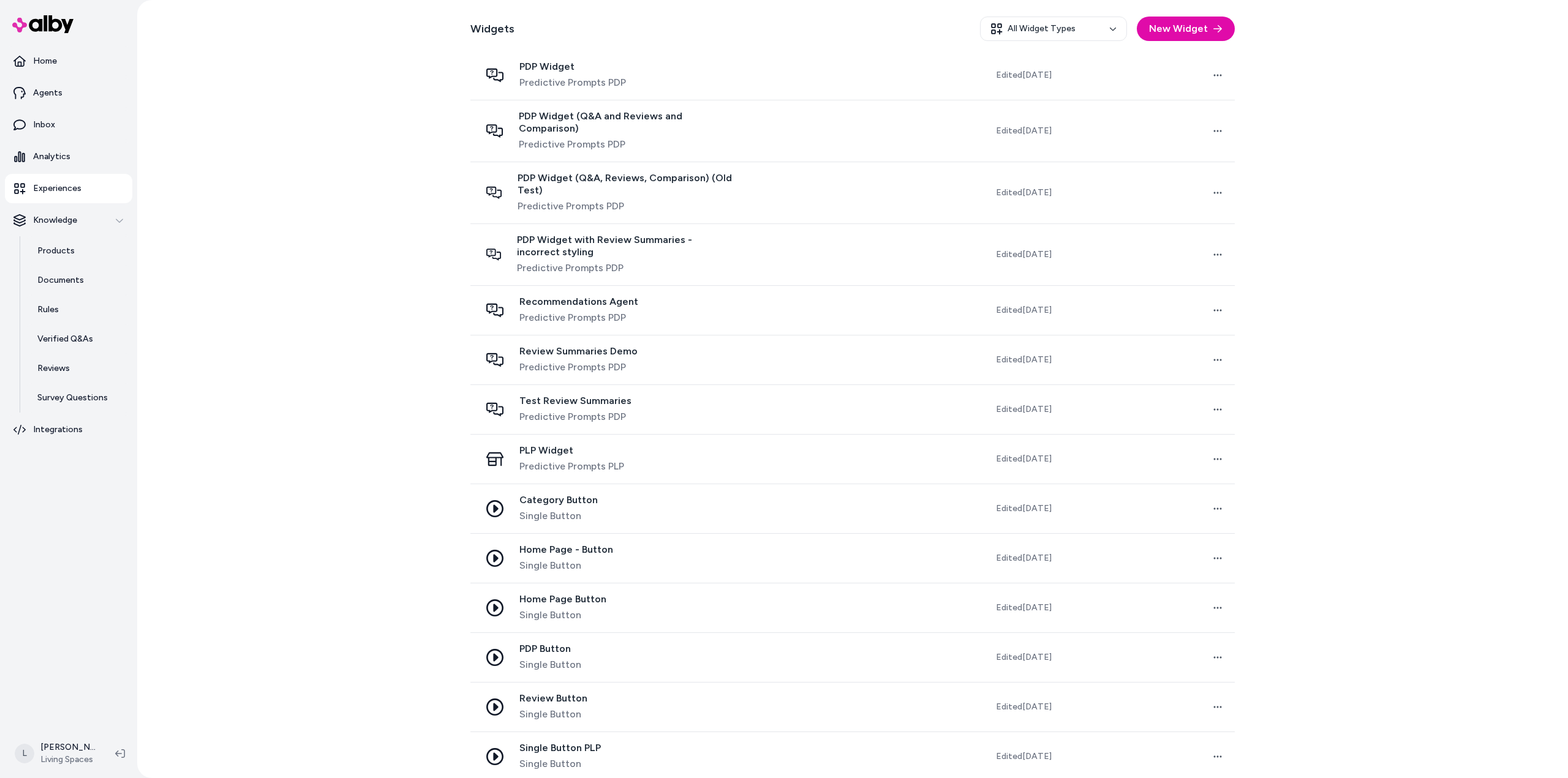
scroll to position [361, 0]
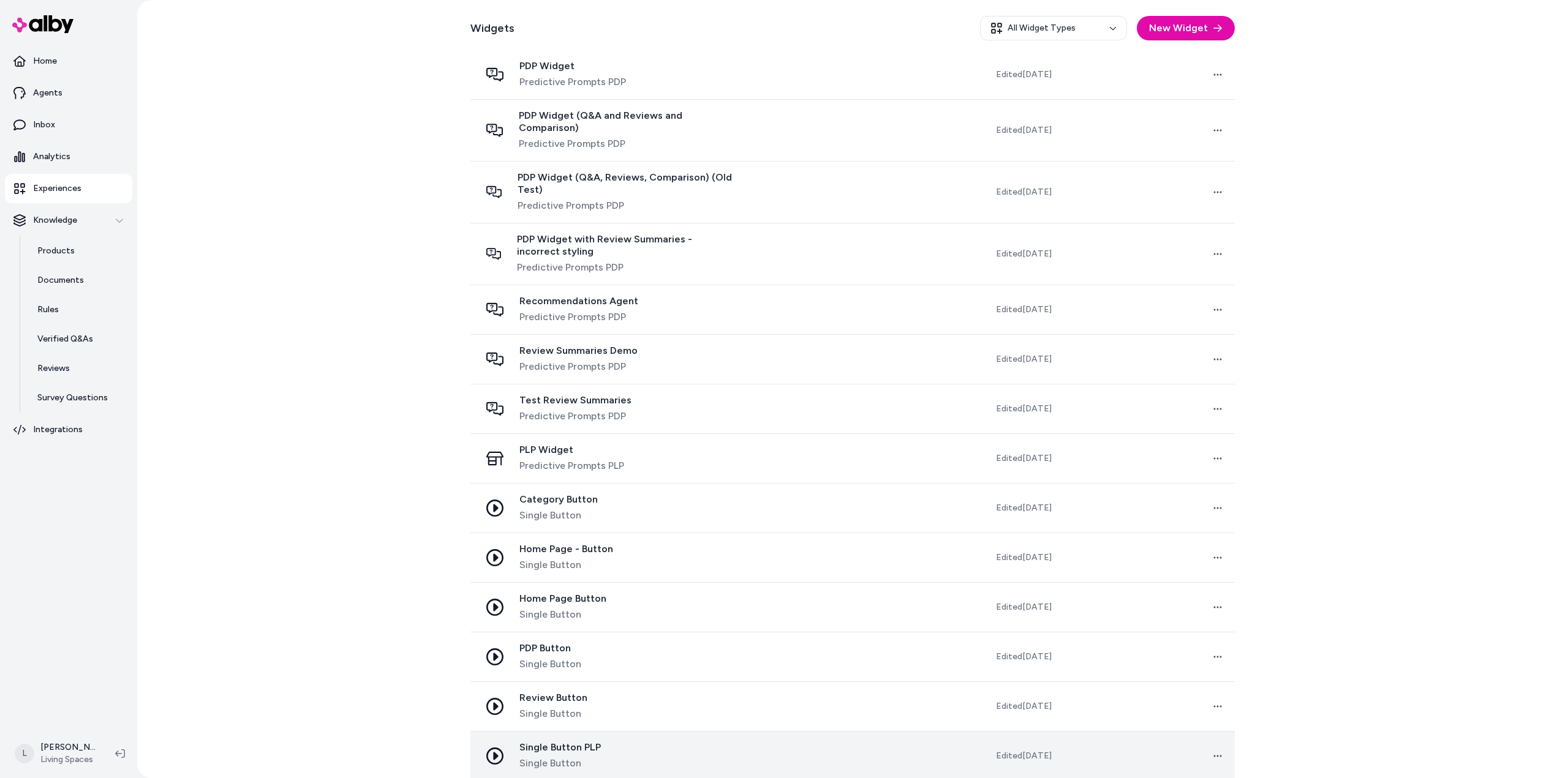
click at [576, 742] on div "Single Button PLP Single Button" at bounding box center [560, 756] width 81 height 30
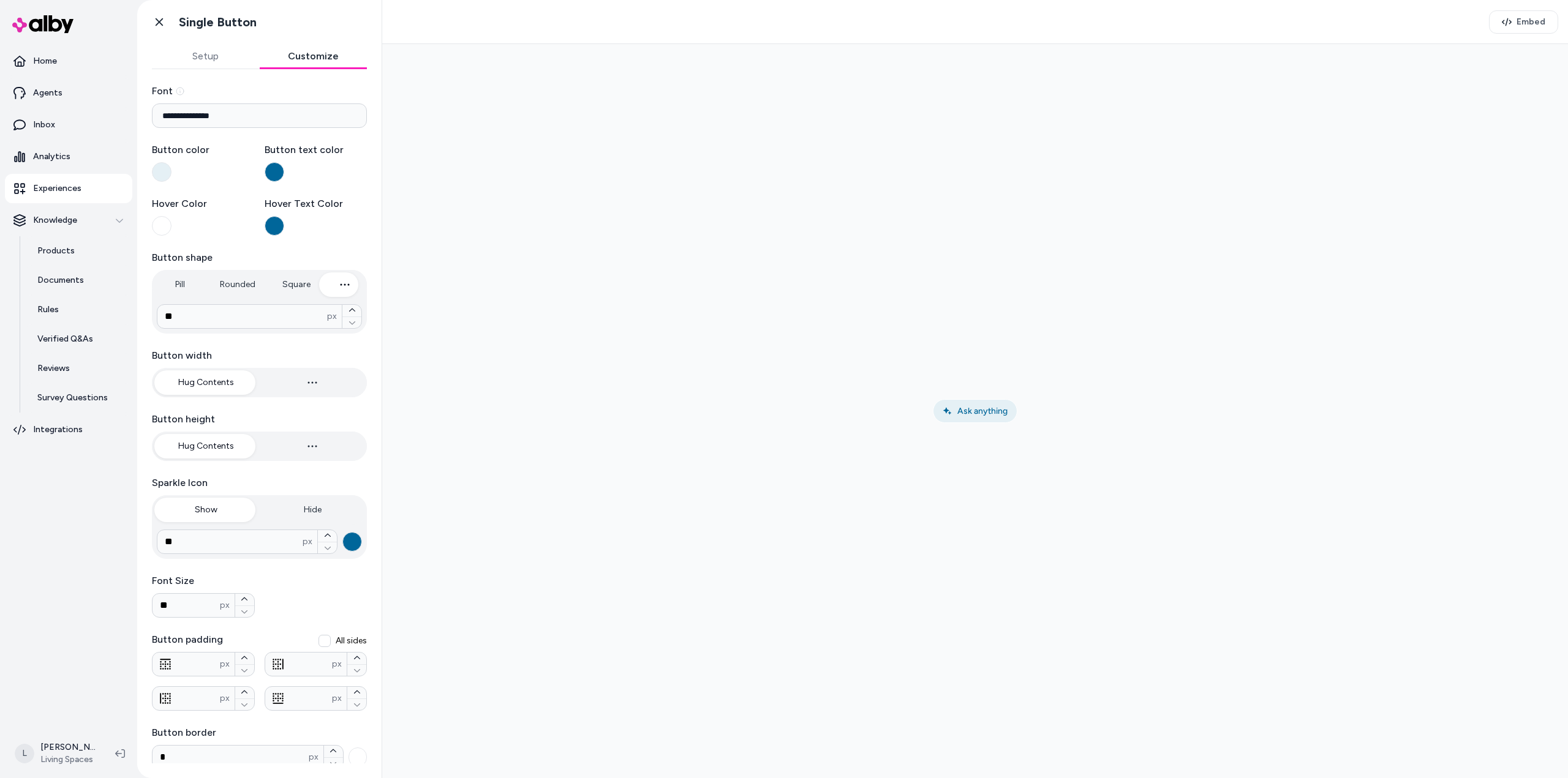
click at [314, 62] on button "Customize" at bounding box center [313, 56] width 108 height 25
click at [1522, 25] on span "Embed" at bounding box center [1531, 22] width 29 height 12
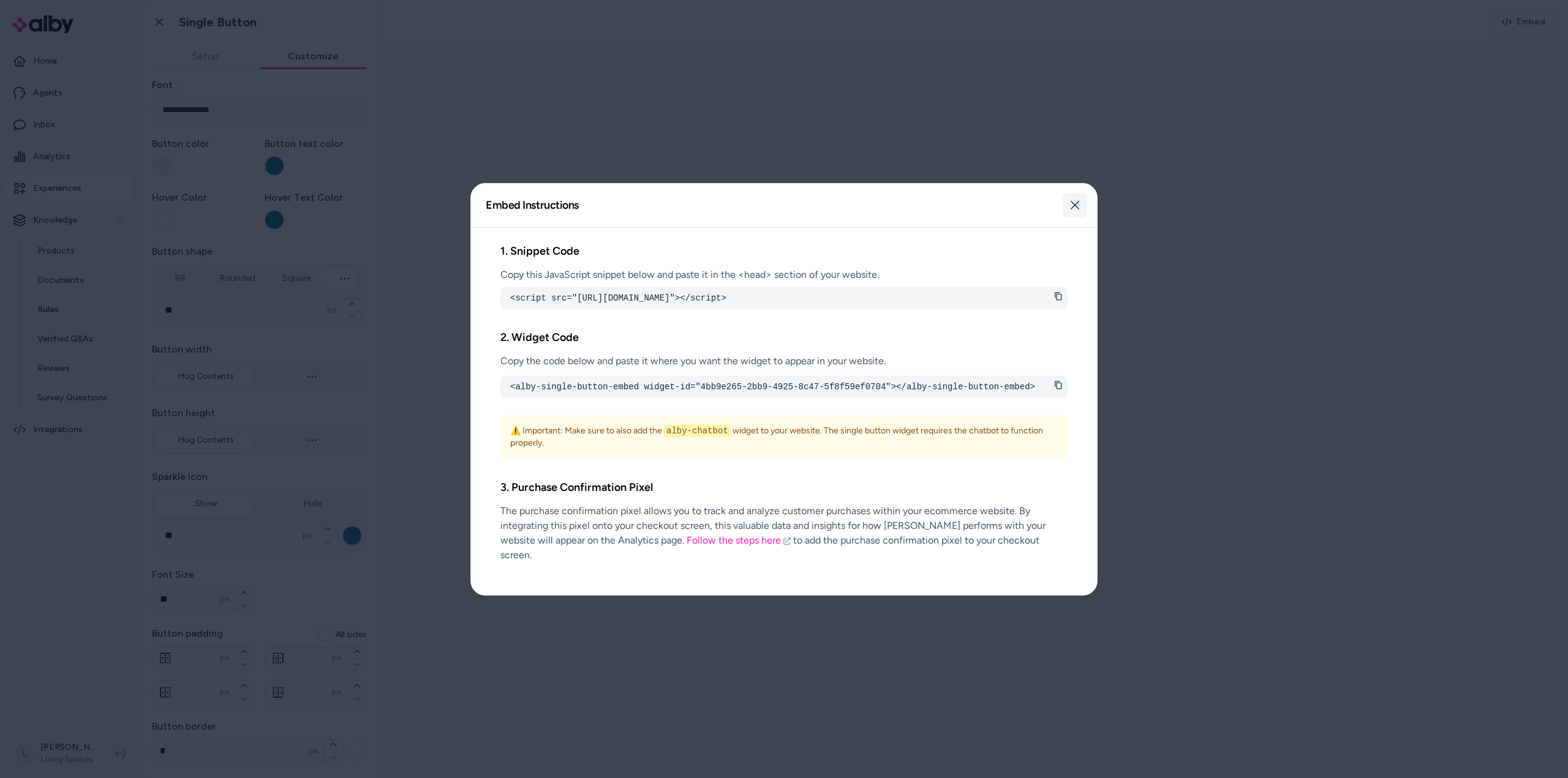
click at [1082, 204] on button "Close" at bounding box center [1074, 205] width 25 height 25
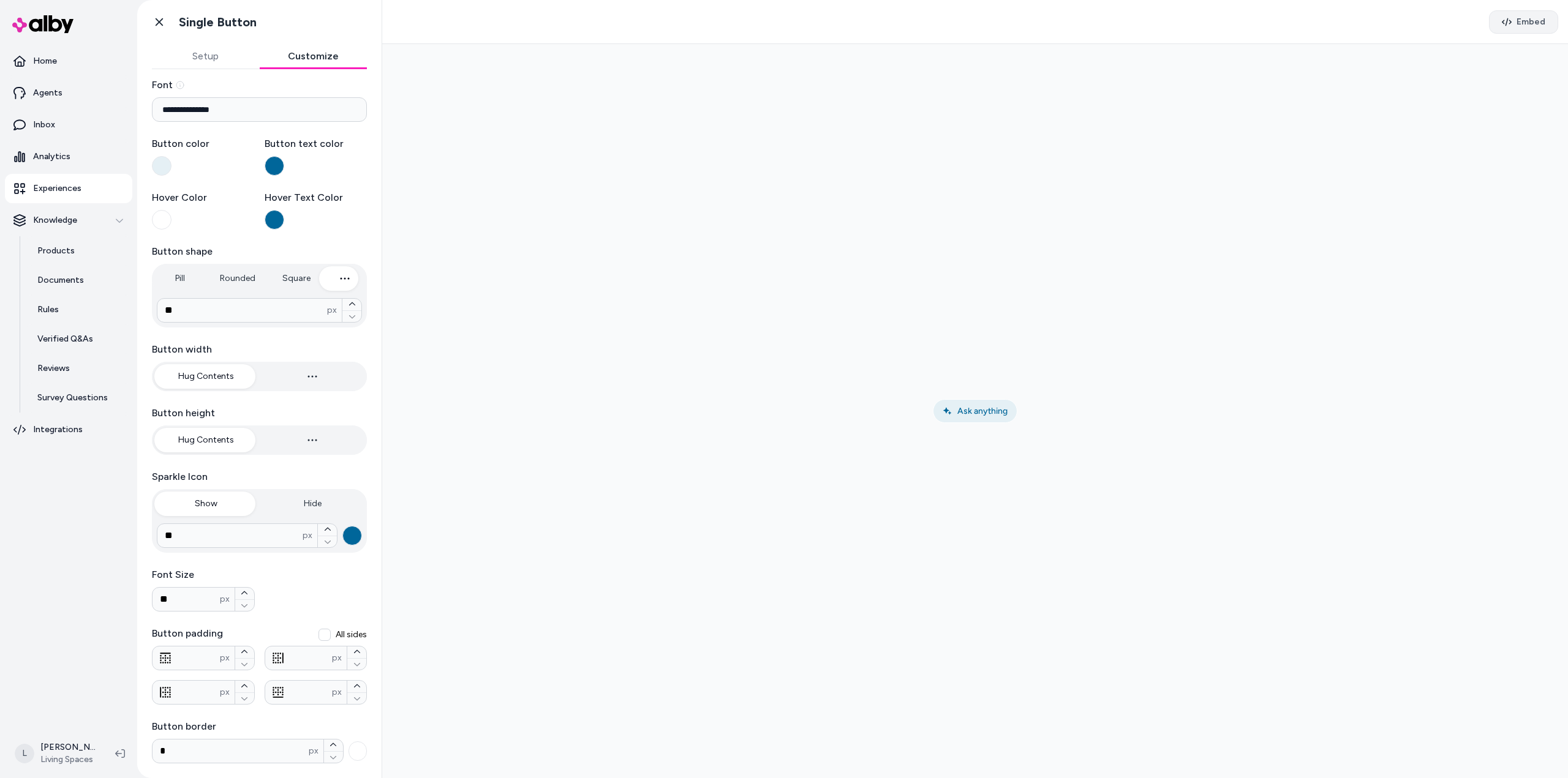
click at [1526, 30] on button "Embed" at bounding box center [1524, 21] width 69 height 23
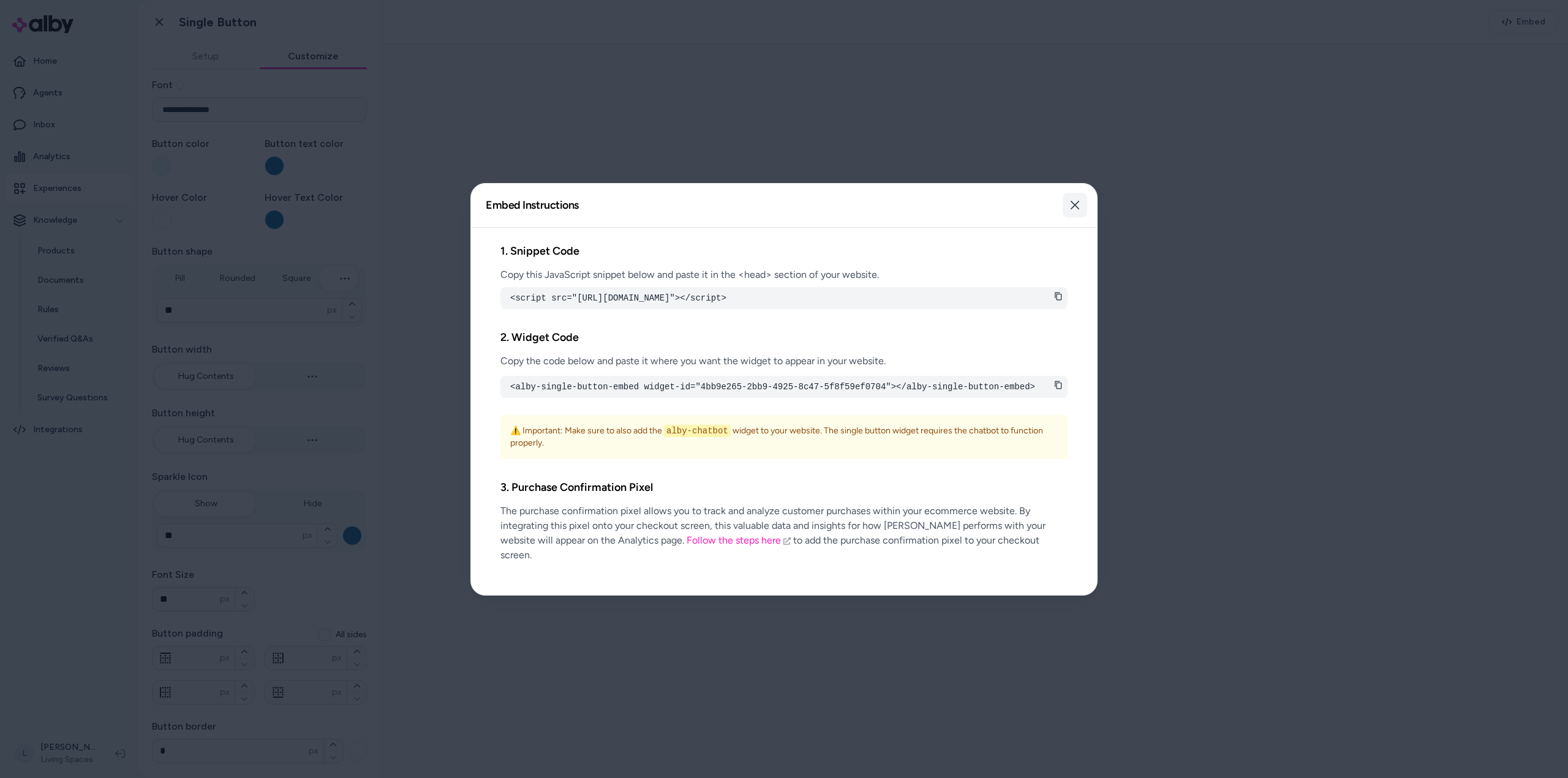
click at [1081, 207] on button "Close" at bounding box center [1074, 205] width 25 height 25
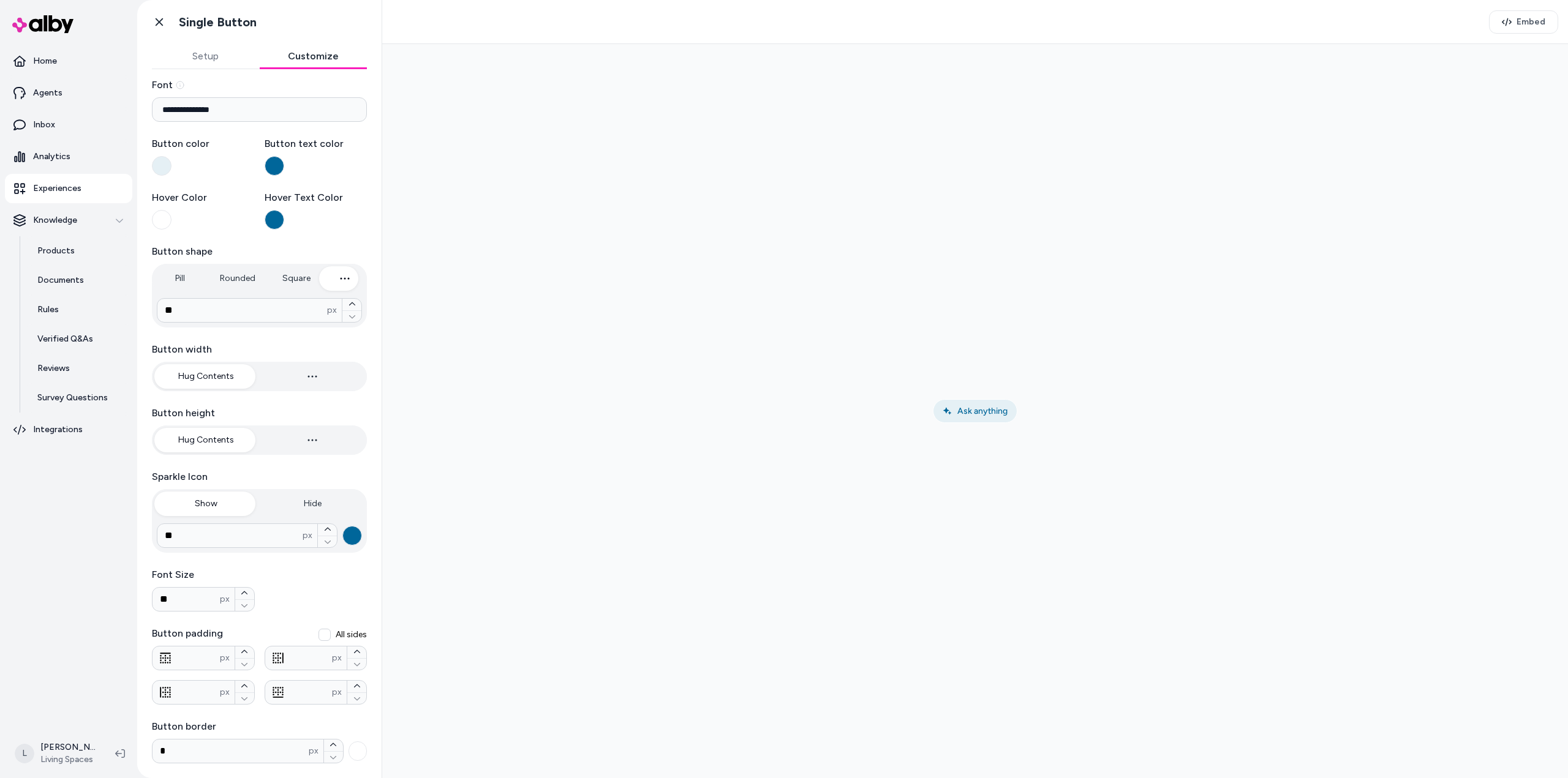
scroll to position [0, 0]
drag, startPoint x: 214, startPoint y: 65, endPoint x: 219, endPoint y: 61, distance: 6.4
click at [214, 65] on button "Setup" at bounding box center [205, 56] width 108 height 25
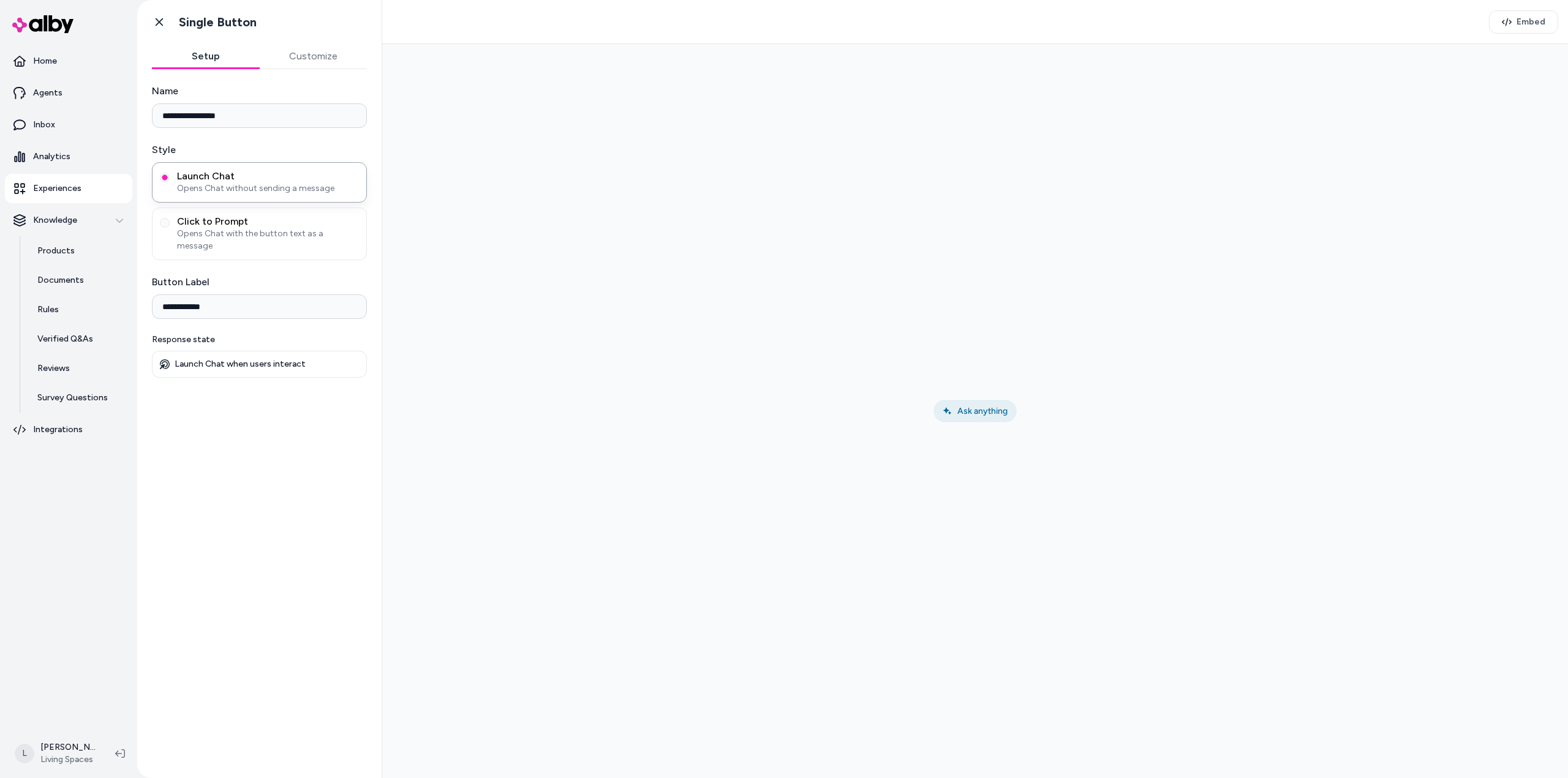
click at [313, 53] on button "Customize" at bounding box center [313, 56] width 108 height 25
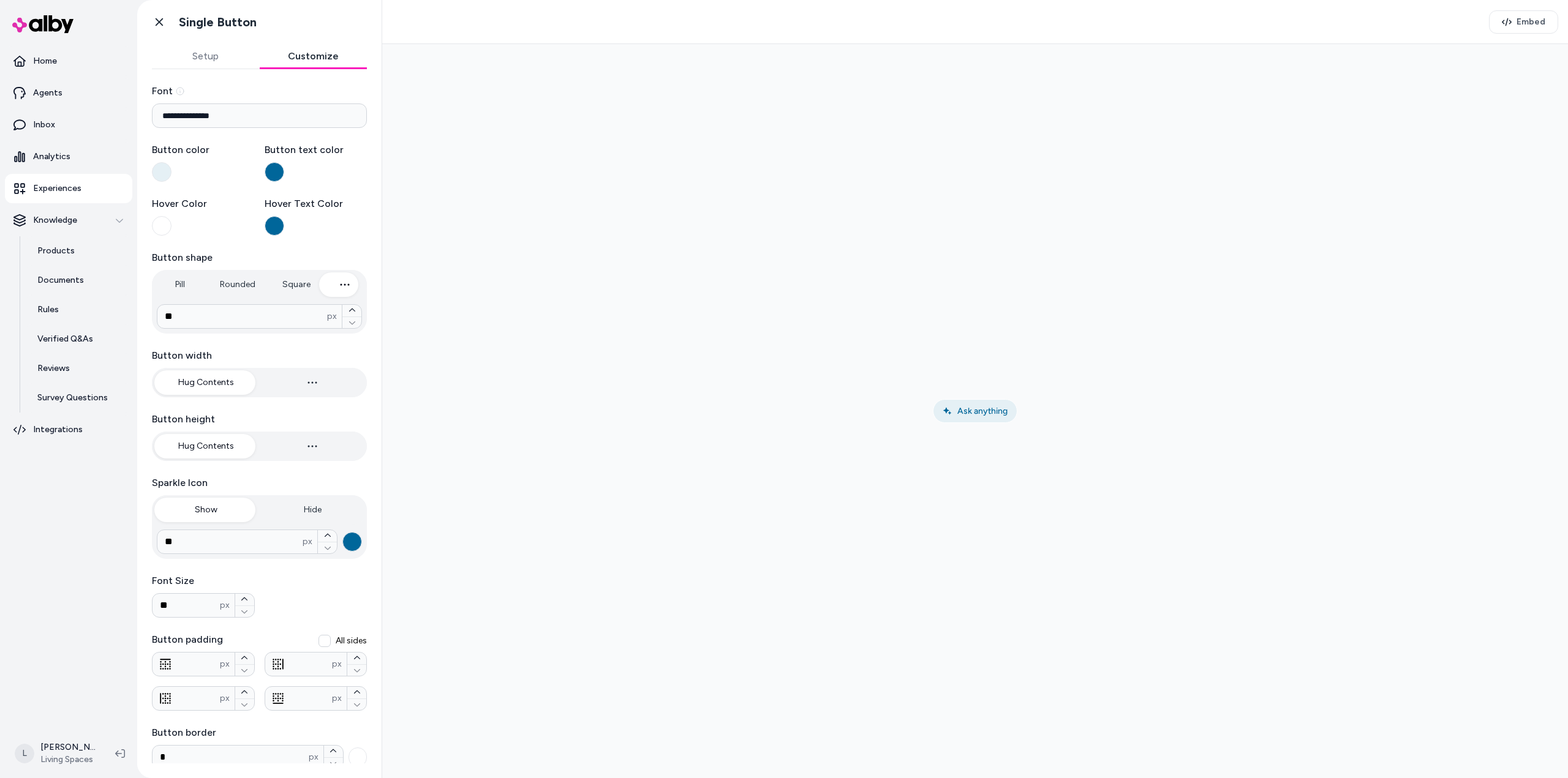
scroll to position [6, 0]
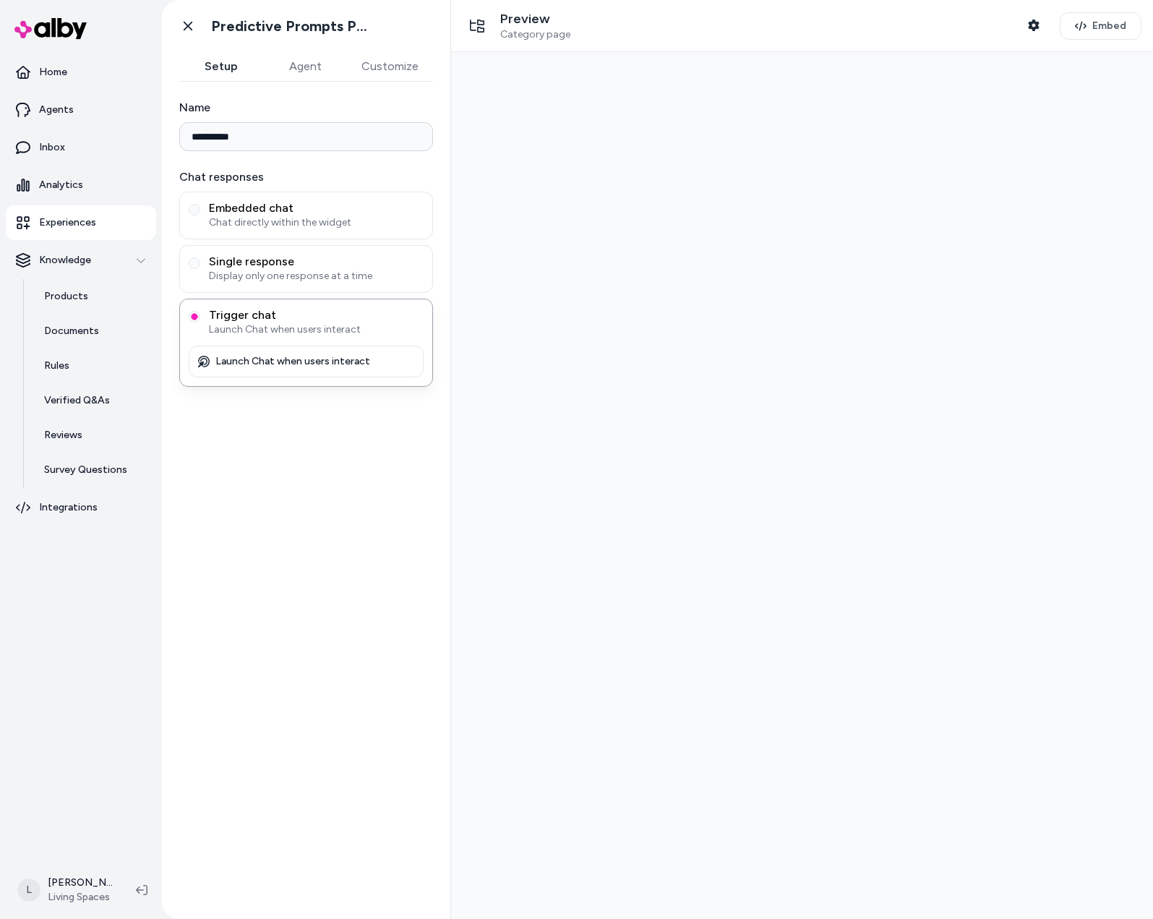
type input "**********"
click at [406, 72] on button "Customize" at bounding box center [390, 66] width 86 height 29
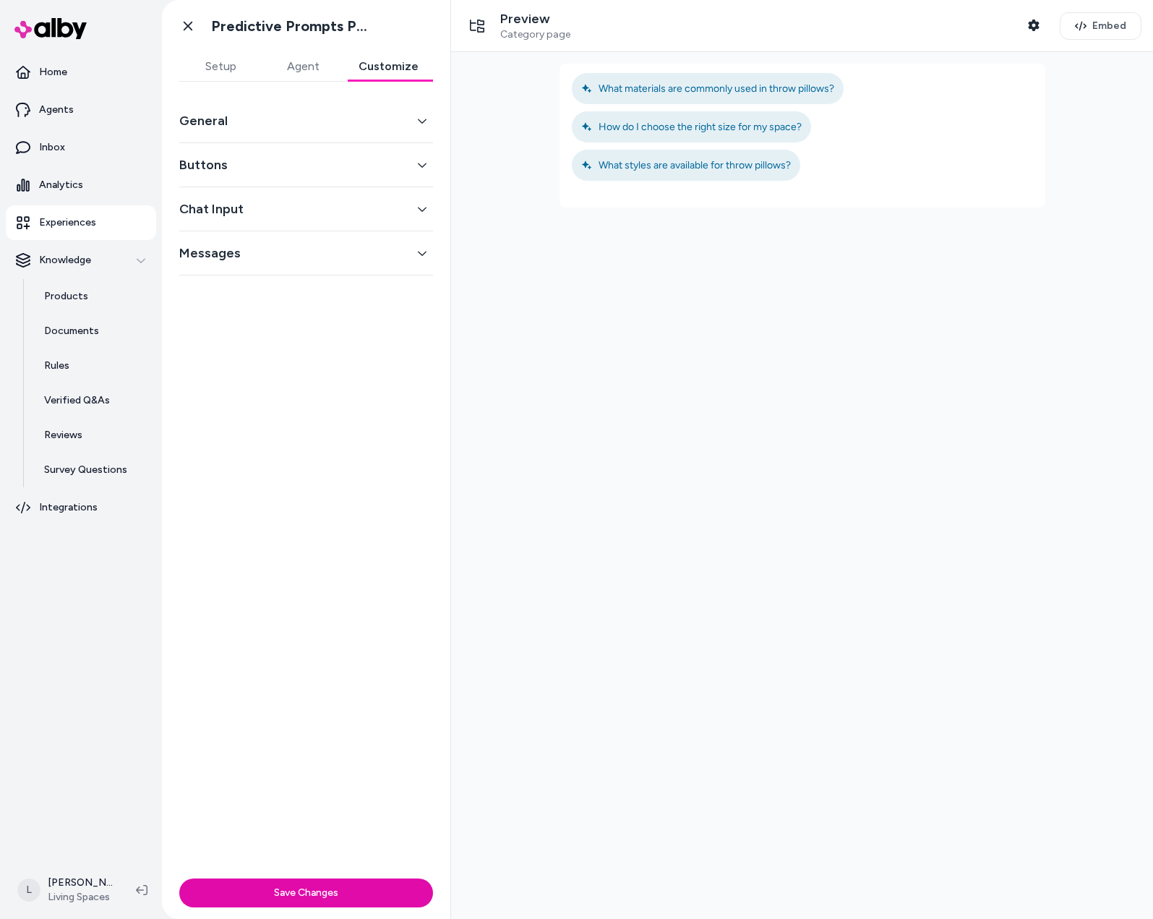
click at [331, 205] on button "Chat Input" at bounding box center [306, 209] width 254 height 20
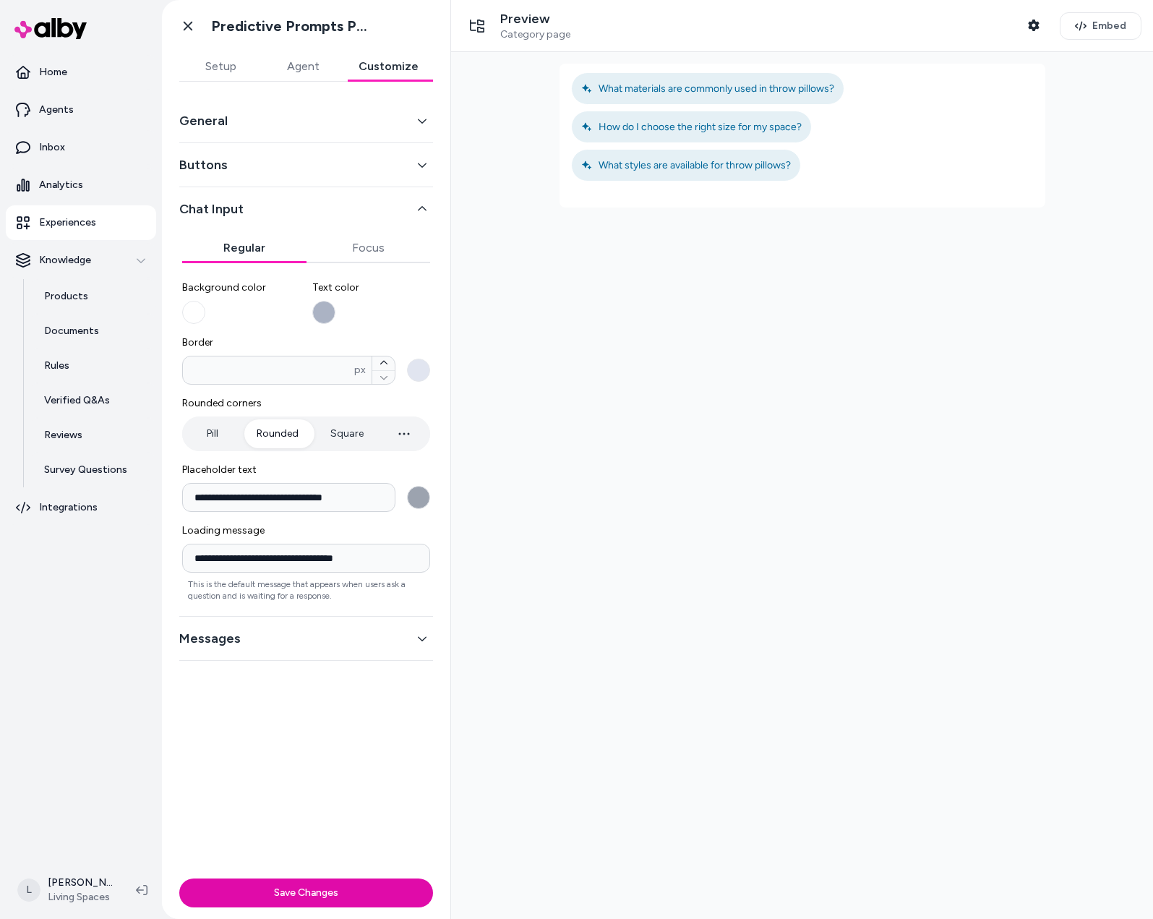
click at [330, 161] on button "Buttons" at bounding box center [306, 165] width 254 height 20
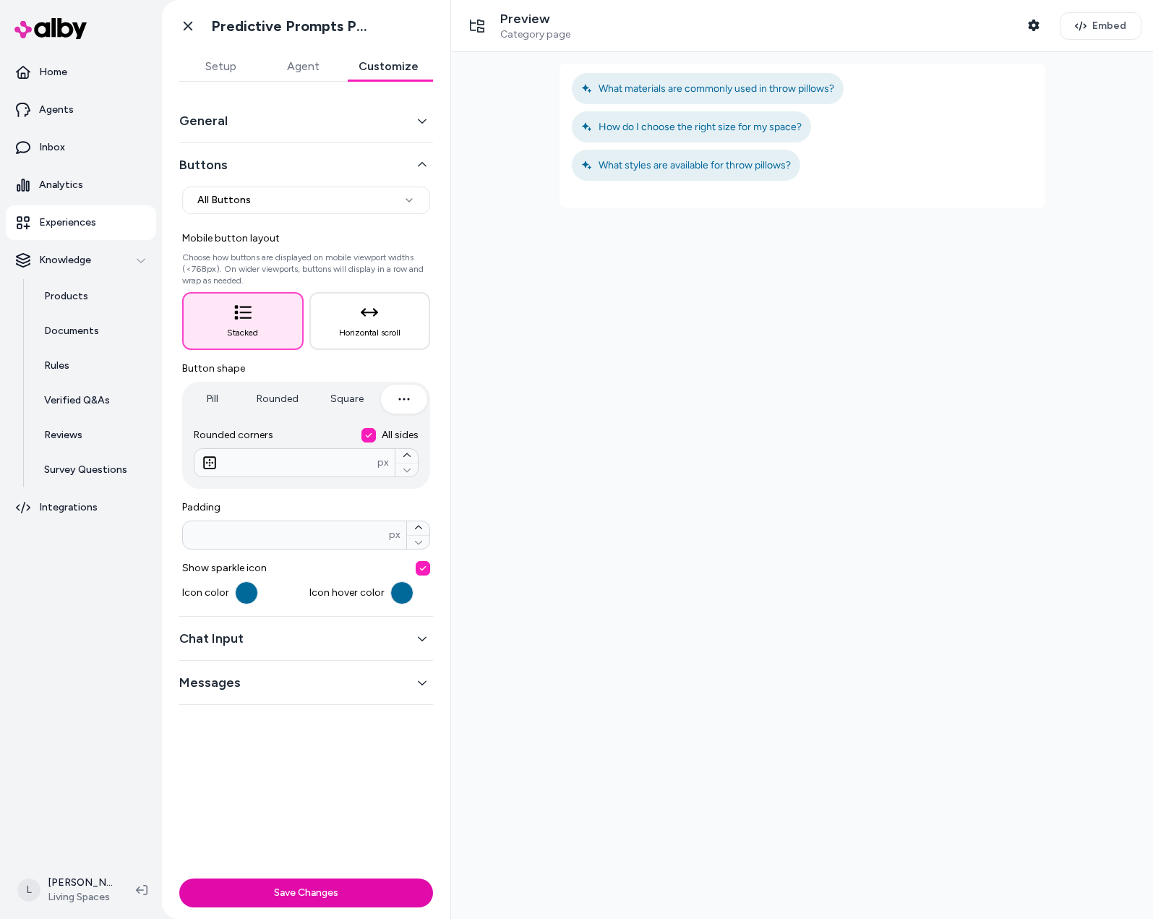
click at [397, 392] on icon "button" at bounding box center [404, 398] width 17 height 17
click at [322, 209] on html "**********" at bounding box center [576, 459] width 1153 height 919
select select "*******"
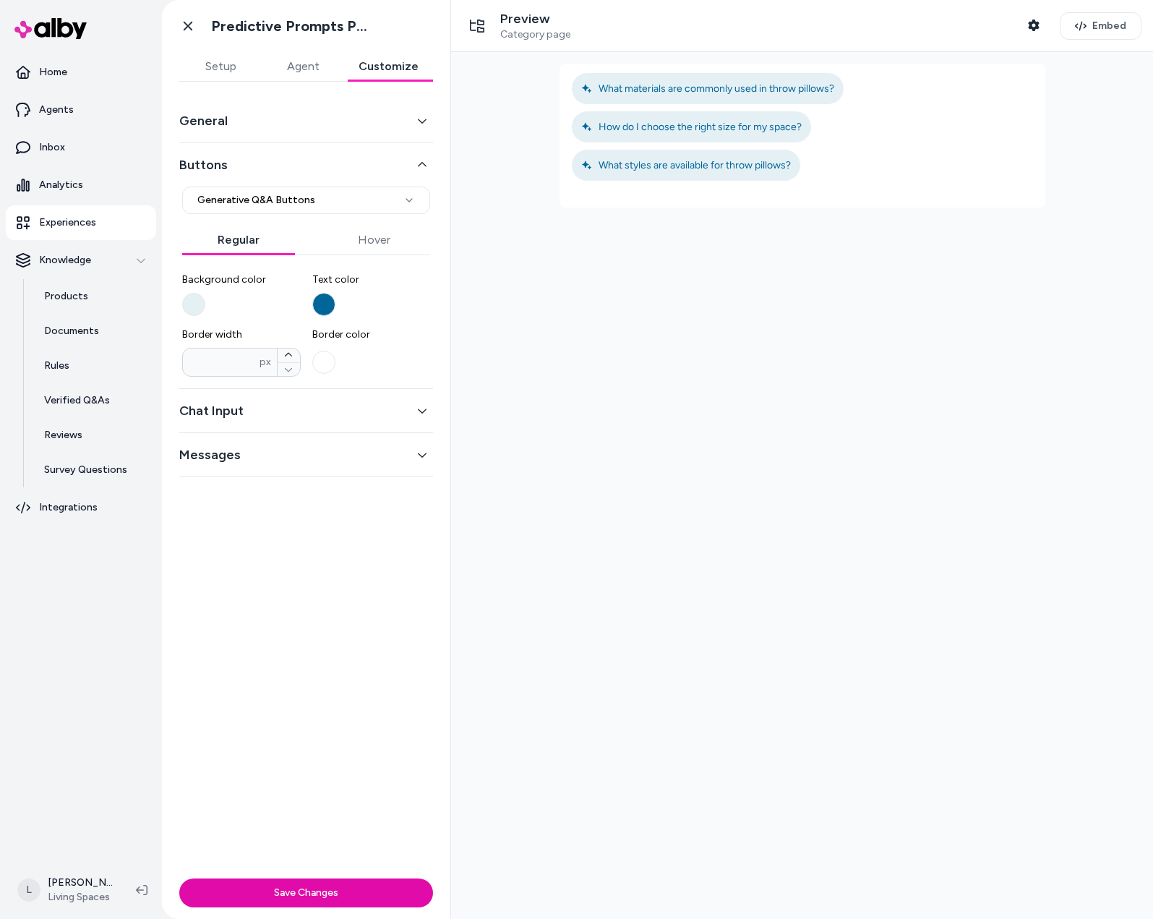
click at [322, 419] on button "Chat Input" at bounding box center [306, 411] width 254 height 20
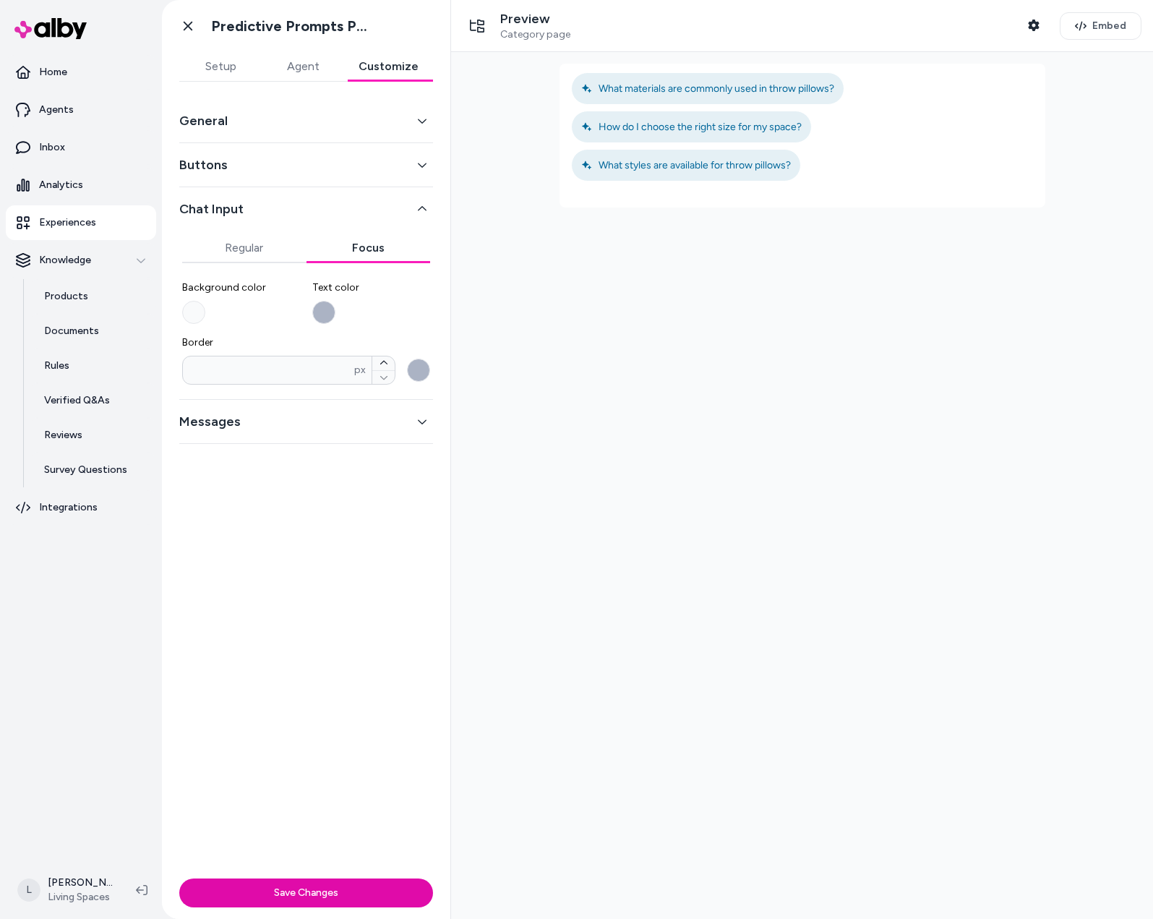
click at [372, 254] on button "Focus" at bounding box center [369, 248] width 124 height 29
click at [369, 171] on button "Buttons" at bounding box center [306, 165] width 254 height 20
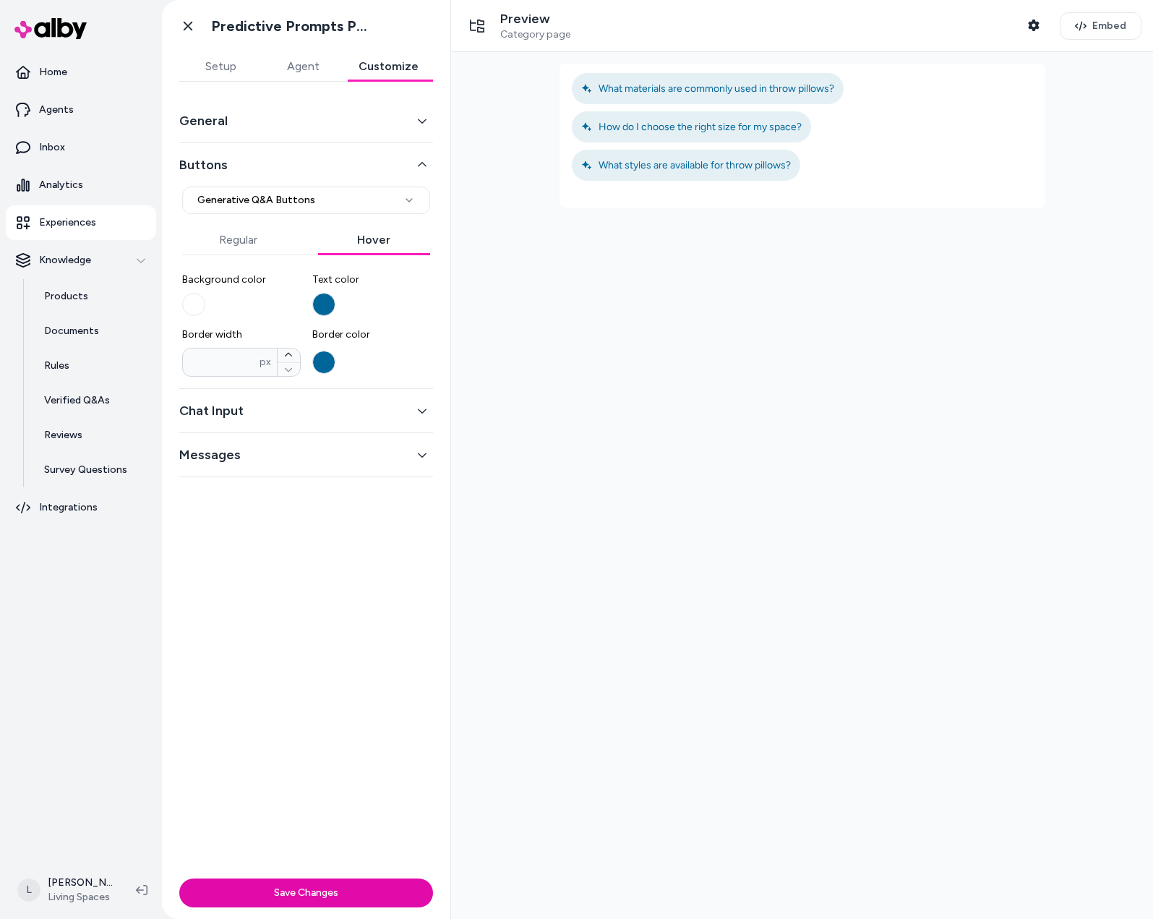
click at [366, 239] on button "Hover" at bounding box center [374, 240] width 113 height 29
click at [246, 248] on button "Regular" at bounding box center [238, 240] width 113 height 29
click at [379, 249] on button "Hover" at bounding box center [374, 240] width 113 height 29
